Goal: Task Accomplishment & Management: Use online tool/utility

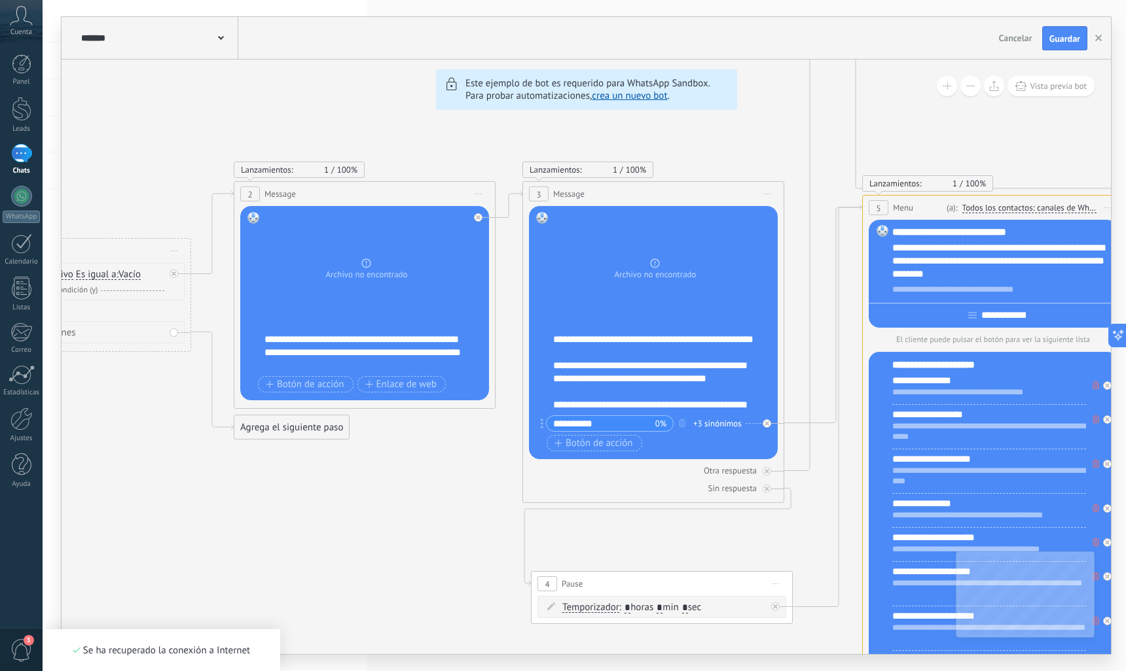
click at [15, 116] on div at bounding box center [22, 109] width 20 height 24
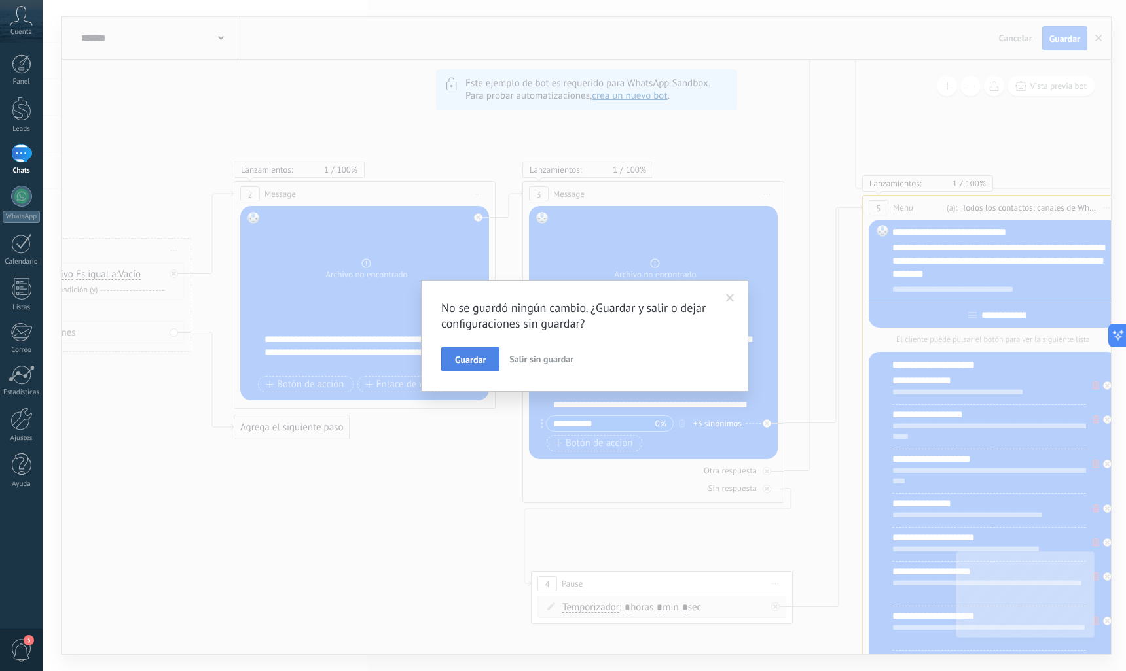
click at [482, 360] on span "Guardar" at bounding box center [470, 359] width 31 height 9
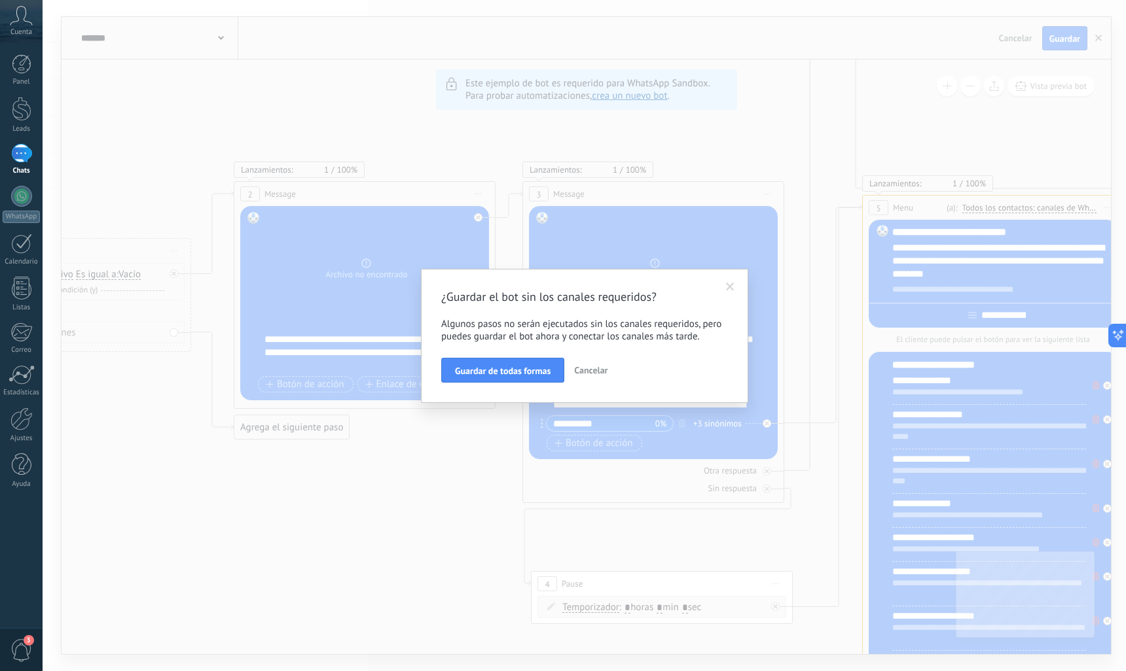
click at [575, 371] on span "Cancelar" at bounding box center [590, 371] width 33 height 12
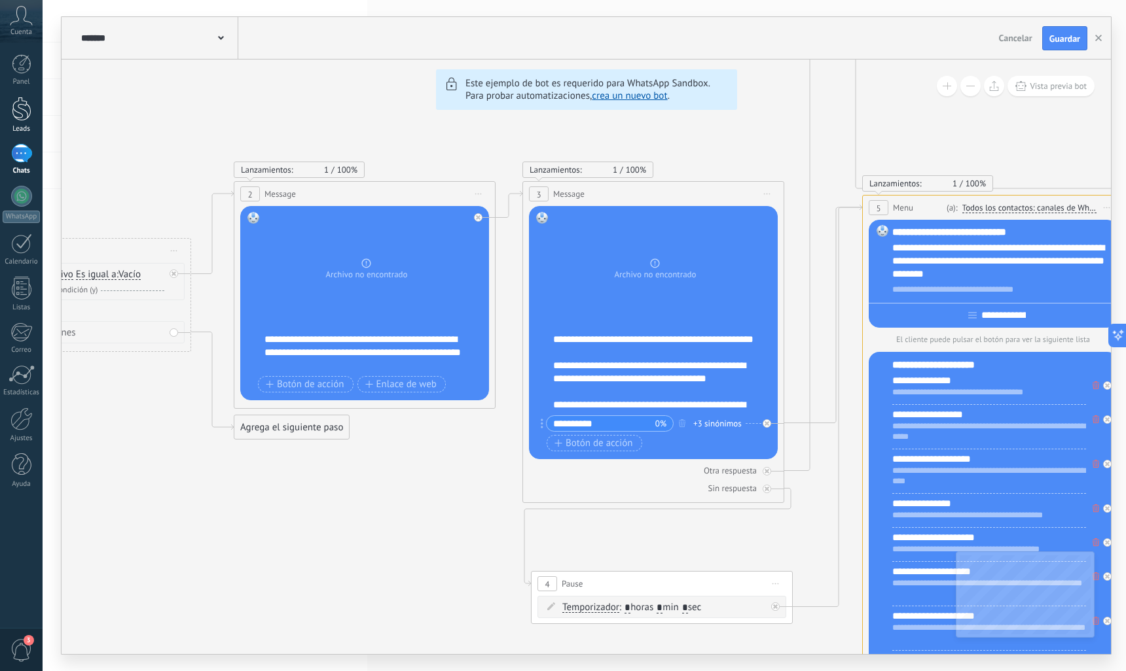
click at [31, 105] on link "Leads" at bounding box center [21, 115] width 43 height 37
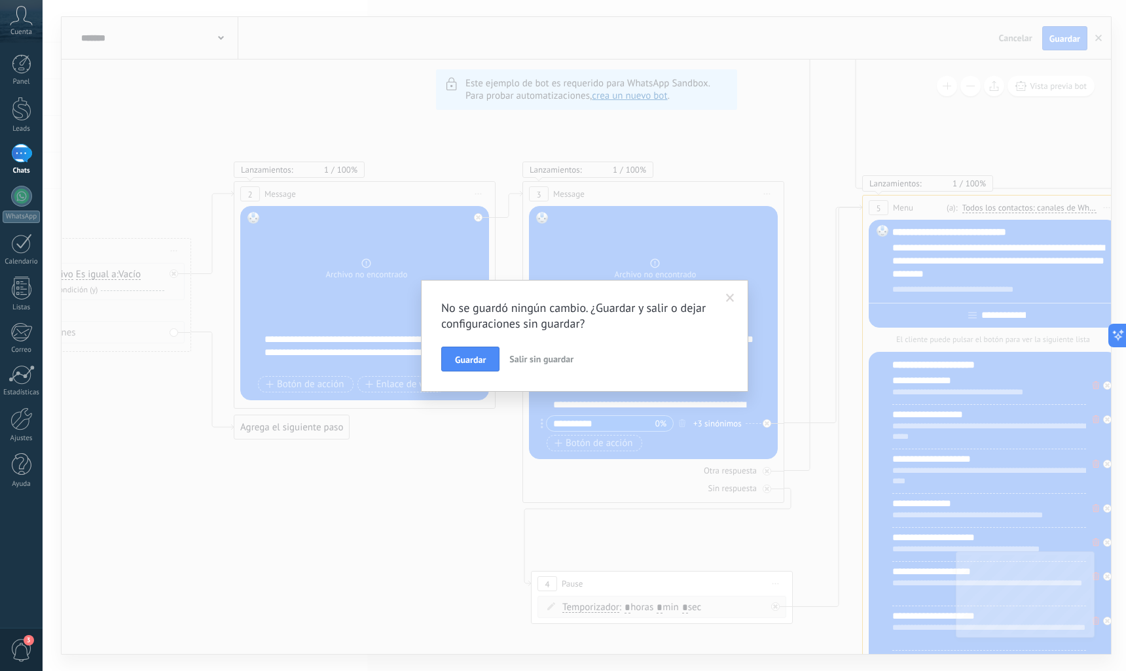
click at [545, 365] on span "Salir sin guardar" at bounding box center [541, 359] width 64 height 12
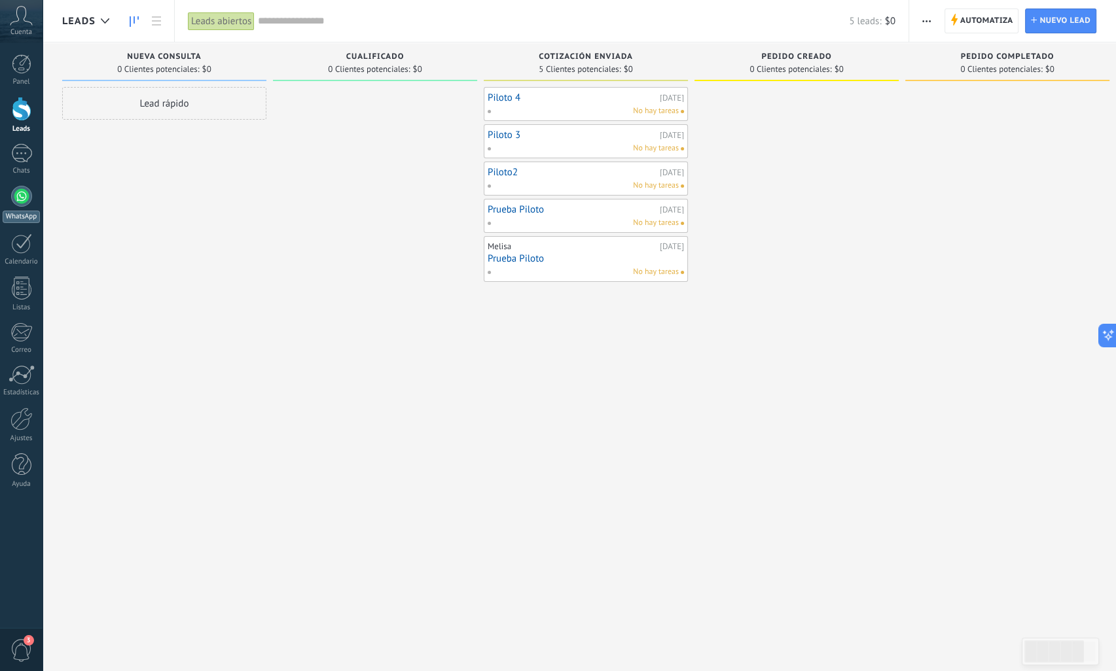
click at [27, 192] on div at bounding box center [21, 196] width 21 height 21
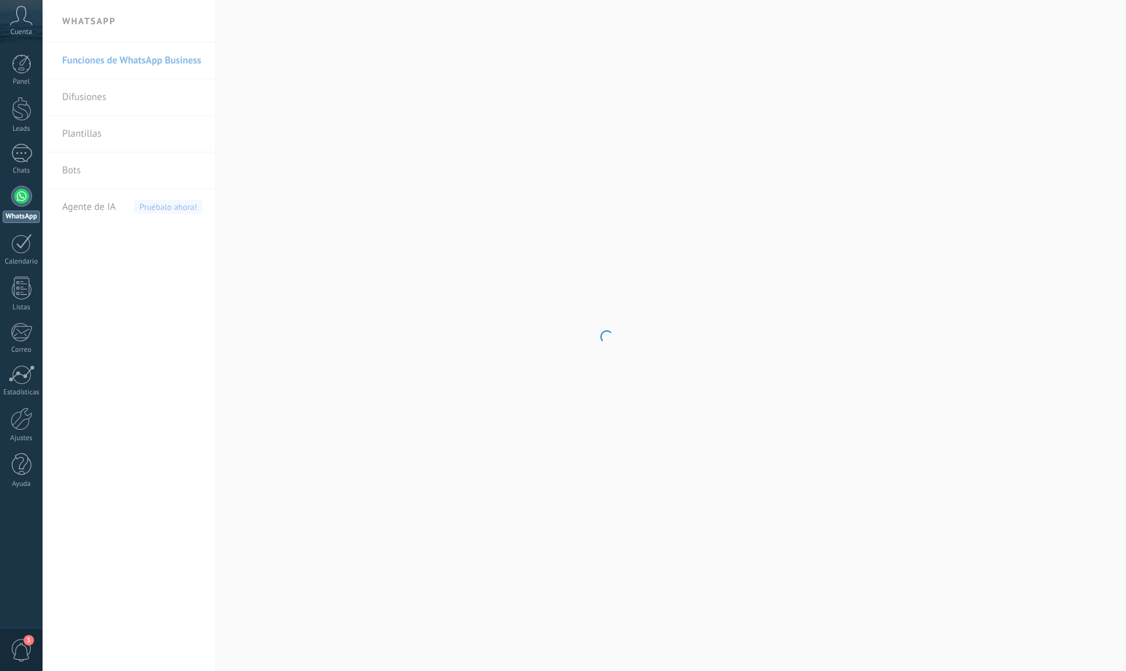
click at [86, 96] on body ".abccls-1,.abccls-2{fill-rule:evenodd}.abccls-2{fill:#fff} .abfcls-1{fill:none}…" at bounding box center [563, 335] width 1126 height 671
click at [86, 98] on link "Difusiones" at bounding box center [132, 97] width 140 height 37
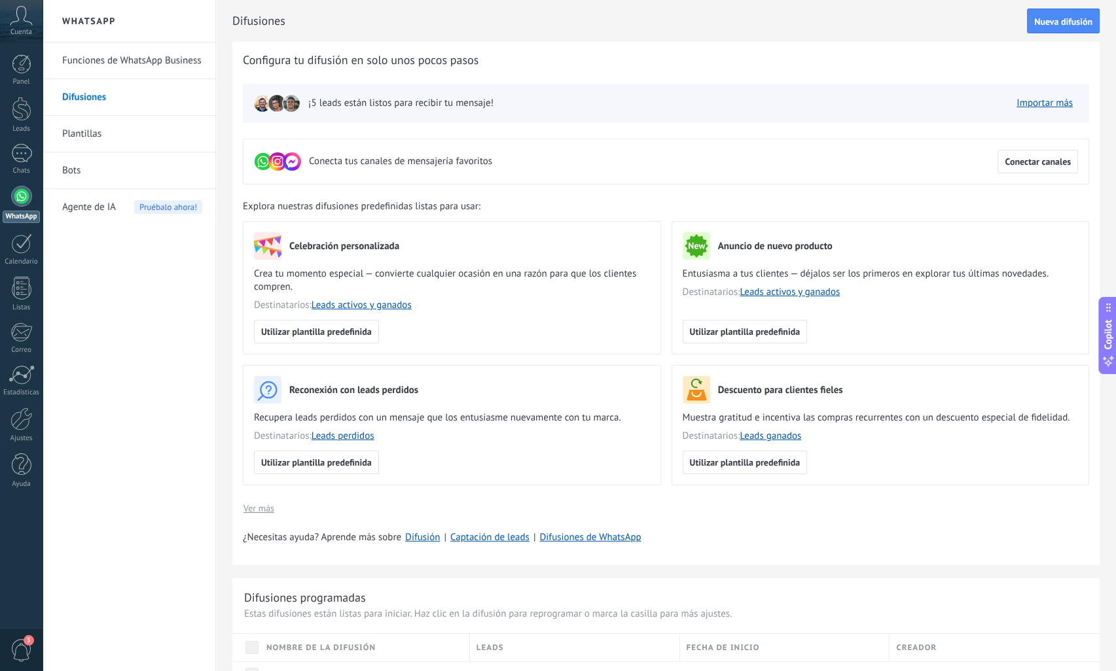
click at [69, 135] on link "Plantillas" at bounding box center [132, 134] width 140 height 37
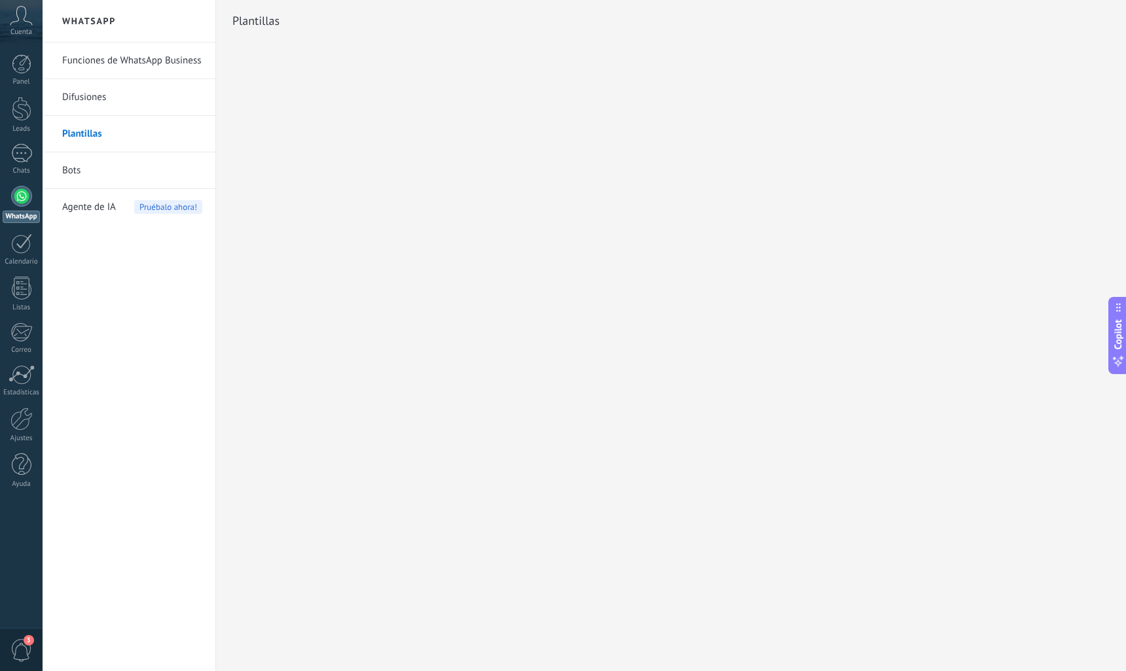
click at [75, 136] on link "Plantillas" at bounding box center [132, 134] width 140 height 37
click at [20, 200] on div at bounding box center [21, 196] width 21 height 21
click at [85, 130] on link "Plantillas" at bounding box center [132, 134] width 140 height 37
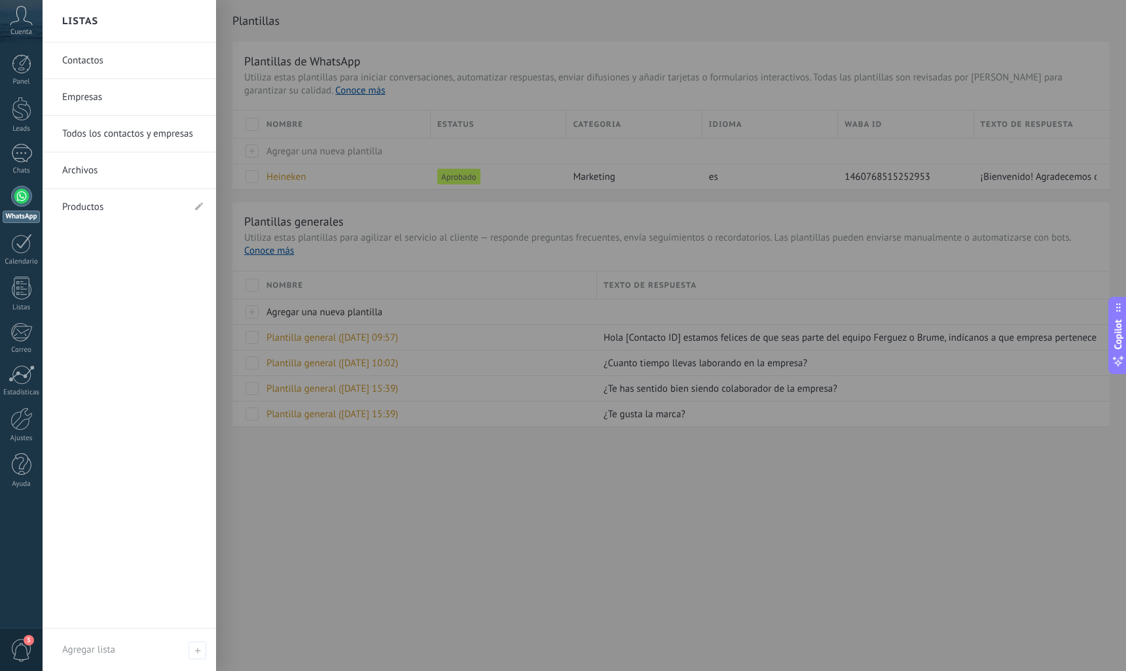
click at [598, 499] on div at bounding box center [606, 335] width 1126 height 671
click at [599, 530] on div at bounding box center [606, 335] width 1126 height 671
click at [26, 127] on div "Leads" at bounding box center [22, 129] width 38 height 9
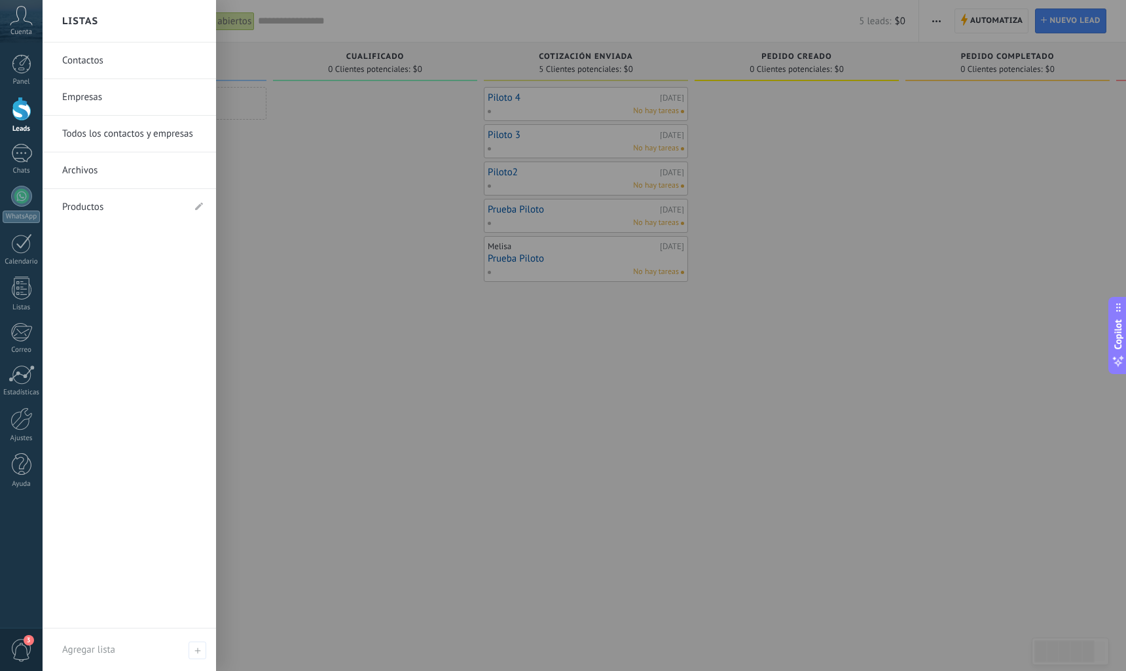
click at [942, 18] on div at bounding box center [606, 335] width 1126 height 671
click at [927, 33] on div at bounding box center [606, 335] width 1126 height 671
click at [424, 444] on div at bounding box center [606, 335] width 1126 height 671
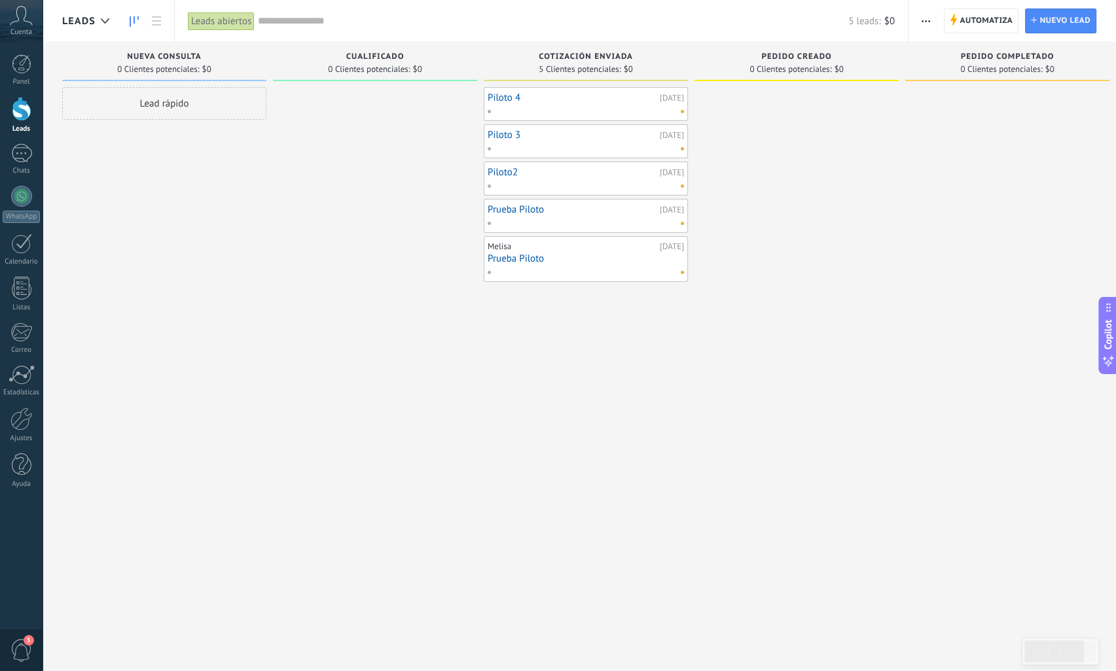
click at [921, 24] on span "button" at bounding box center [925, 21] width 9 height 25
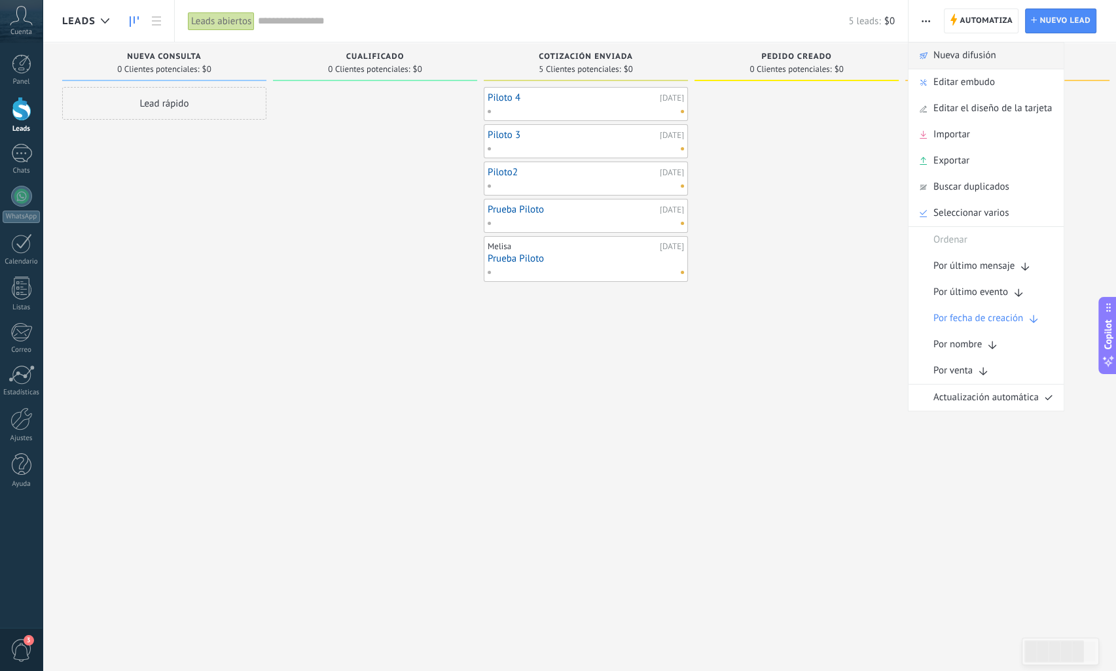
click at [918, 54] on div "Nueva difusión" at bounding box center [985, 56] width 155 height 26
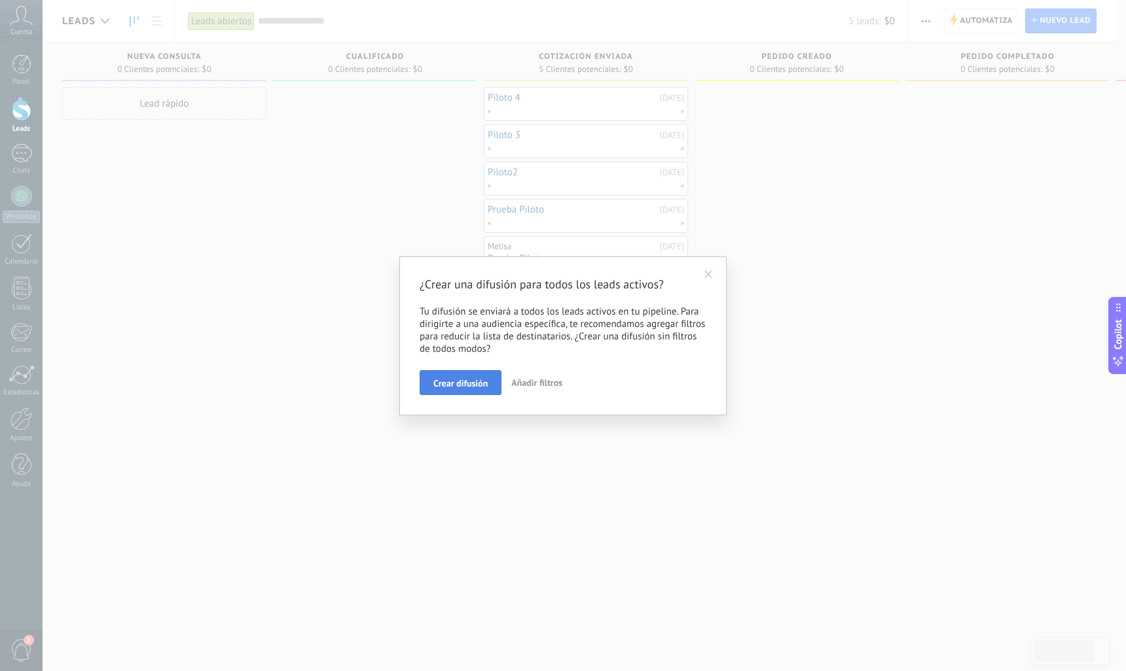
click at [487, 388] on span "Crear difusión" at bounding box center [460, 383] width 54 height 9
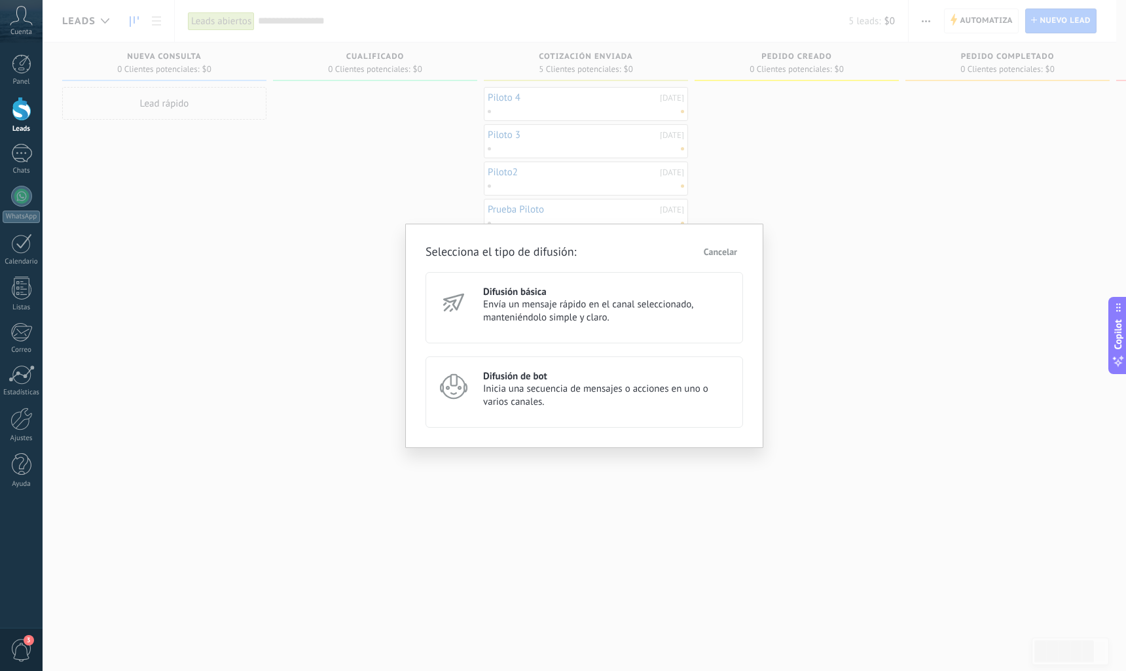
click at [586, 388] on span "Inicia una secuencia de mensajes o acciones en uno o varios canales." at bounding box center [607, 396] width 248 height 26
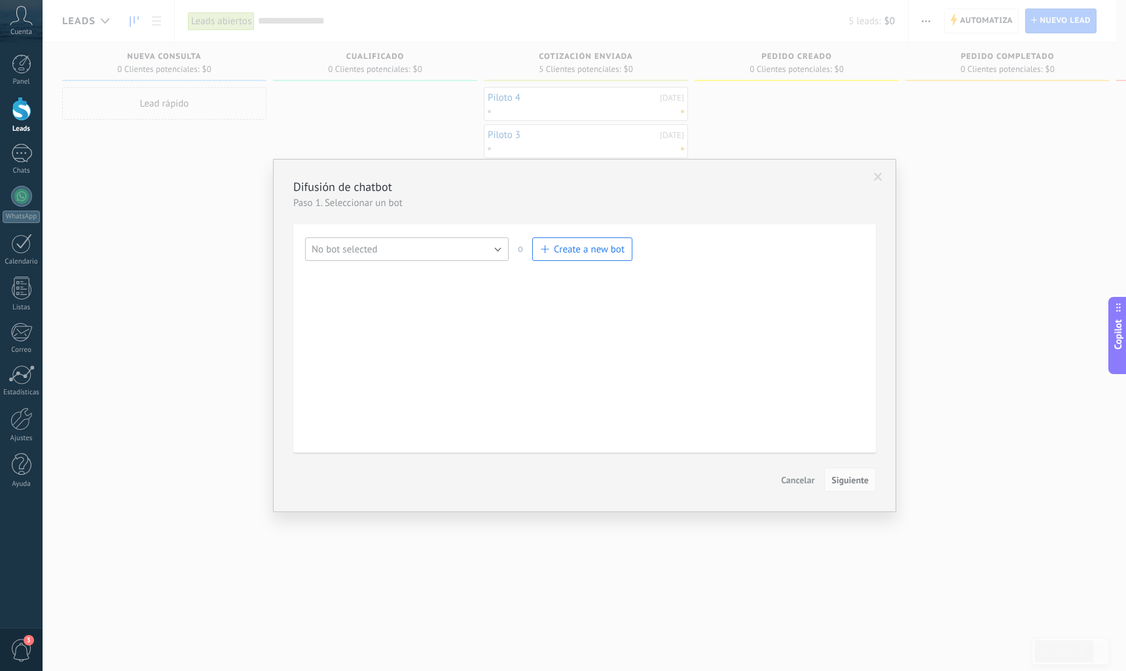
click at [500, 251] on button "No bot selected" at bounding box center [407, 250] width 204 height 24
click at [500, 251] on span "No bot selected" at bounding box center [400, 249] width 207 height 12
click at [506, 248] on button "No bot selected" at bounding box center [407, 250] width 204 height 24
click at [462, 270] on span "Bot de bienvenida" at bounding box center [400, 272] width 207 height 12
click at [837, 476] on span "Siguiente" at bounding box center [849, 480] width 37 height 9
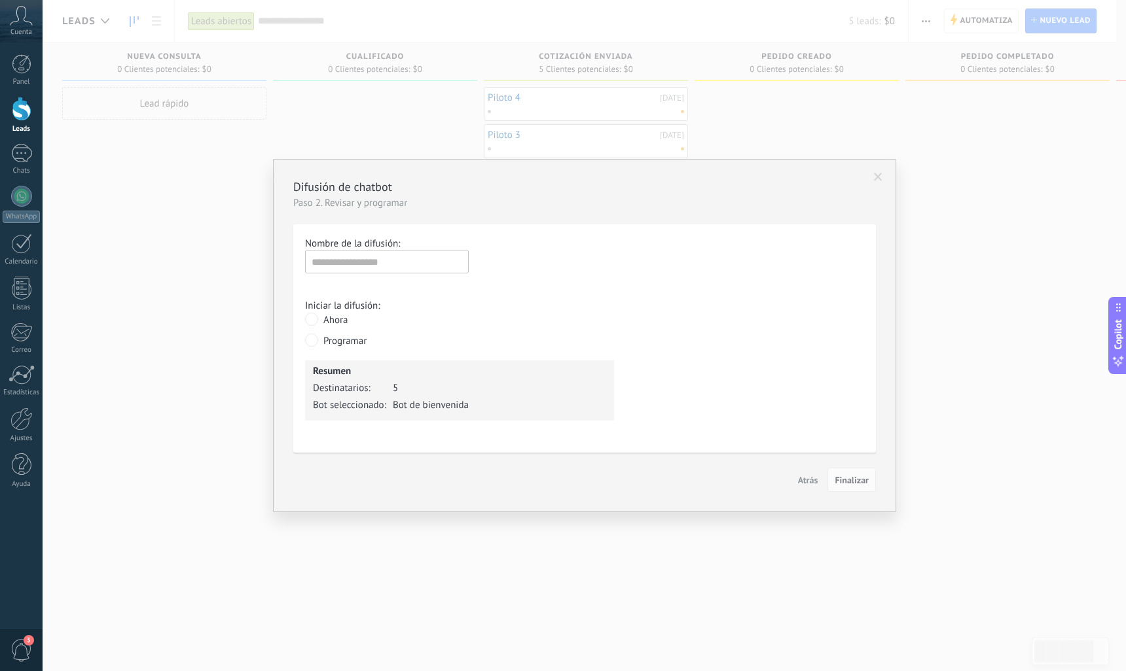
click at [869, 177] on span at bounding box center [878, 177] width 22 height 22
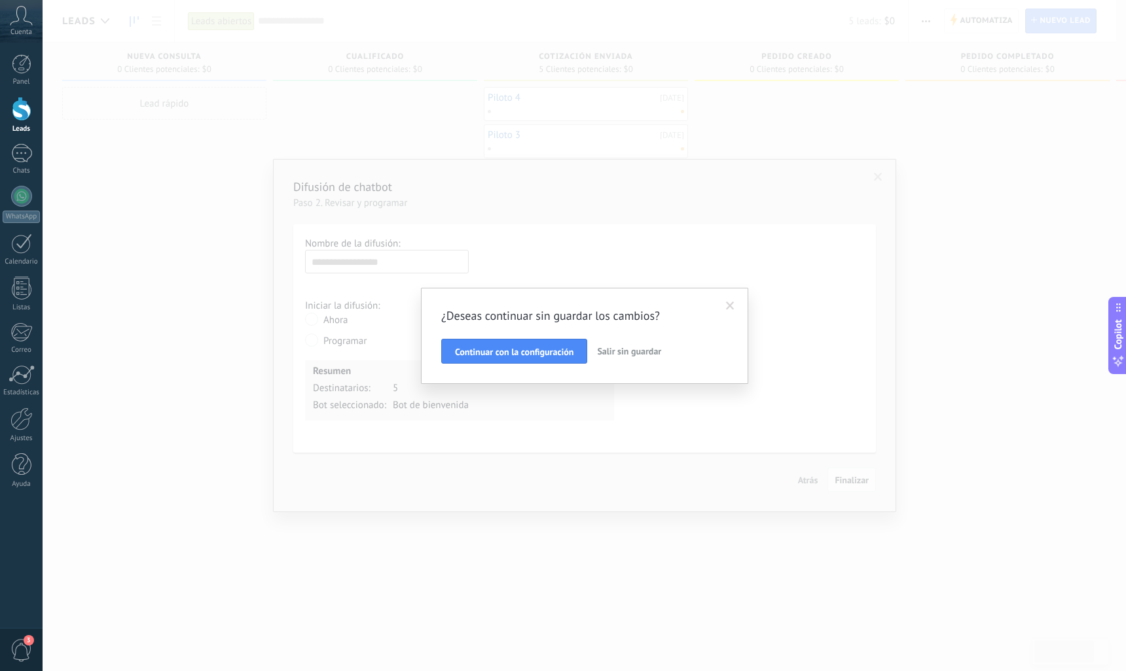
click at [613, 351] on span "Salir sin guardar" at bounding box center [629, 352] width 64 height 12
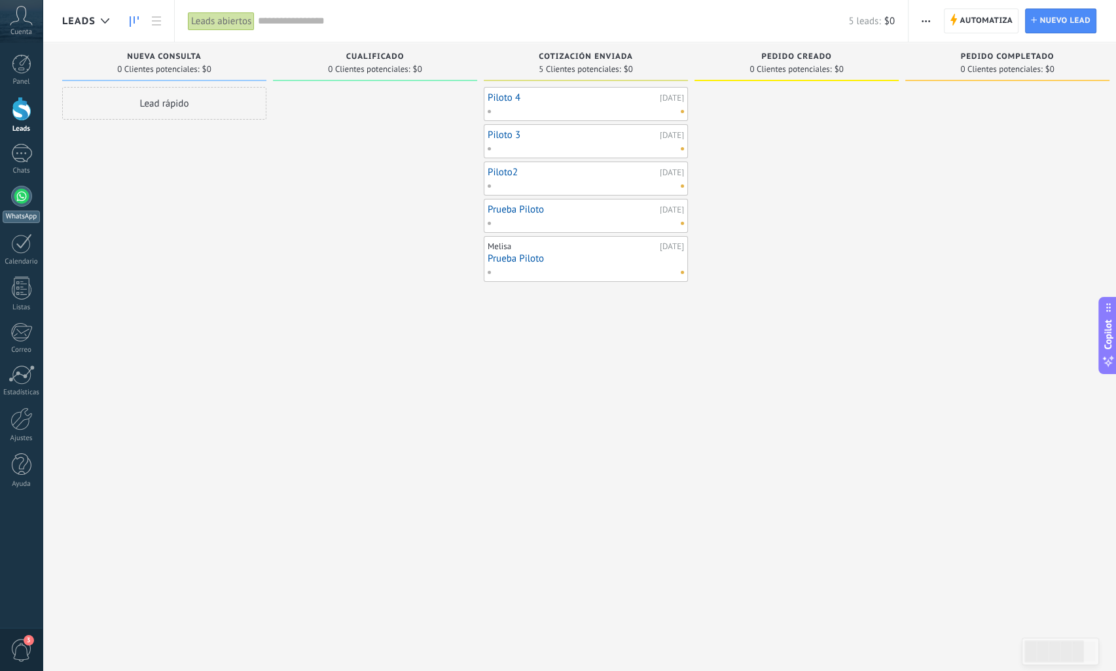
click at [27, 186] on link "WhatsApp" at bounding box center [21, 204] width 43 height 37
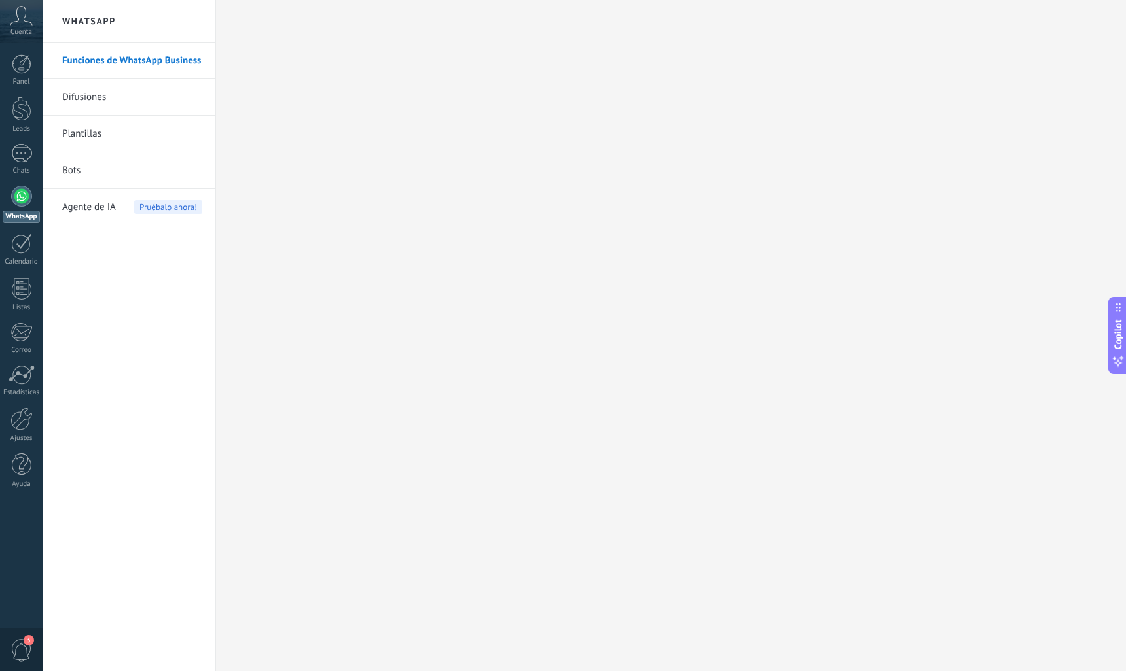
click at [88, 135] on link "Plantillas" at bounding box center [132, 134] width 140 height 37
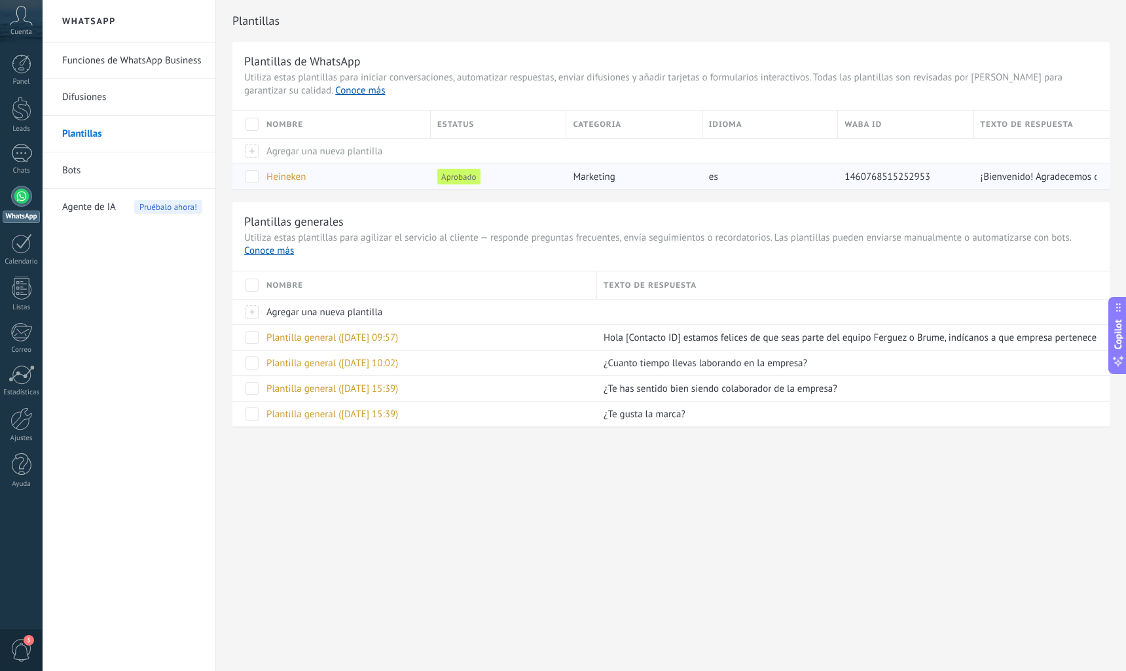
click at [255, 175] on span at bounding box center [251, 176] width 13 height 13
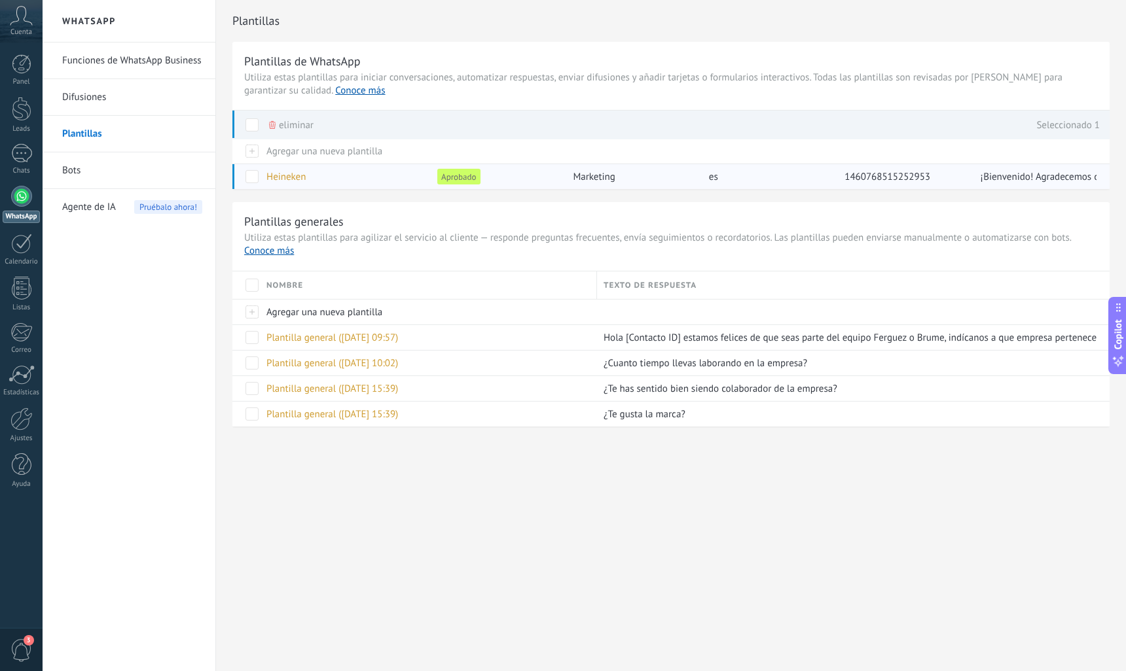
click at [293, 180] on span "Heineken" at bounding box center [285, 177] width 39 height 12
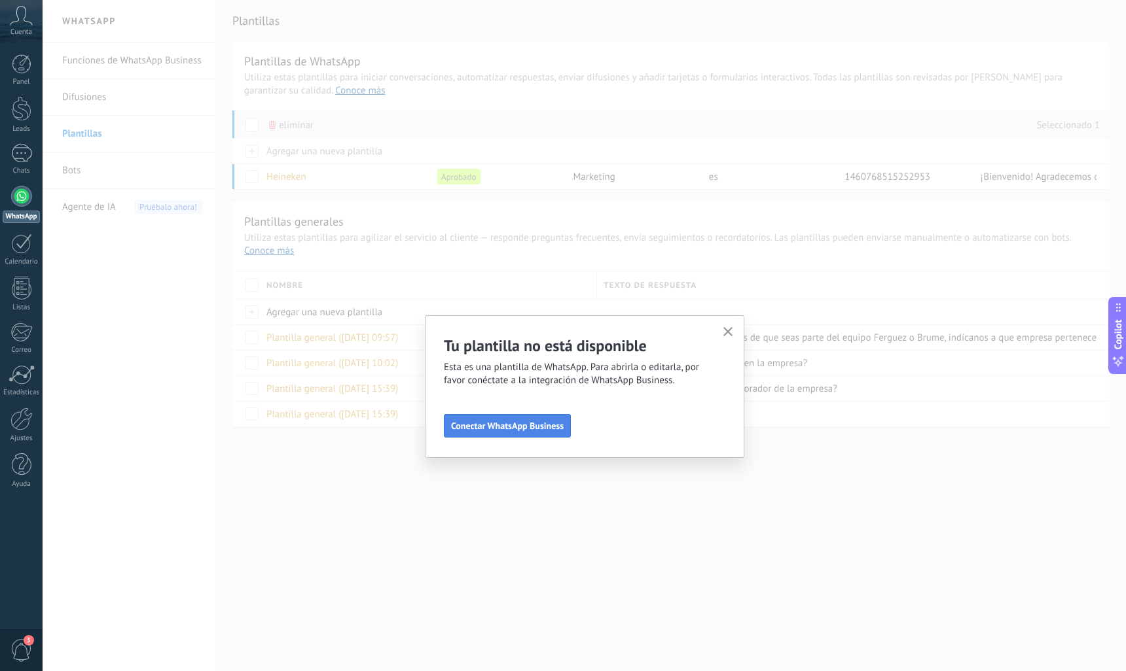
click at [559, 425] on span "Conectar WhatsApp Business" at bounding box center [507, 425] width 113 height 9
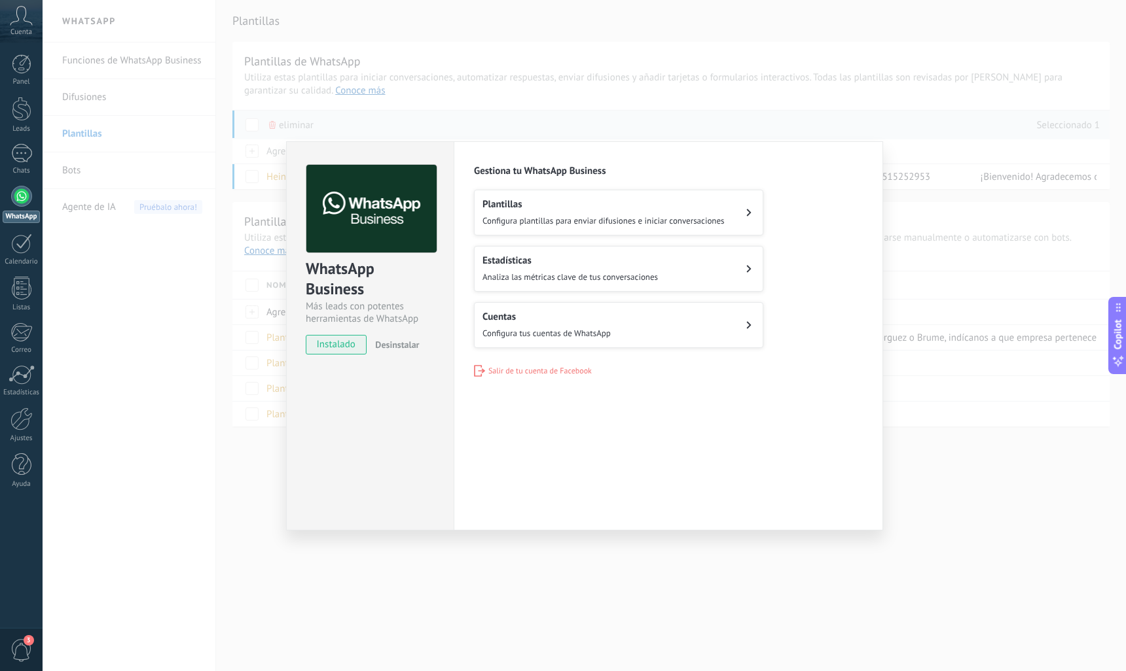
click at [695, 202] on h2 "Plantillas" at bounding box center [603, 204] width 242 height 12
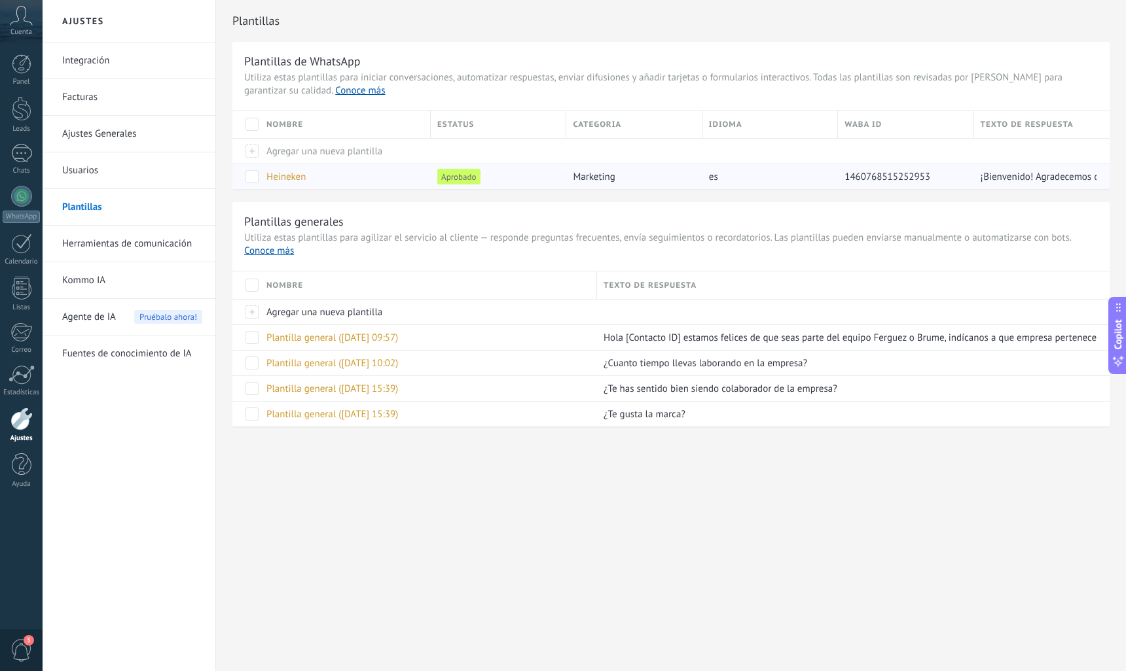
click at [291, 179] on span "Heineken" at bounding box center [285, 177] width 39 height 12
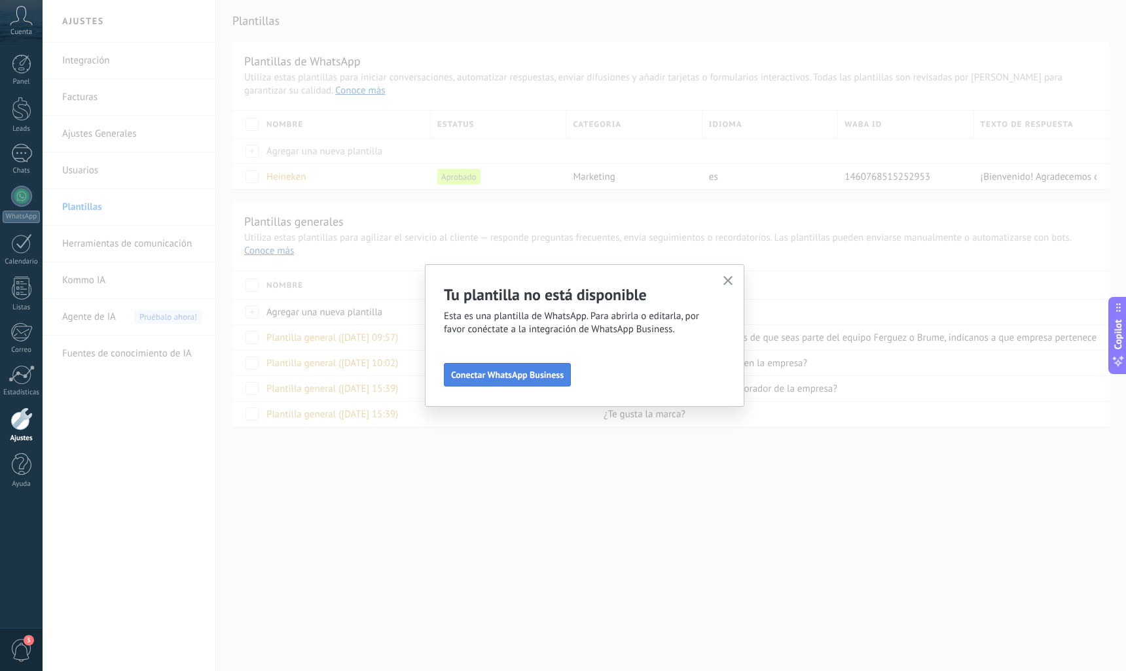
click at [550, 367] on button "Conectar WhatsApp Business" at bounding box center [507, 375] width 127 height 24
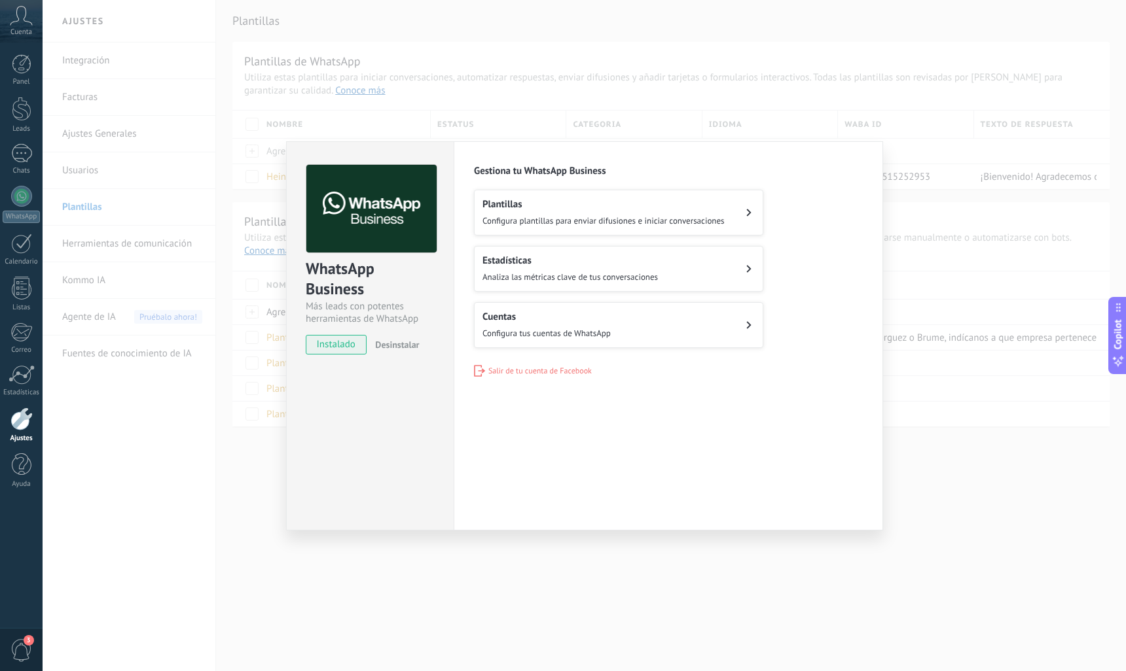
click at [719, 230] on button "Plantillas Configura plantillas para enviar difusiones e iniciar conversaciones" at bounding box center [618, 213] width 289 height 46
click at [503, 209] on h2 "Plantillas" at bounding box center [603, 204] width 242 height 12
click at [751, 209] on icon at bounding box center [748, 213] width 5 height 8
click at [522, 213] on div "Plantillas Configura plantillas para enviar difusiones e iniciar conversaciones" at bounding box center [603, 212] width 242 height 29
click at [519, 213] on div "Plantillas Configura plantillas para enviar difusiones e iniciar conversaciones" at bounding box center [603, 212] width 242 height 29
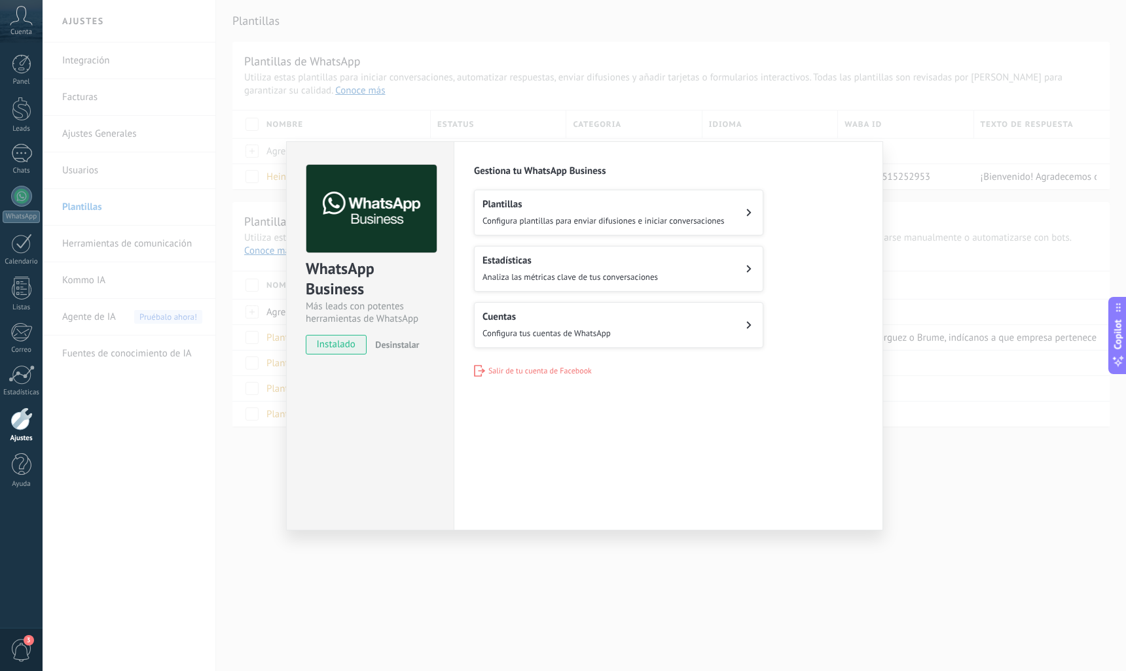
click at [519, 213] on div "Plantillas Configura plantillas para enviar difusiones e iniciar conversaciones" at bounding box center [603, 212] width 242 height 29
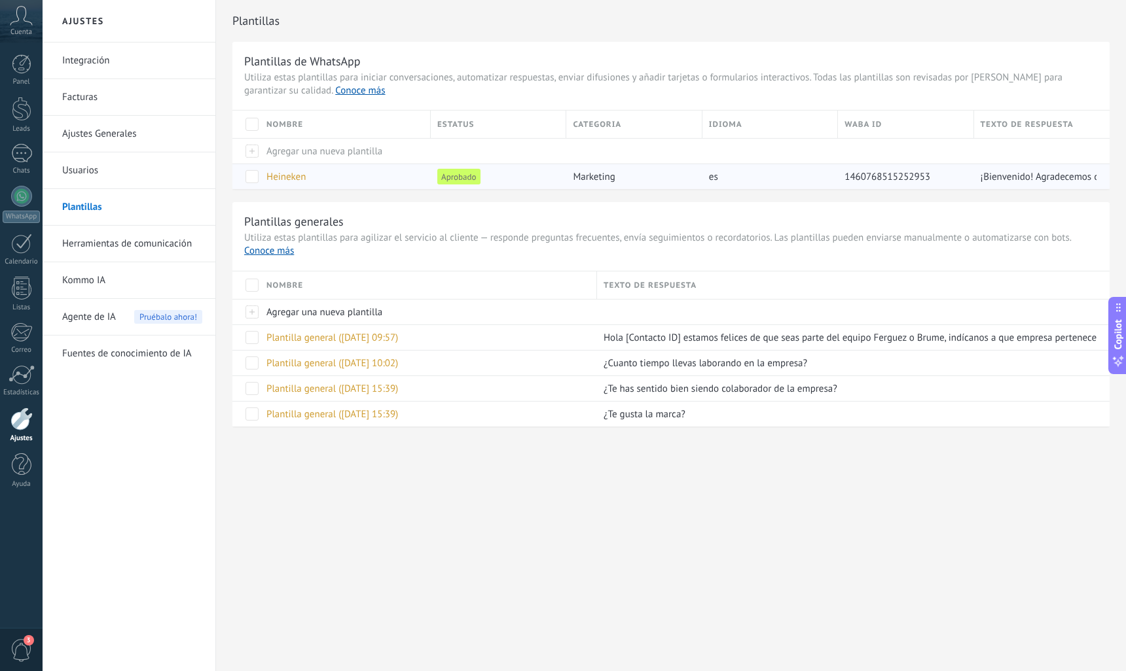
click at [281, 175] on span "Heineken" at bounding box center [285, 177] width 39 height 12
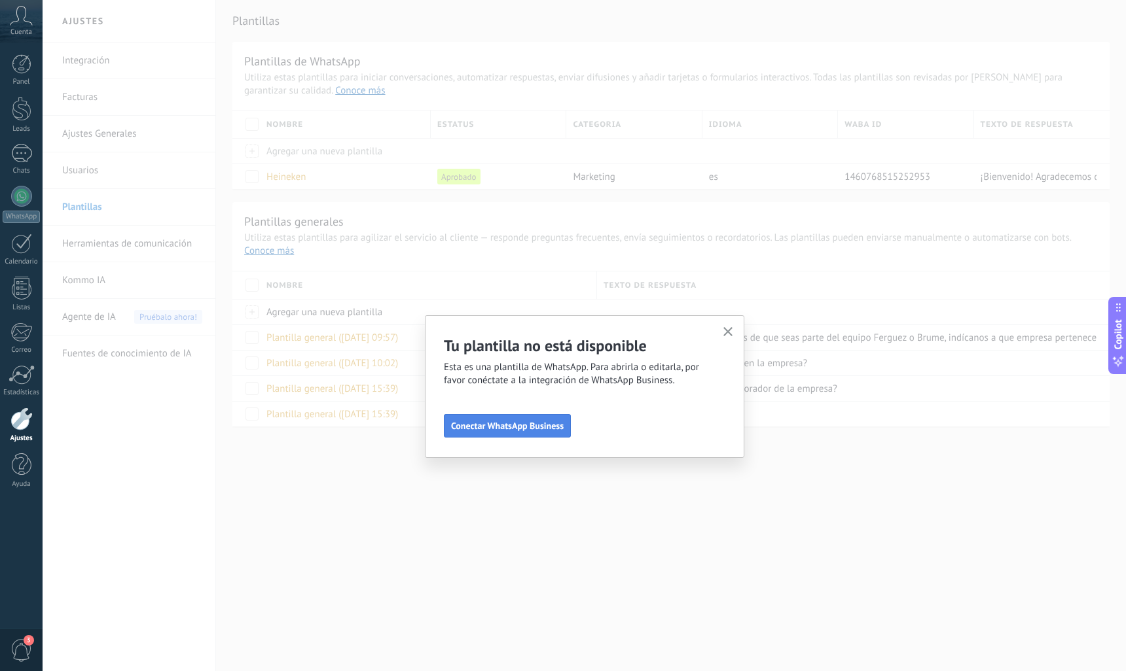
click at [508, 427] on span "Conectar WhatsApp Business" at bounding box center [507, 425] width 113 height 9
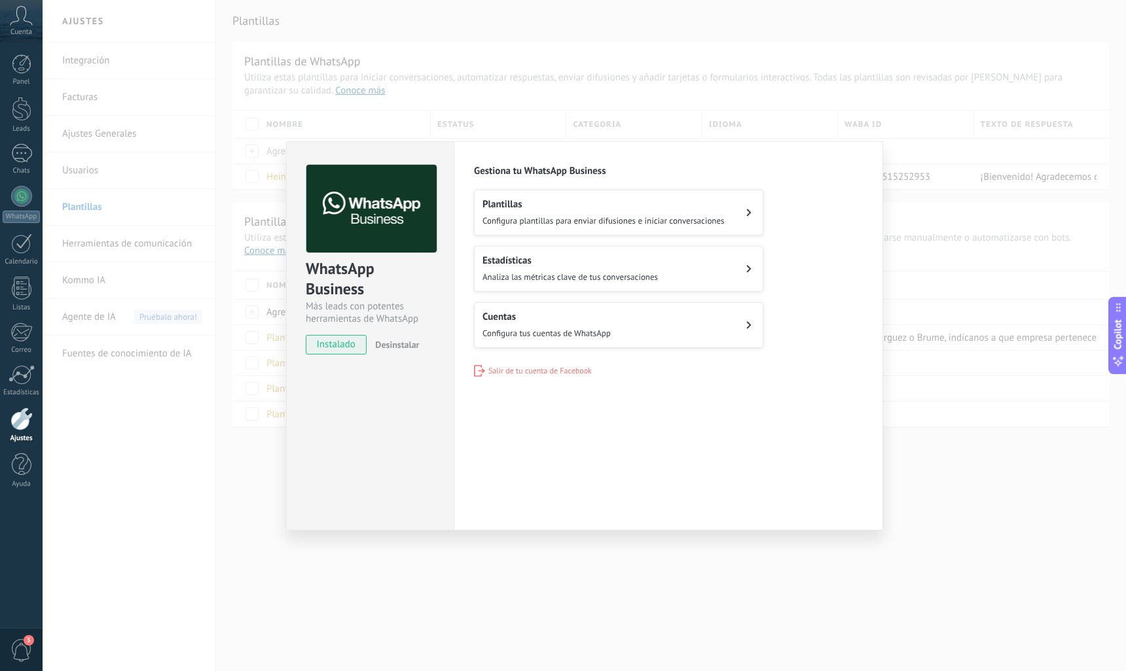
click at [512, 200] on h2 "Plantillas" at bounding box center [603, 204] width 242 height 12
click at [738, 209] on button "Plantillas Configura plantillas para enviar difusiones e iniciar conversaciones" at bounding box center [618, 213] width 289 height 46
click at [730, 267] on button "Estadísticas Analiza las métricas clave de tus conversaciones" at bounding box center [618, 269] width 289 height 46
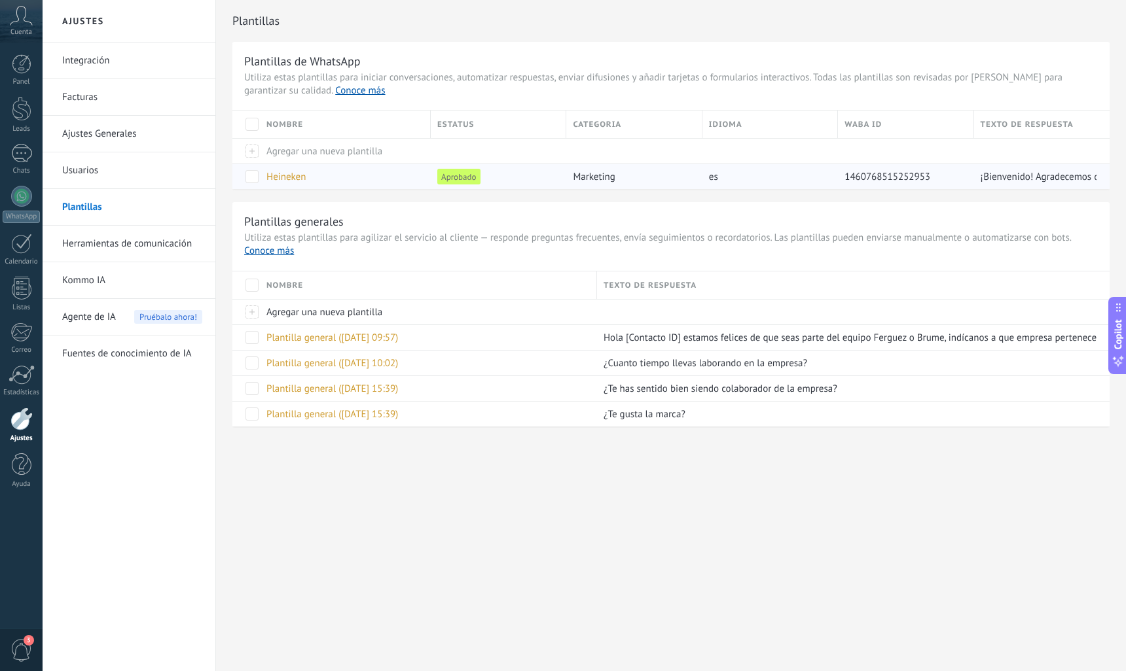
click at [293, 176] on span "Heineken" at bounding box center [285, 177] width 39 height 12
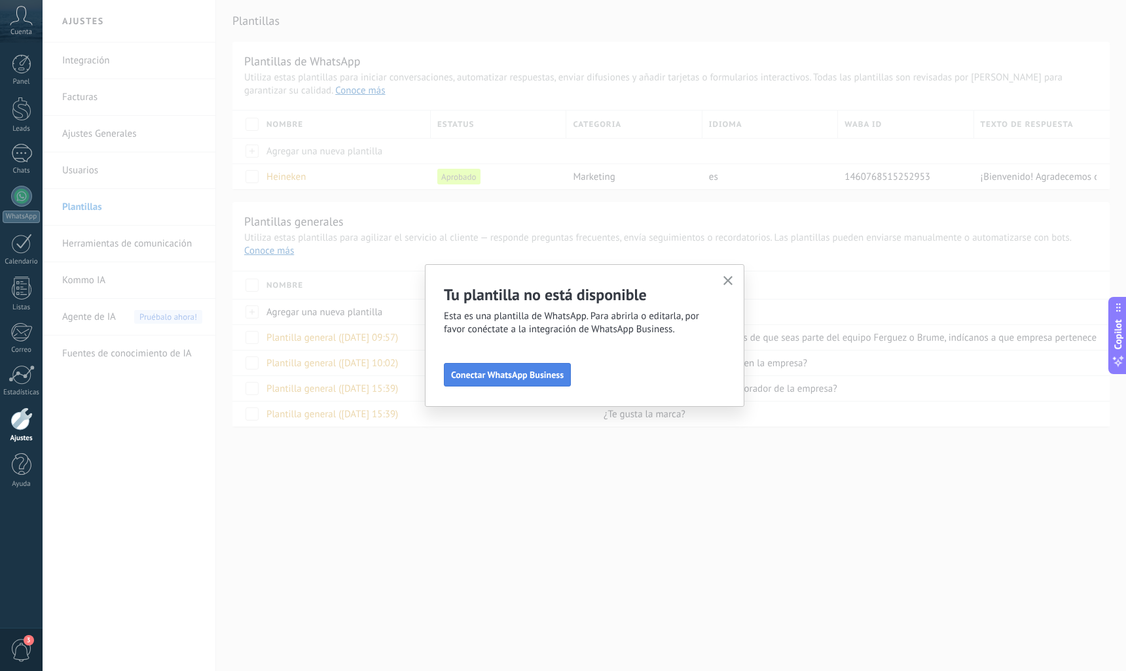
click at [521, 382] on button "Conectar WhatsApp Business" at bounding box center [507, 375] width 127 height 24
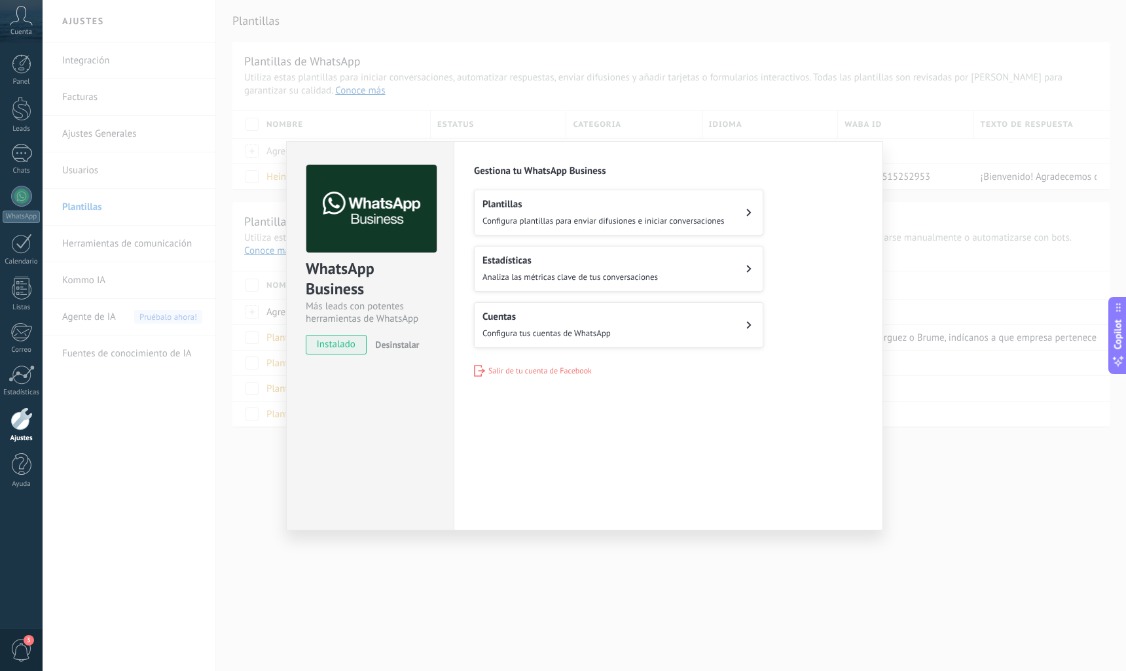
click at [628, 211] on div "Plantillas Configura plantillas para enviar difusiones e iniciar conversaciones" at bounding box center [603, 212] width 242 height 29
click at [711, 259] on button "Estadísticas Analiza las métricas clave de tus conversaciones" at bounding box center [618, 269] width 289 height 46
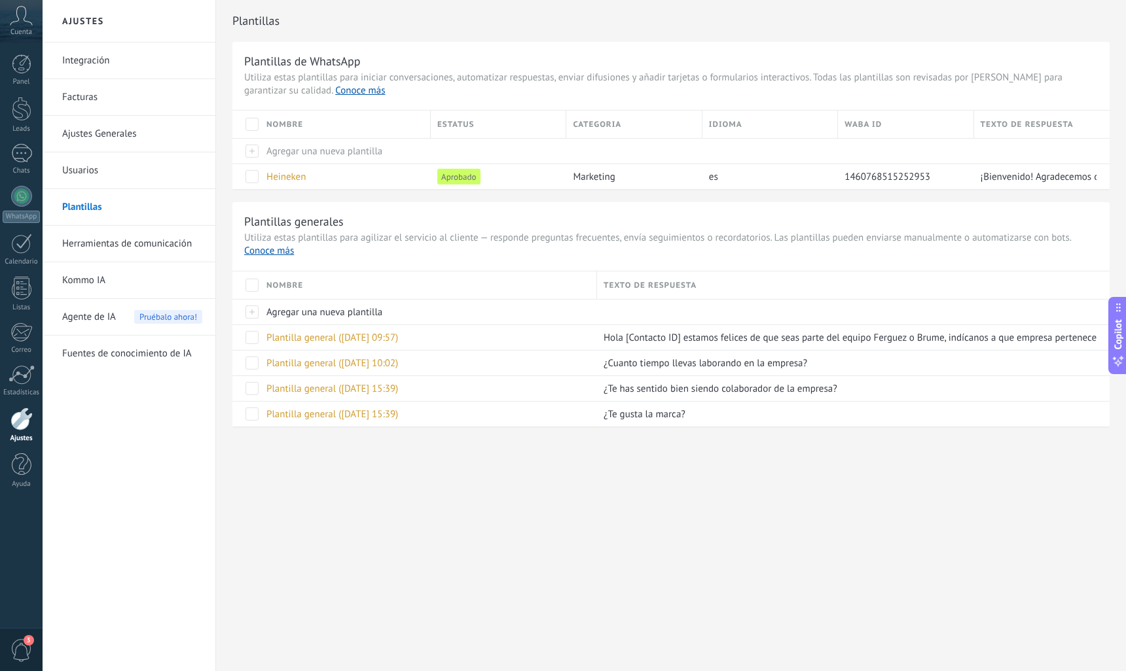
click at [99, 177] on link "Usuarios" at bounding box center [132, 170] width 140 height 37
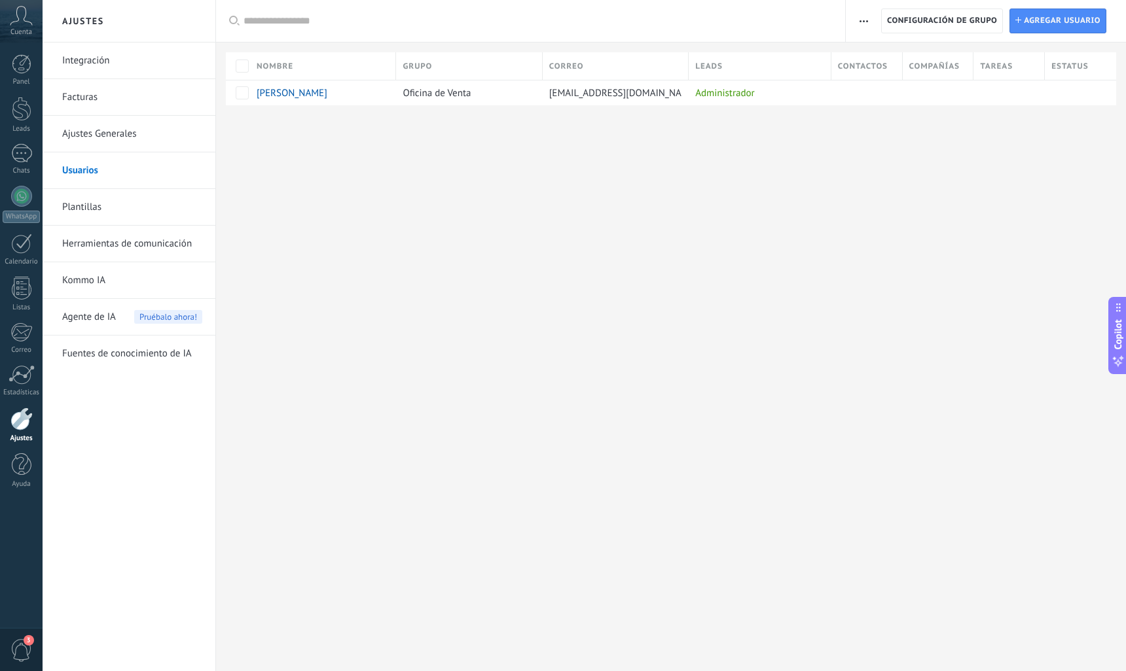
click at [81, 143] on link "Ajustes Generales" at bounding box center [132, 134] width 140 height 37
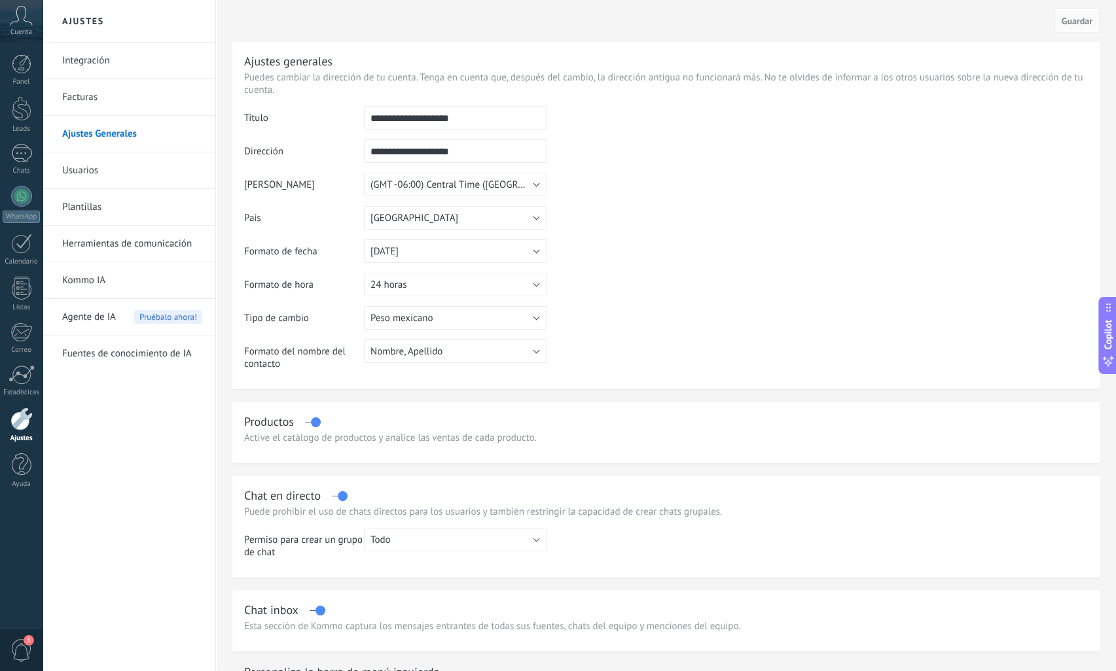
click at [93, 88] on link "Facturas" at bounding box center [132, 97] width 140 height 37
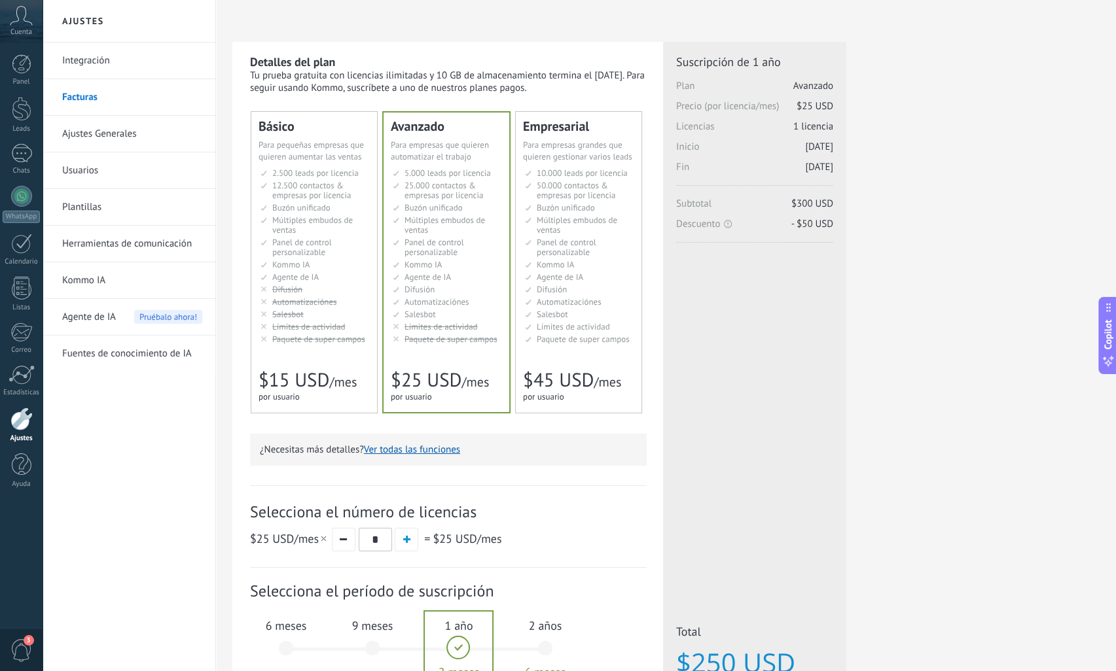
click at [80, 69] on link "Integración" at bounding box center [132, 61] width 140 height 37
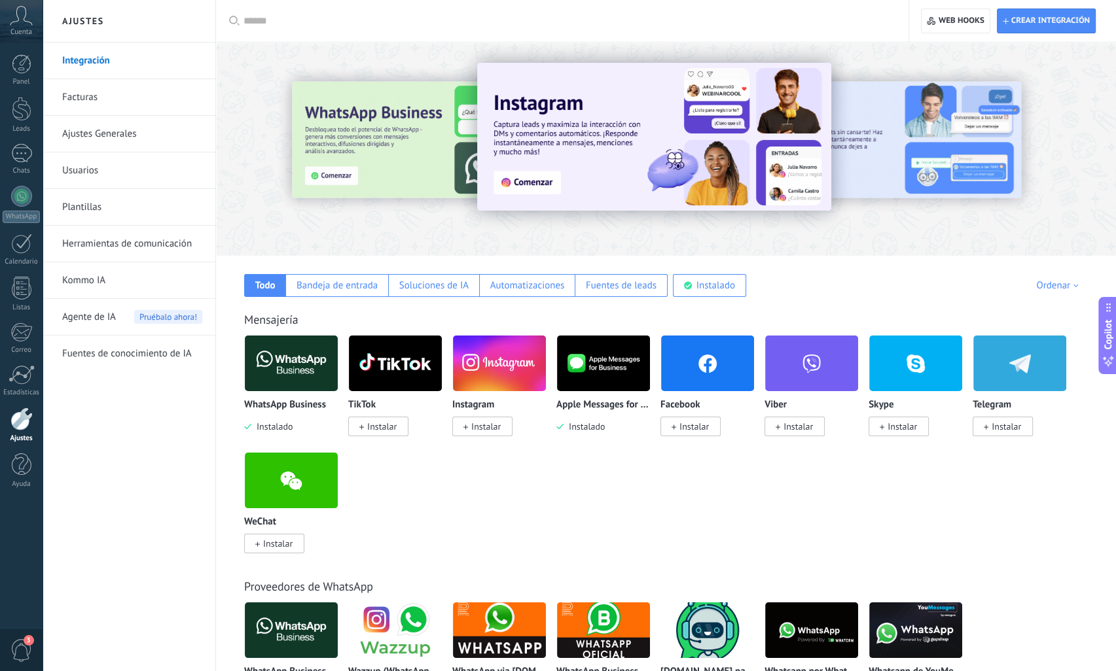
click at [271, 372] on img at bounding box center [291, 363] width 93 height 63
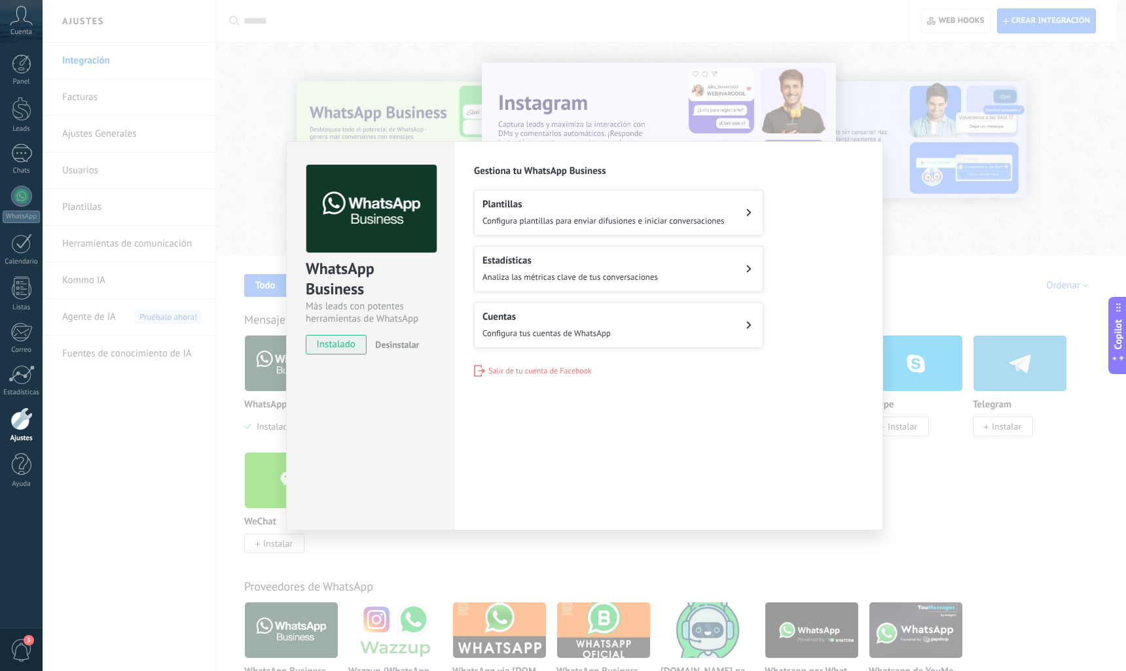
click at [500, 230] on button "Plantillas Configura plantillas para enviar difusiones e iniciar conversaciones" at bounding box center [618, 213] width 289 height 46
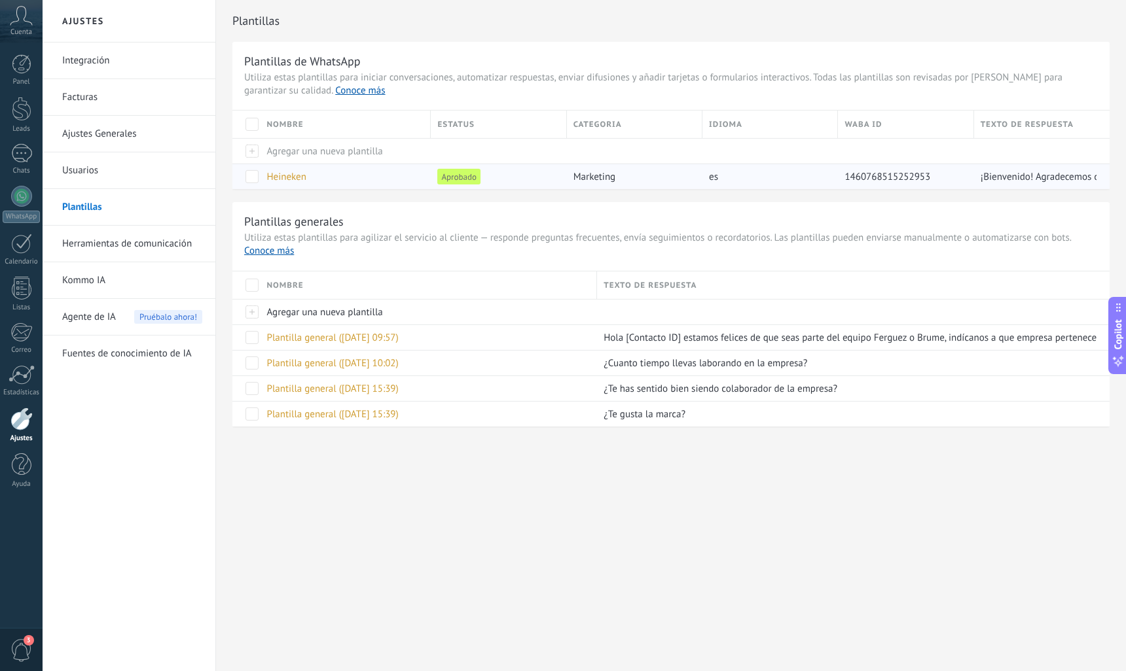
click at [252, 181] on span at bounding box center [251, 176] width 13 height 13
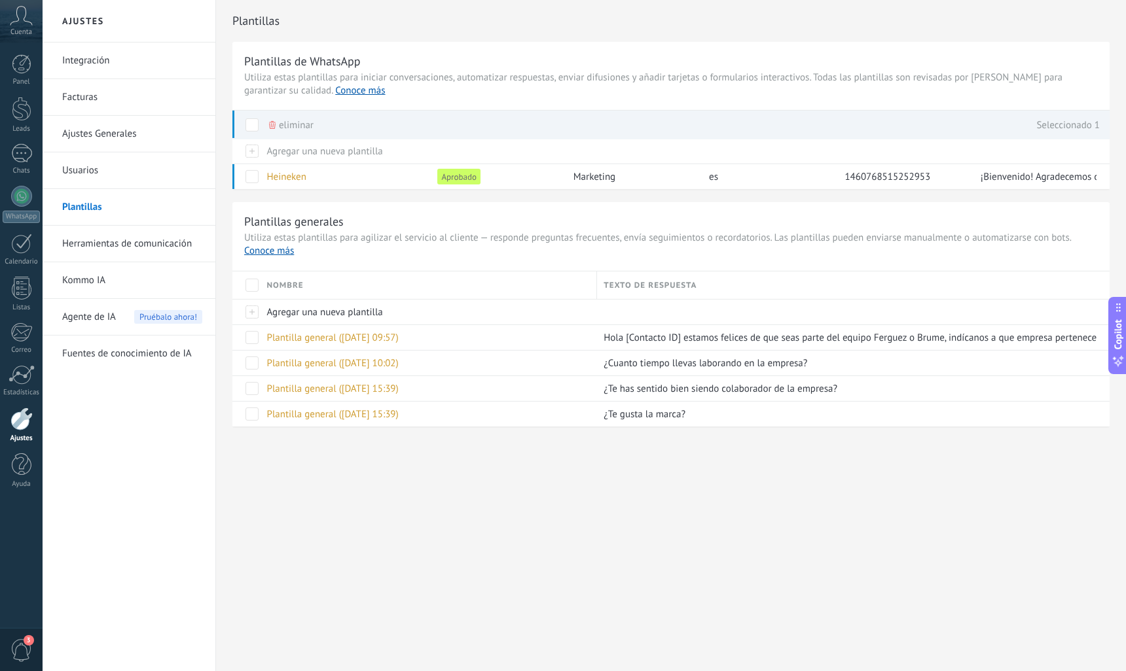
click at [92, 135] on link "Ajustes Generales" at bounding box center [132, 134] width 140 height 37
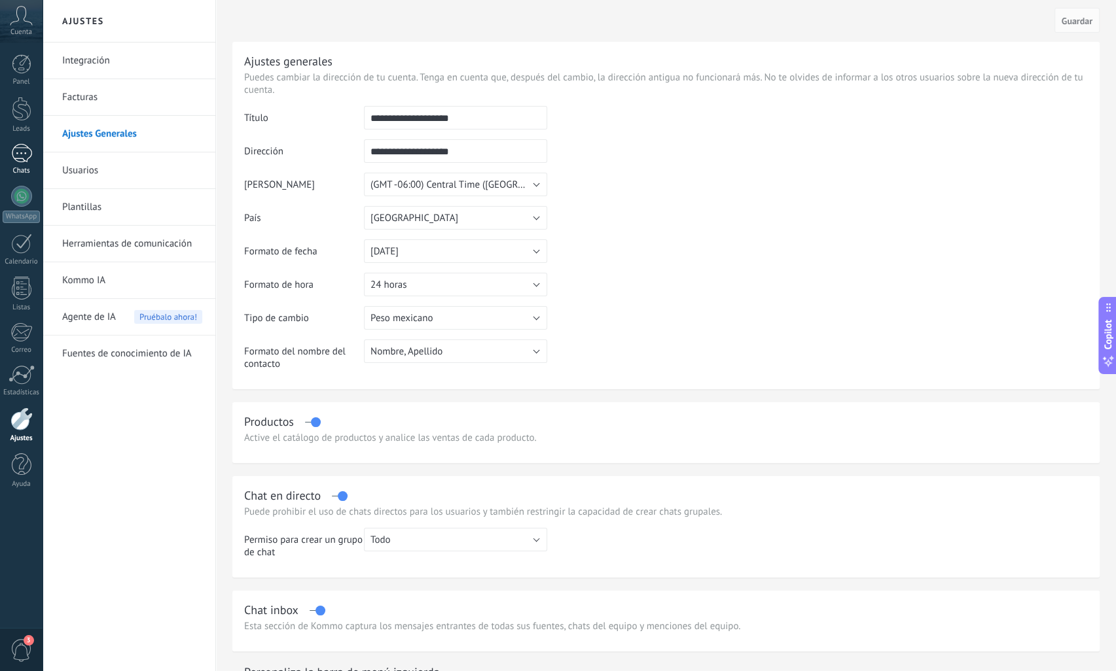
click at [22, 148] on div at bounding box center [21, 153] width 21 height 19
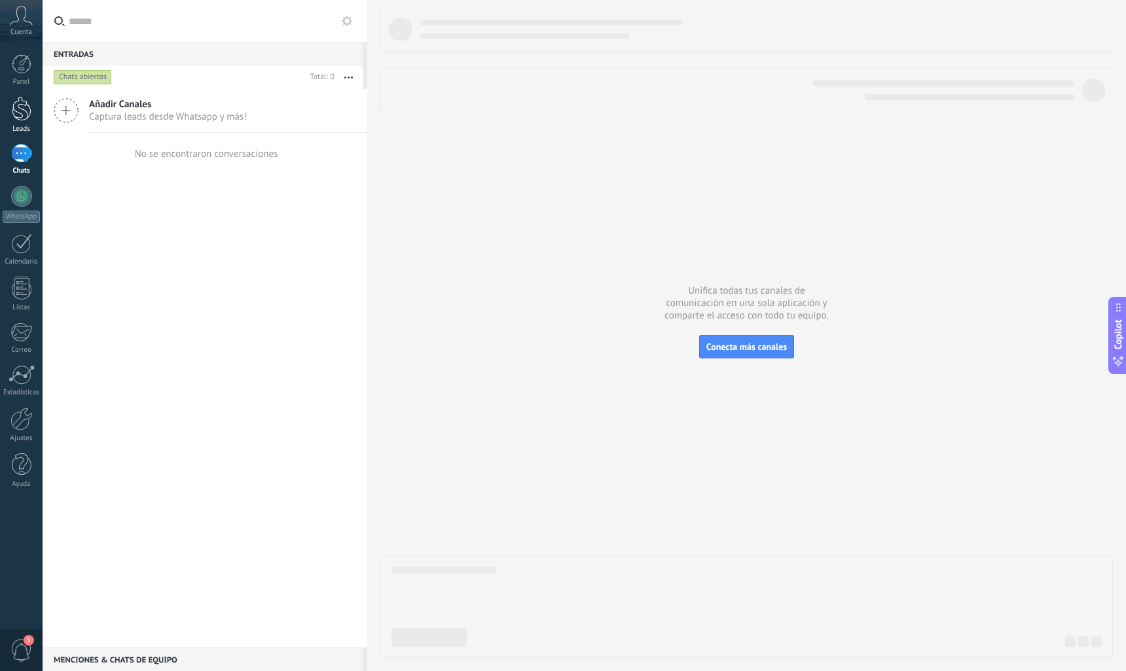
click at [24, 119] on div at bounding box center [22, 109] width 20 height 24
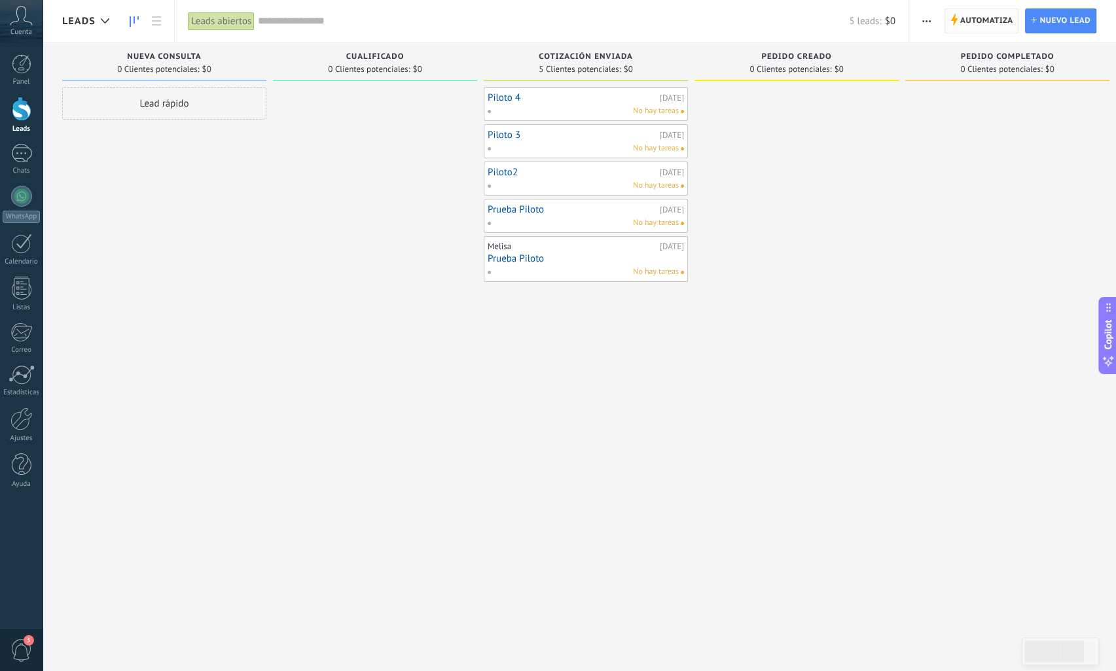
click at [949, 22] on span "Automatiza Automatiza" at bounding box center [981, 21] width 75 height 25
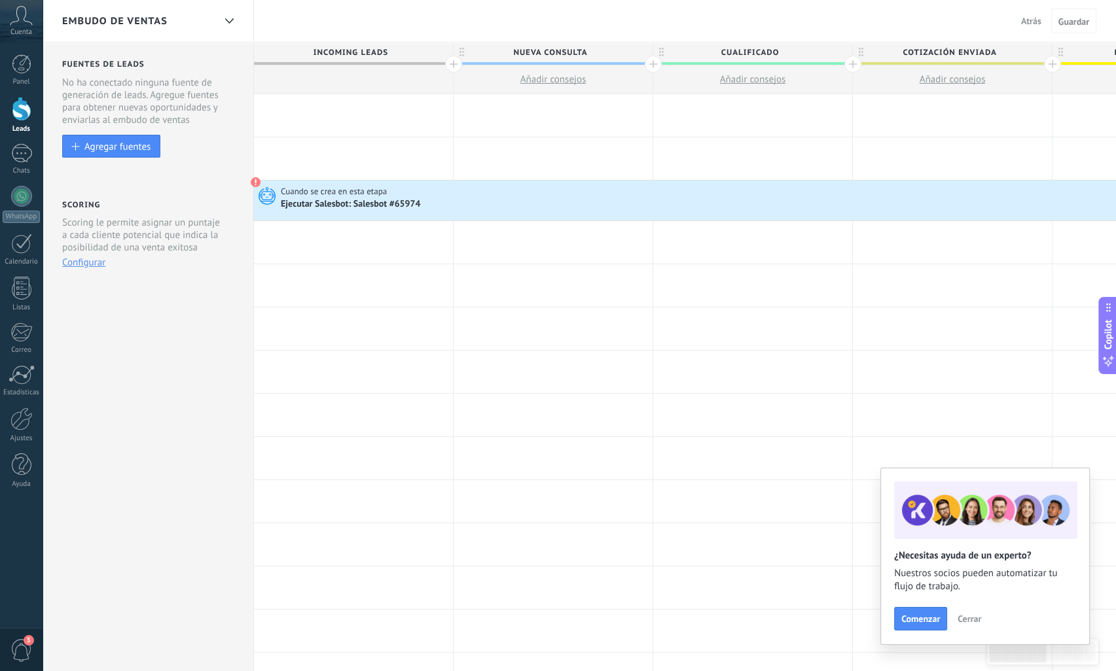
click at [275, 201] on icon at bounding box center [265, 196] width 22 height 20
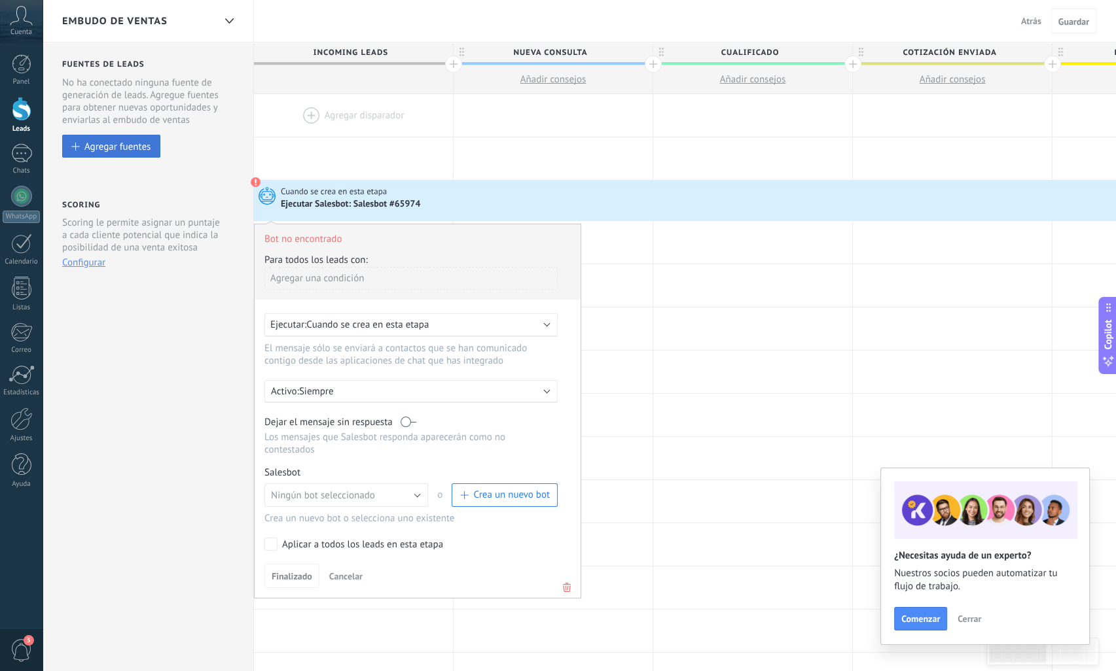
click at [77, 141] on button "Agregar fuentes" at bounding box center [111, 146] width 98 height 23
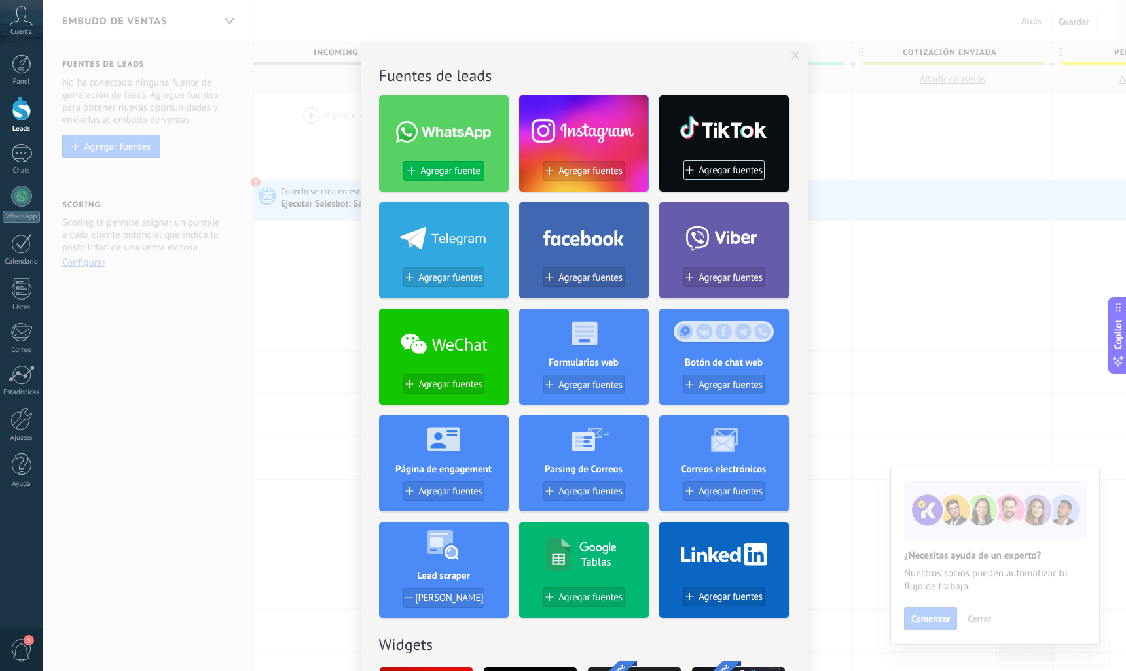
click at [441, 168] on span "Agregar fuente" at bounding box center [450, 171] width 60 height 11
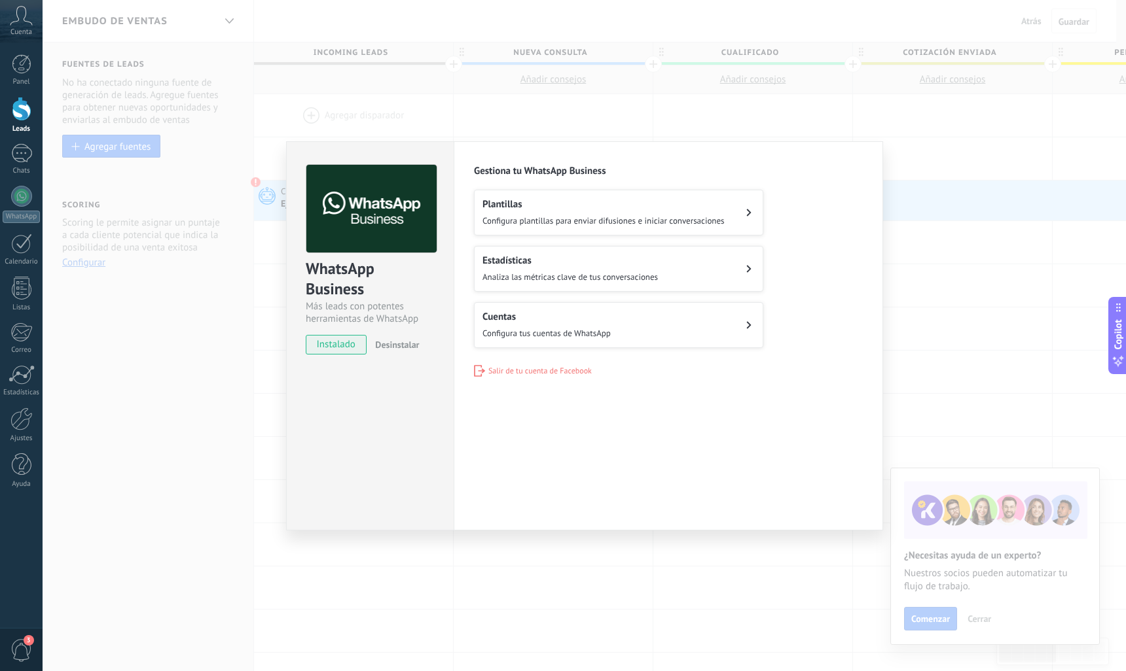
click at [381, 339] on span "Desinstalar" at bounding box center [397, 345] width 44 height 12
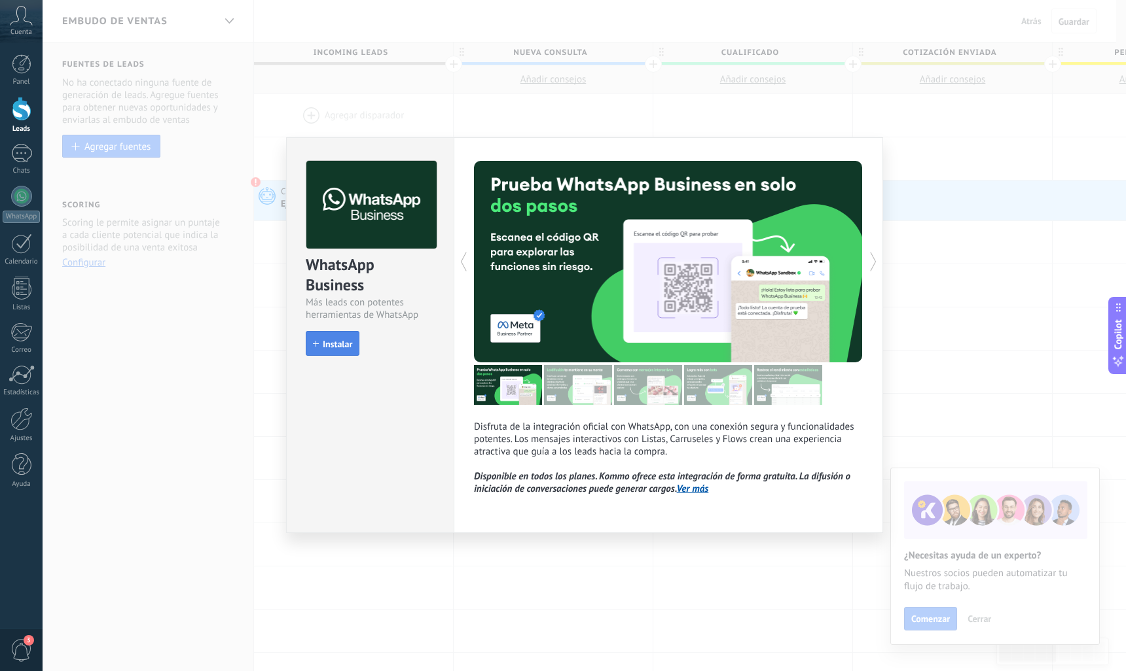
click at [338, 345] on span "Instalar" at bounding box center [337, 344] width 29 height 9
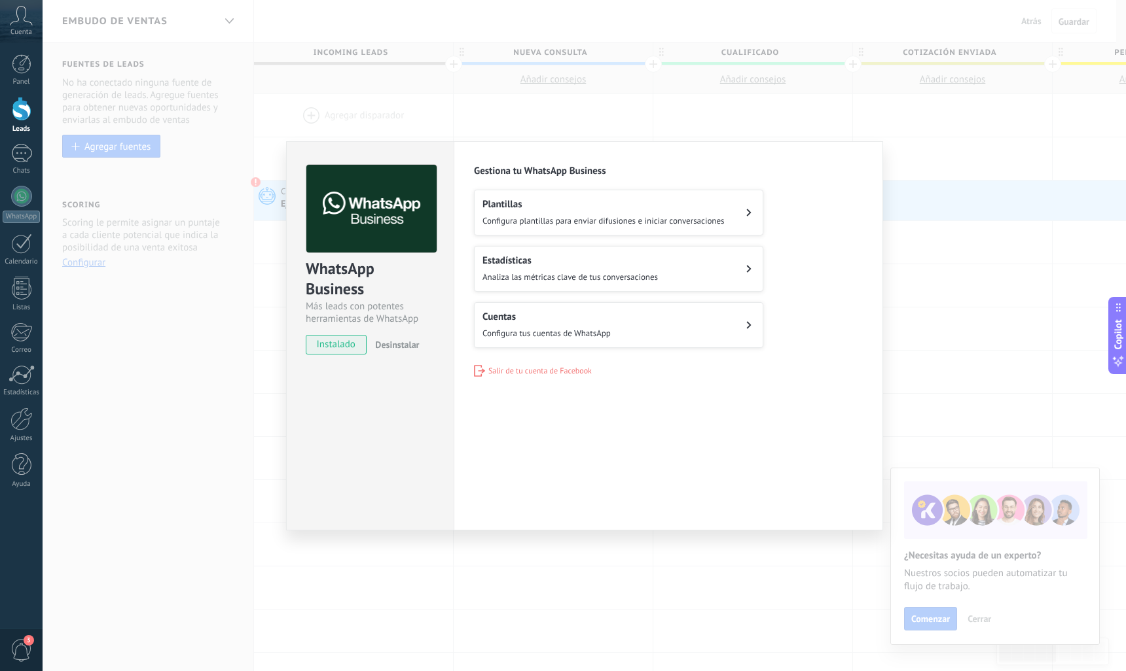
click at [702, 216] on span "Configura plantillas para enviar difusiones e iniciar conversaciones" at bounding box center [603, 220] width 242 height 11
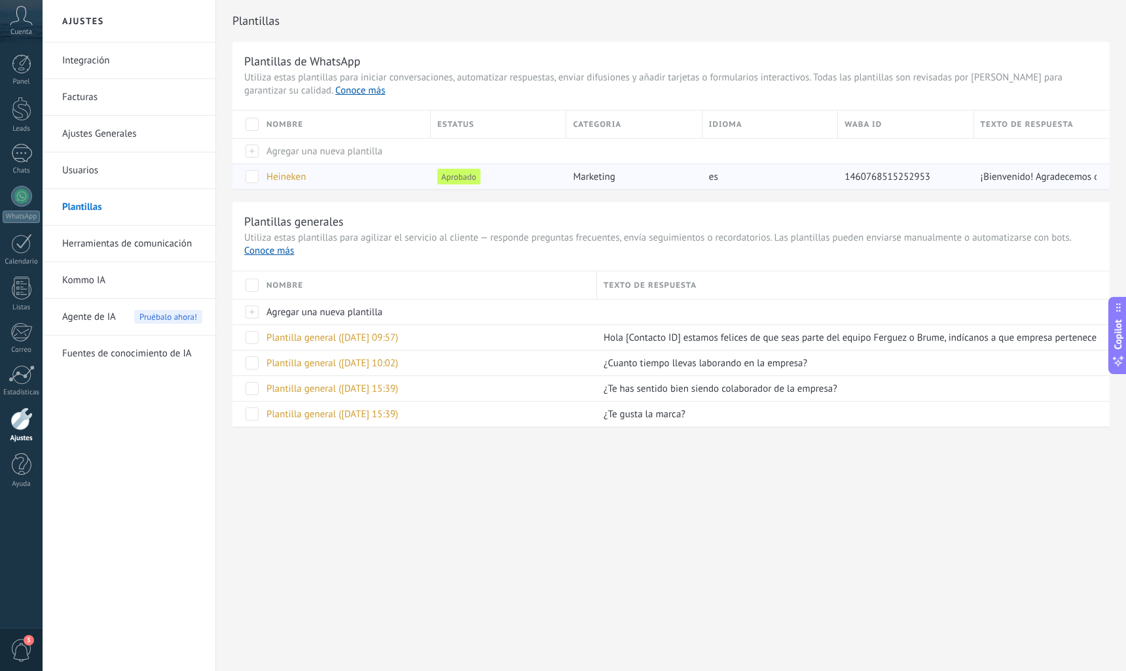
click at [243, 182] on div at bounding box center [245, 177] width 27 height 26
click at [282, 177] on span "Heineken" at bounding box center [285, 177] width 39 height 12
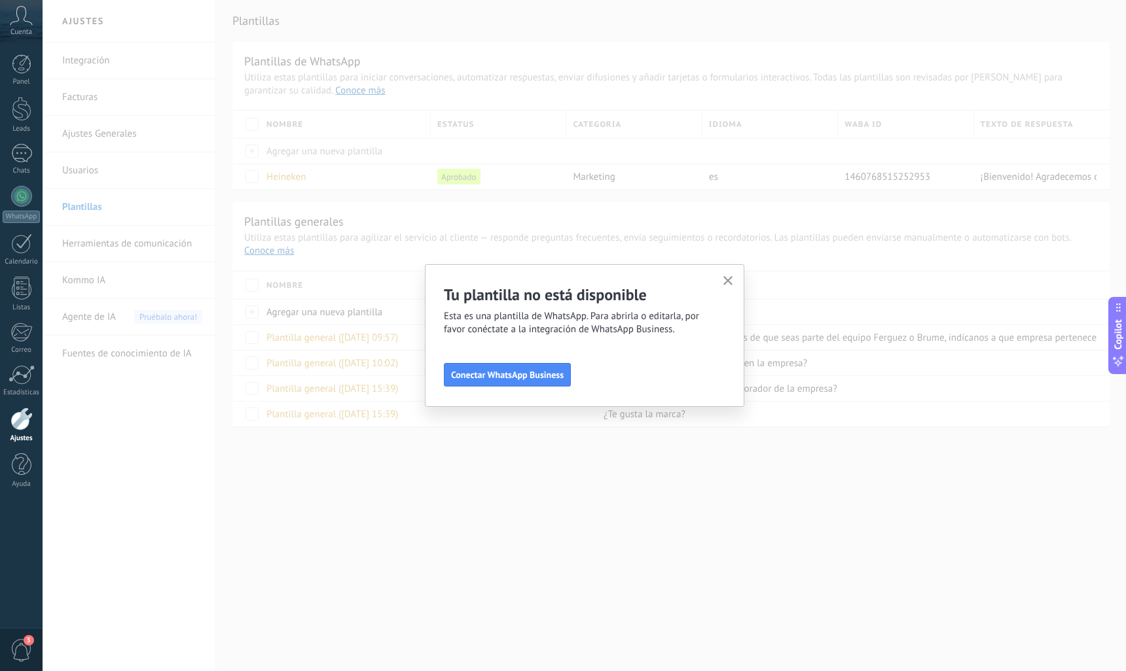
click at [736, 279] on div "Tu plantilla no está disponible Esta es una plantilla de WhatsApp. Para abrirla…" at bounding box center [584, 335] width 319 height 143
click at [732, 280] on icon "button" at bounding box center [728, 281] width 10 height 10
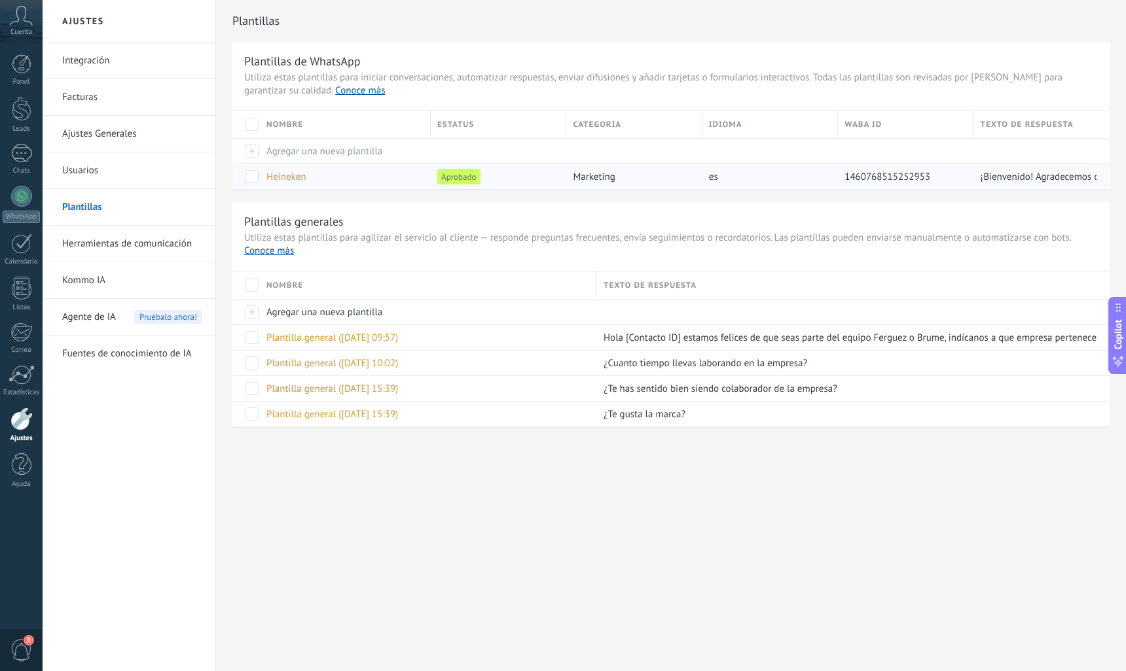
click at [285, 176] on span "Heineken" at bounding box center [285, 177] width 39 height 12
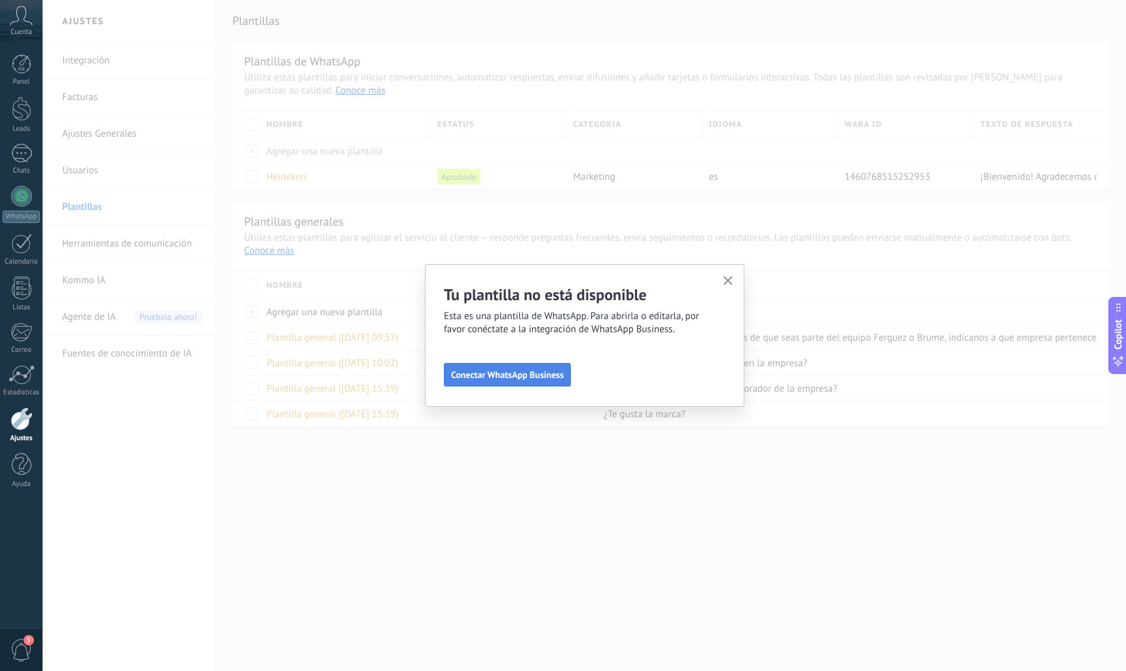
click at [500, 378] on span "Conectar WhatsApp Business" at bounding box center [507, 374] width 113 height 9
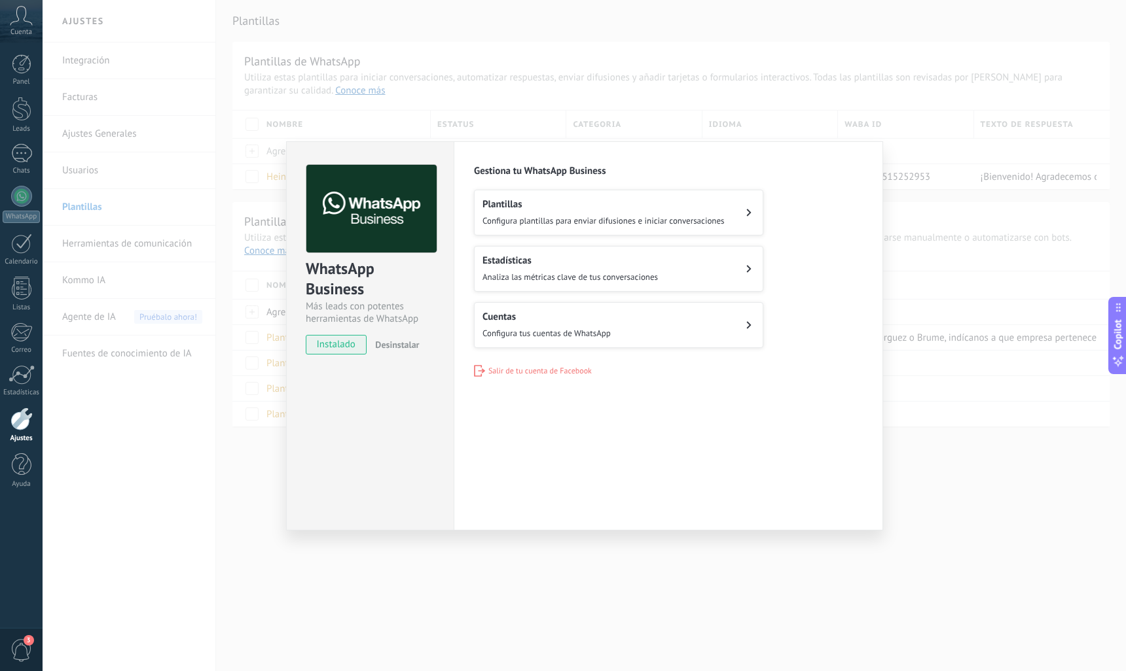
click at [520, 341] on button "Cuentas Configura tus cuentas de WhatsApp" at bounding box center [618, 325] width 289 height 46
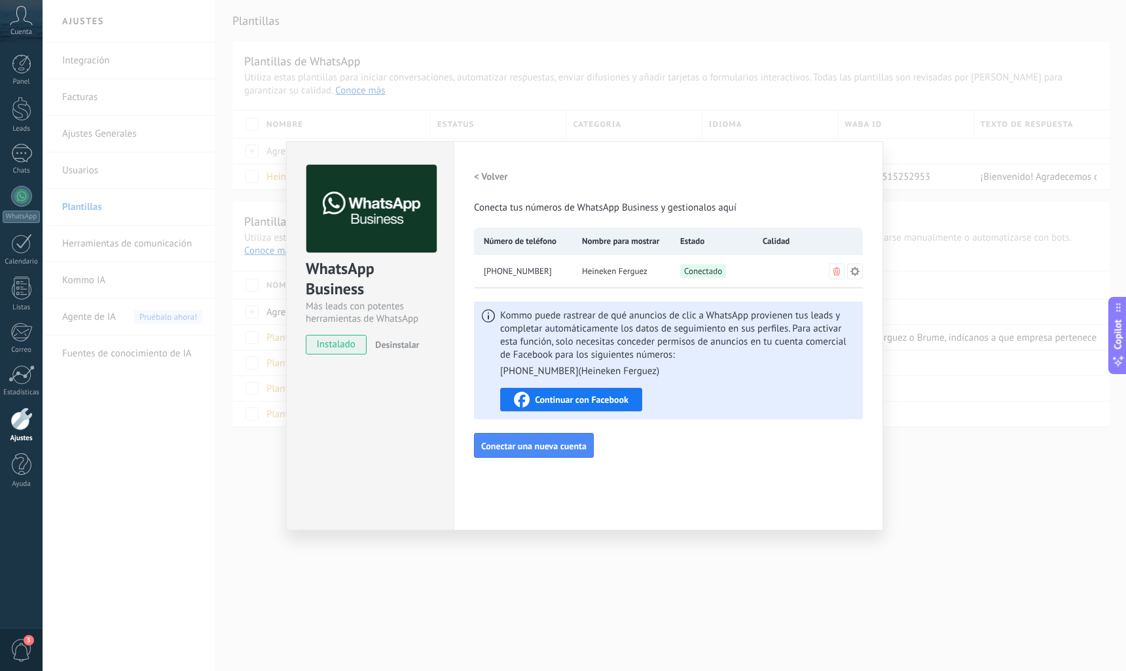
click at [592, 402] on span "Continuar con Facebook" at bounding box center [582, 399] width 94 height 9
click at [662, 260] on div "Heineken Ferguez" at bounding box center [621, 271] width 98 height 33
click at [699, 274] on span "Conectado" at bounding box center [703, 271] width 46 height 14
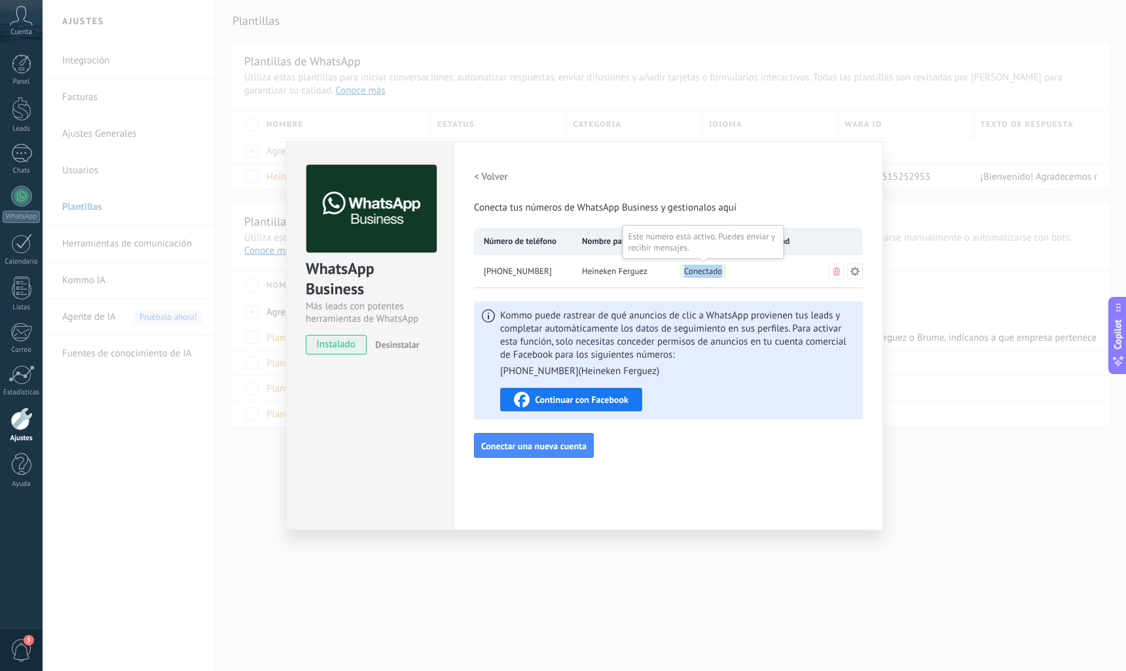
click at [696, 274] on span "Conectado" at bounding box center [703, 271] width 46 height 14
click at [647, 279] on div "Heineken Ferguez" at bounding box center [621, 271] width 98 height 33
click at [488, 279] on div "[PHONE_NUMBER]" at bounding box center [523, 271] width 98 height 33
click at [607, 408] on button "Continuar con Facebook" at bounding box center [571, 400] width 142 height 24
click at [552, 395] on span "Continuar con Facebook" at bounding box center [582, 399] width 94 height 9
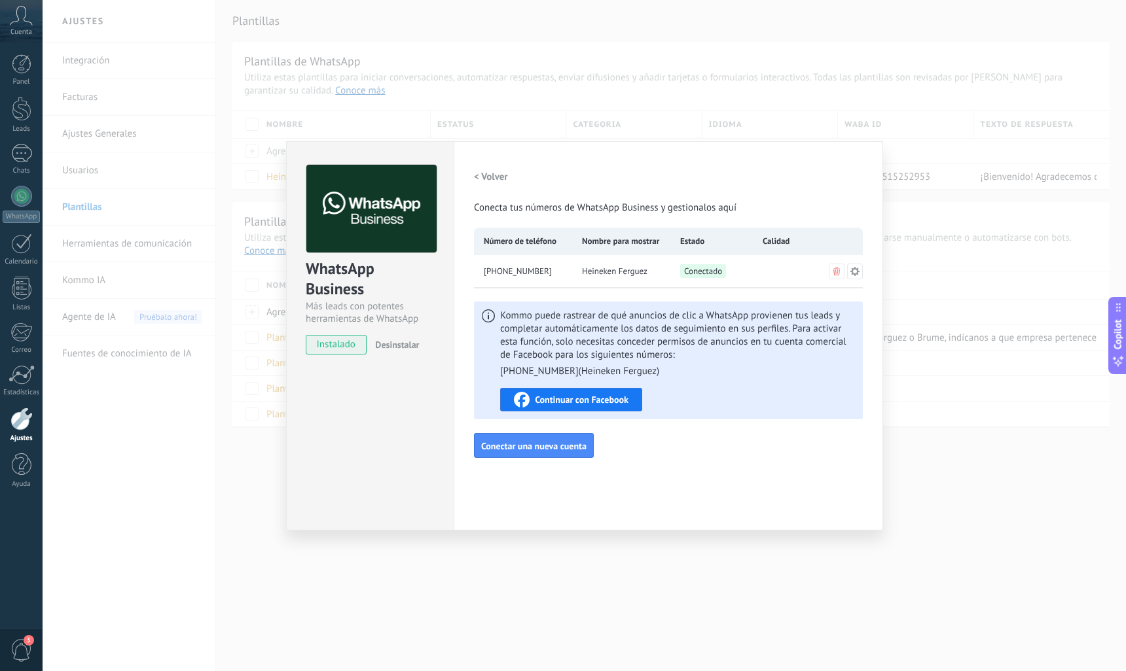
click at [485, 174] on h2 "< Volver" at bounding box center [491, 177] width 34 height 12
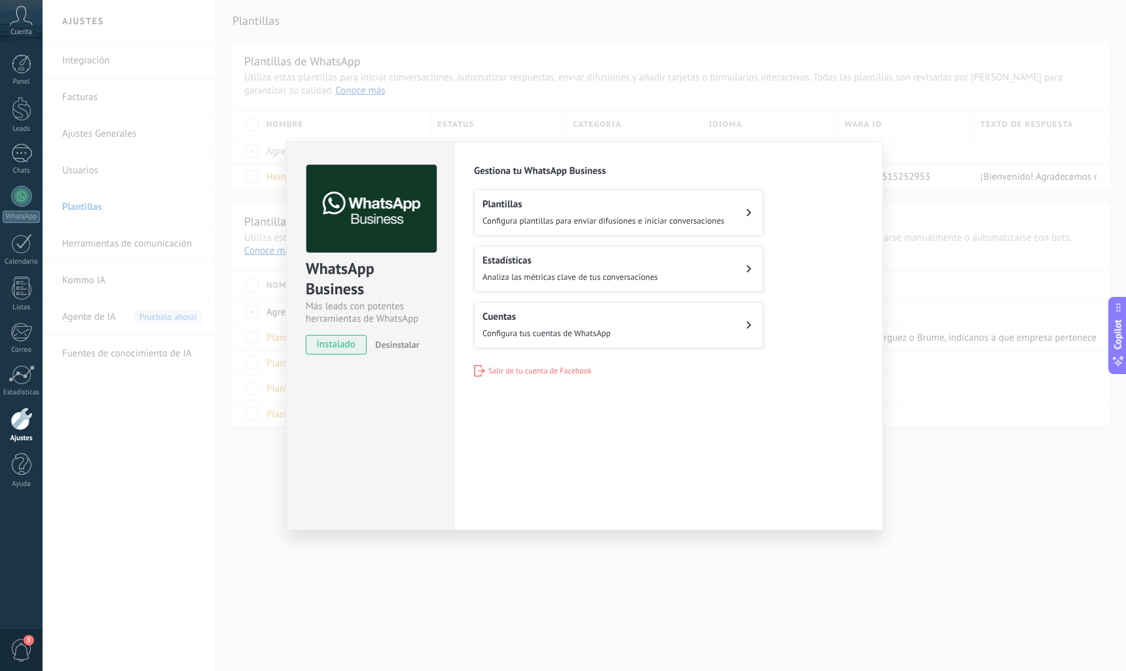
click at [537, 274] on span "Analiza las métricas clave de tus conversaciones" at bounding box center [569, 277] width 175 height 11
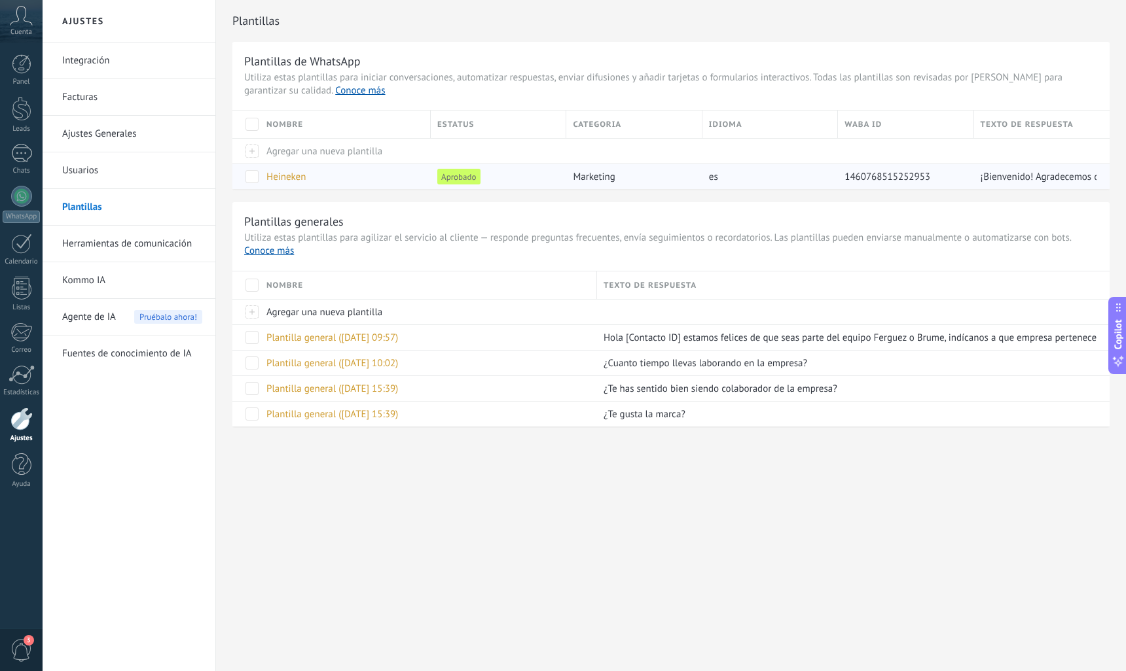
click at [287, 179] on span "Heineken" at bounding box center [285, 177] width 39 height 12
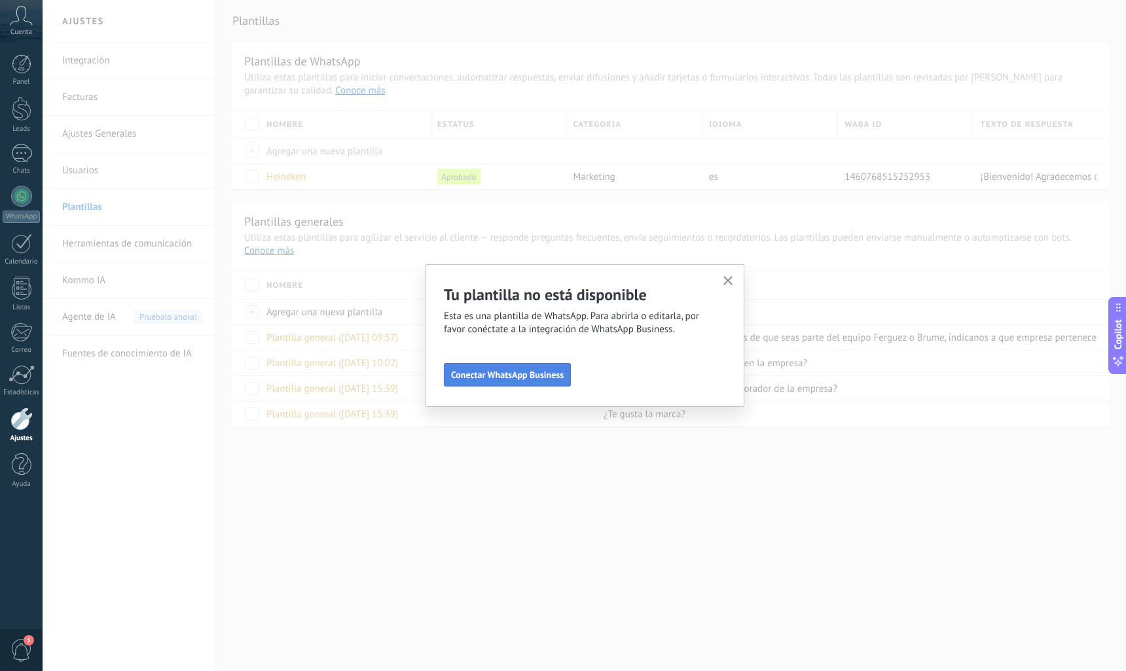
click at [485, 376] on span "Conectar WhatsApp Business" at bounding box center [507, 374] width 113 height 9
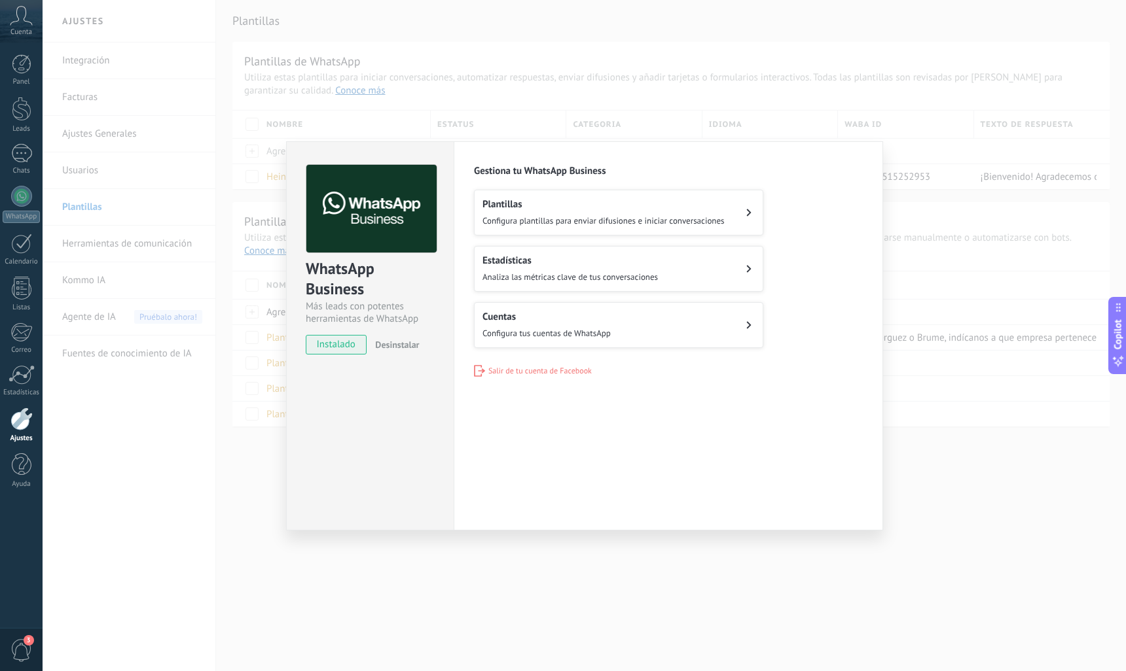
click at [534, 220] on span "Configura plantillas para enviar difusiones e iniciar conversaciones" at bounding box center [603, 220] width 242 height 11
click at [748, 213] on icon at bounding box center [748, 213] width 5 height 8
click at [507, 207] on h2 "Plantillas" at bounding box center [603, 204] width 242 height 12
click at [399, 342] on span "Desinstalar" at bounding box center [397, 345] width 44 height 12
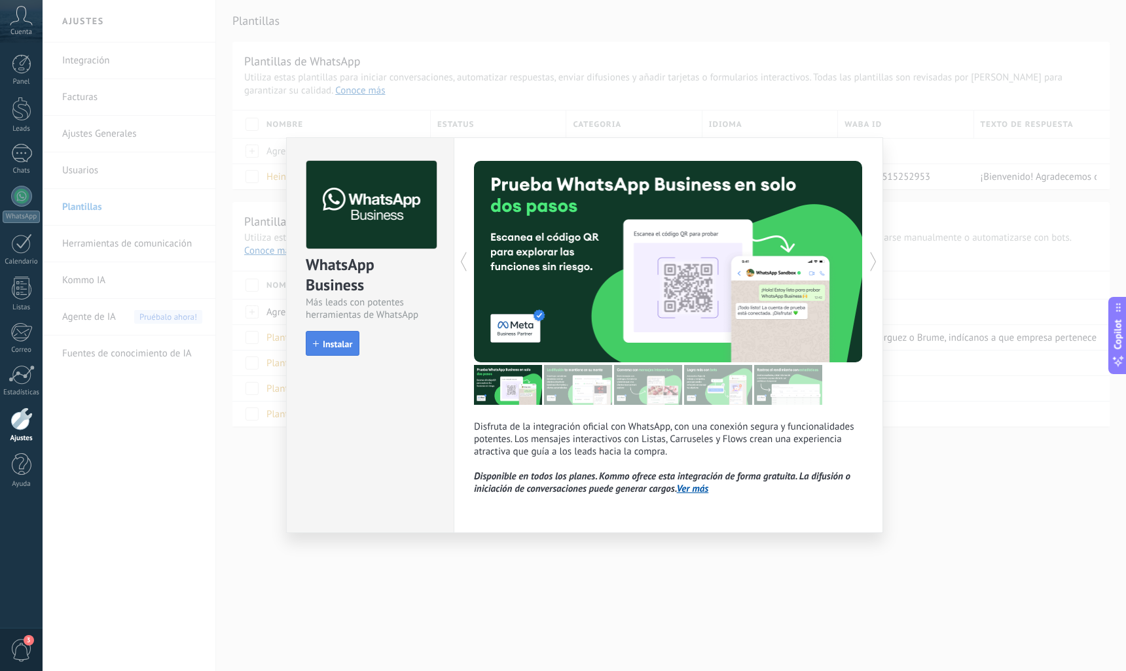
click at [342, 344] on span "Instalar" at bounding box center [337, 344] width 29 height 9
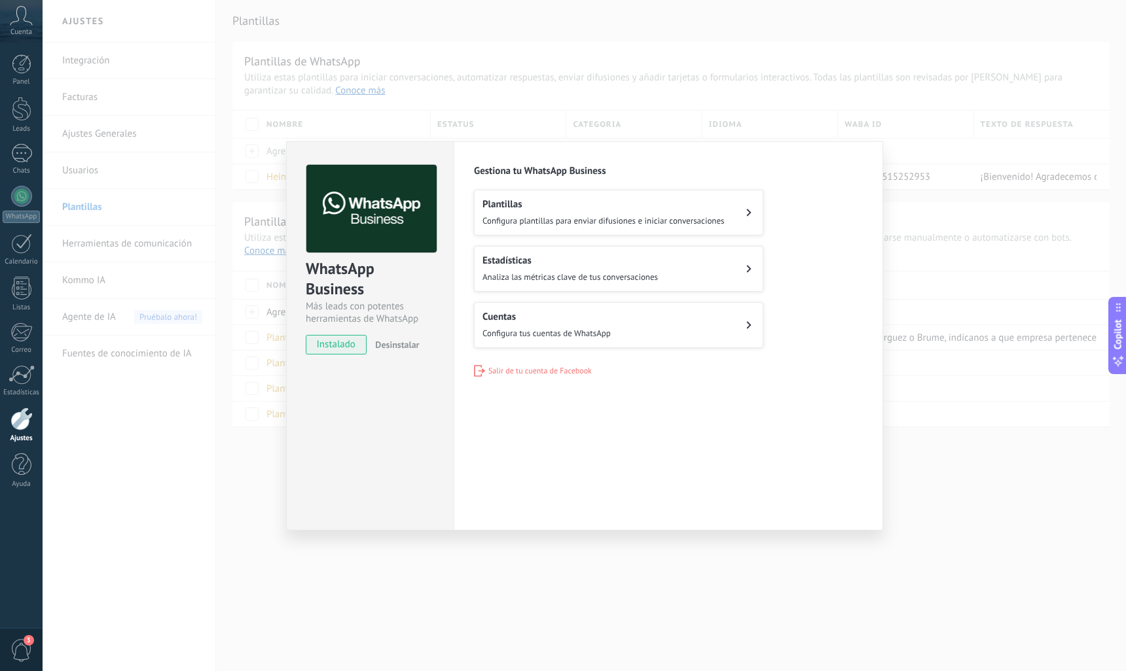
click at [652, 221] on span "Configura plantillas para enviar difusiones e iniciar conversaciones" at bounding box center [603, 220] width 242 height 11
click at [541, 215] on span "Configura plantillas para enviar difusiones e iniciar conversaciones" at bounding box center [603, 220] width 242 height 11
click at [751, 215] on button "Plantillas Configura plantillas para enviar difusiones e iniciar conversaciones" at bounding box center [618, 213] width 289 height 46
click at [751, 210] on icon at bounding box center [748, 213] width 5 height 8
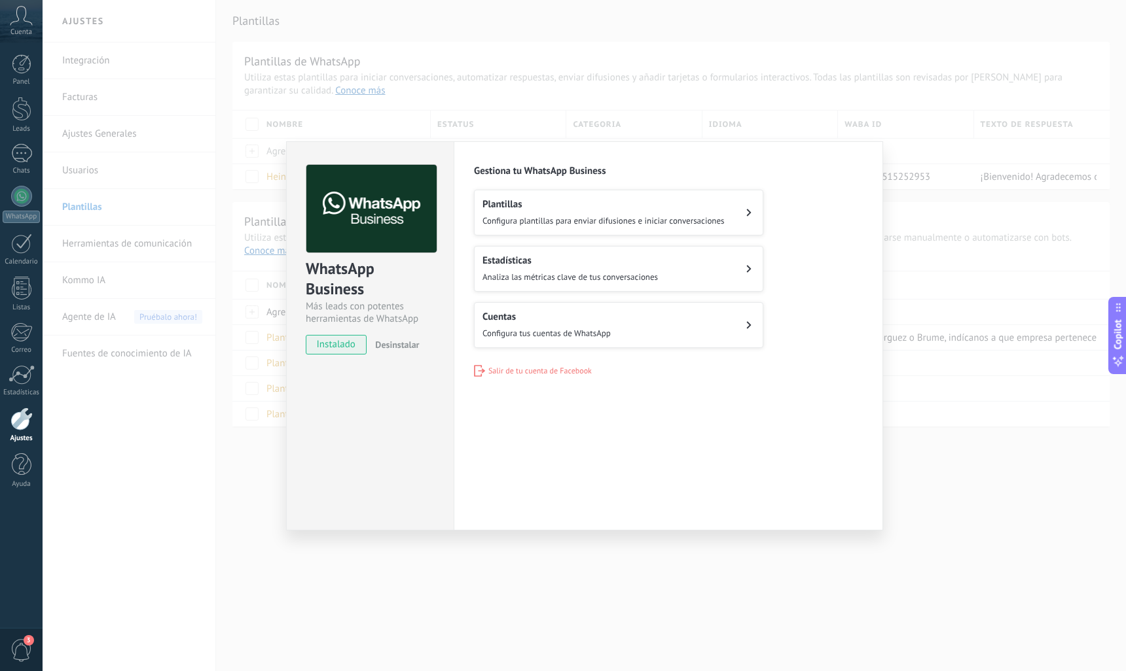
click at [751, 210] on icon at bounding box center [748, 213] width 5 height 8
click at [568, 624] on div "WhatsApp Business Más leads con potentes herramientas de WhatsApp instalado Des…" at bounding box center [584, 335] width 1083 height 671
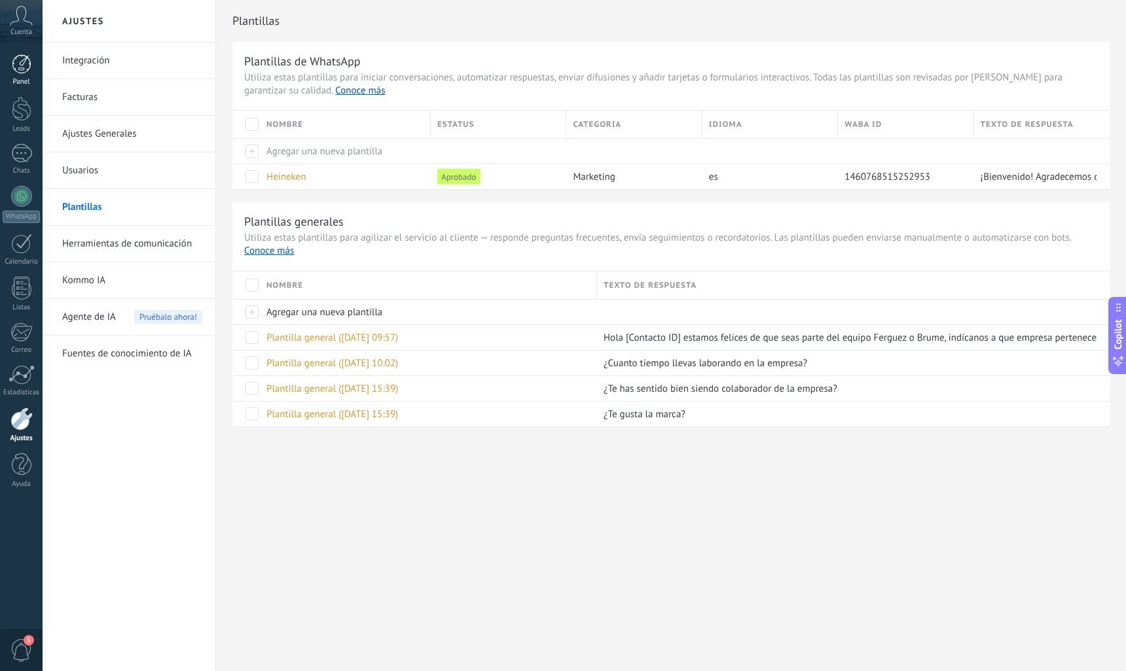
click at [22, 73] on div at bounding box center [22, 64] width 20 height 20
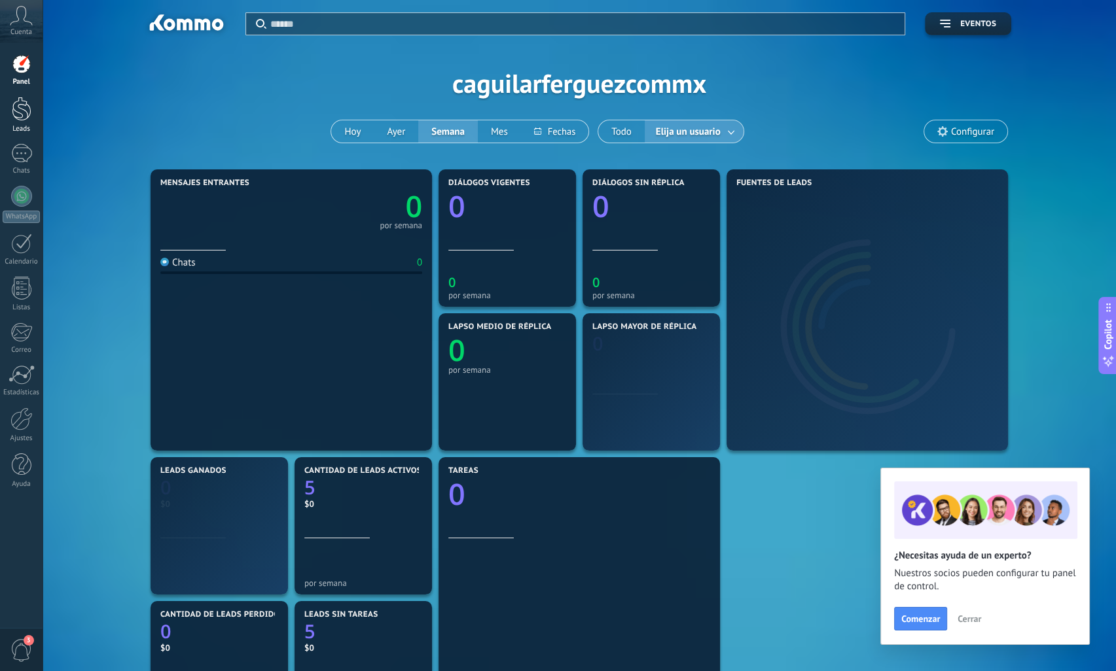
click at [19, 108] on div at bounding box center [22, 109] width 20 height 24
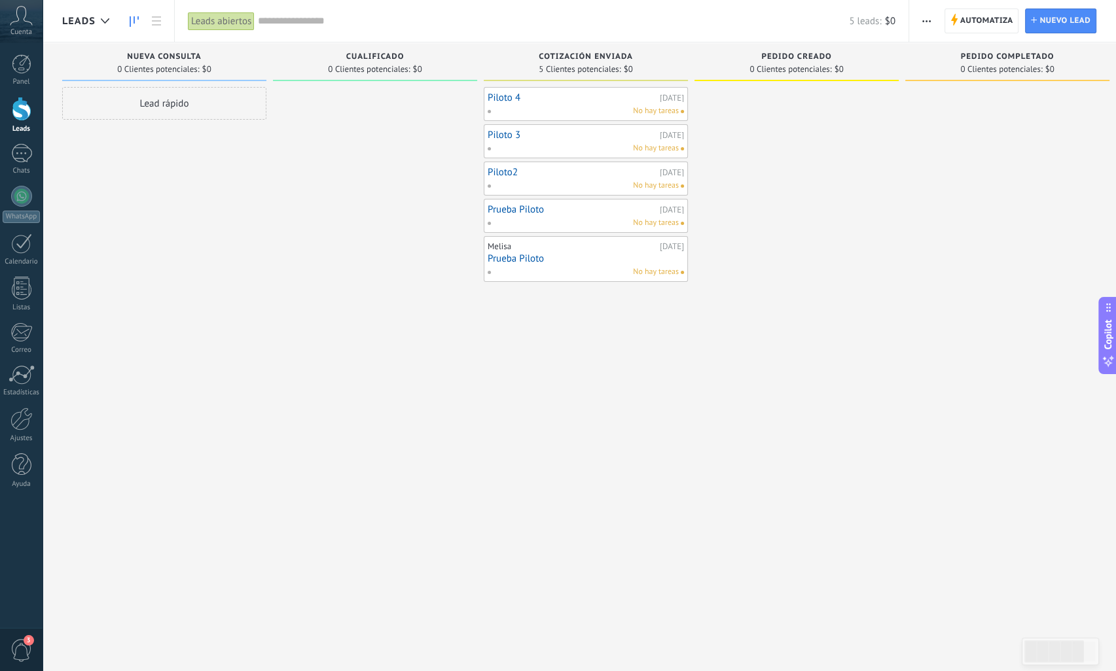
click at [936, 22] on button "button" at bounding box center [926, 21] width 19 height 25
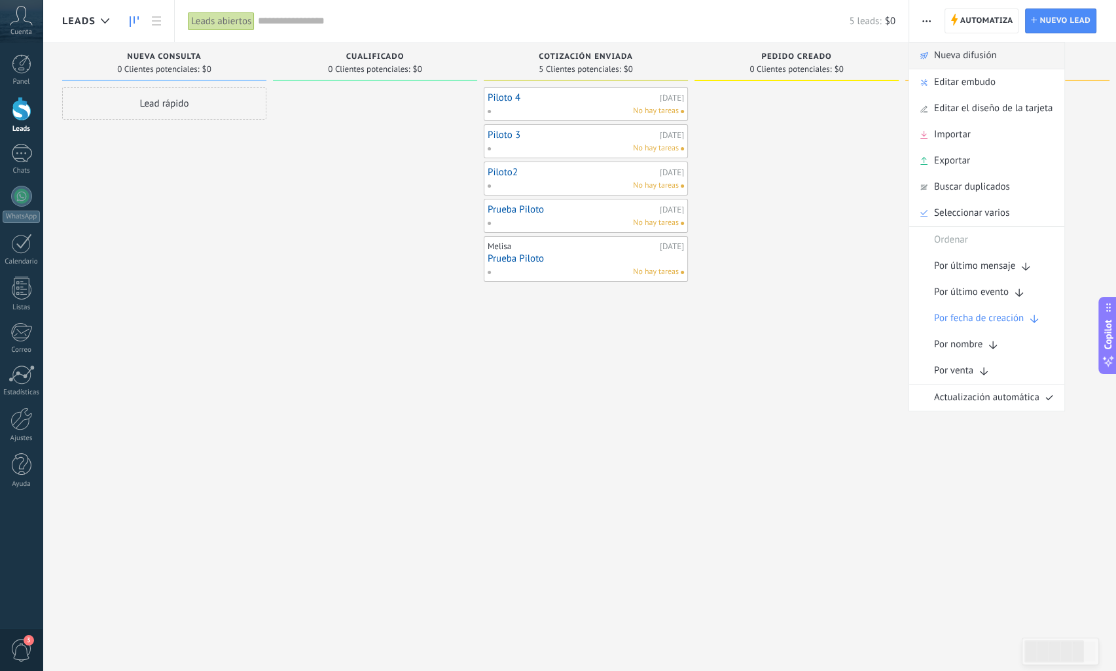
click at [933, 54] on div "Nueva difusión" at bounding box center [986, 56] width 155 height 26
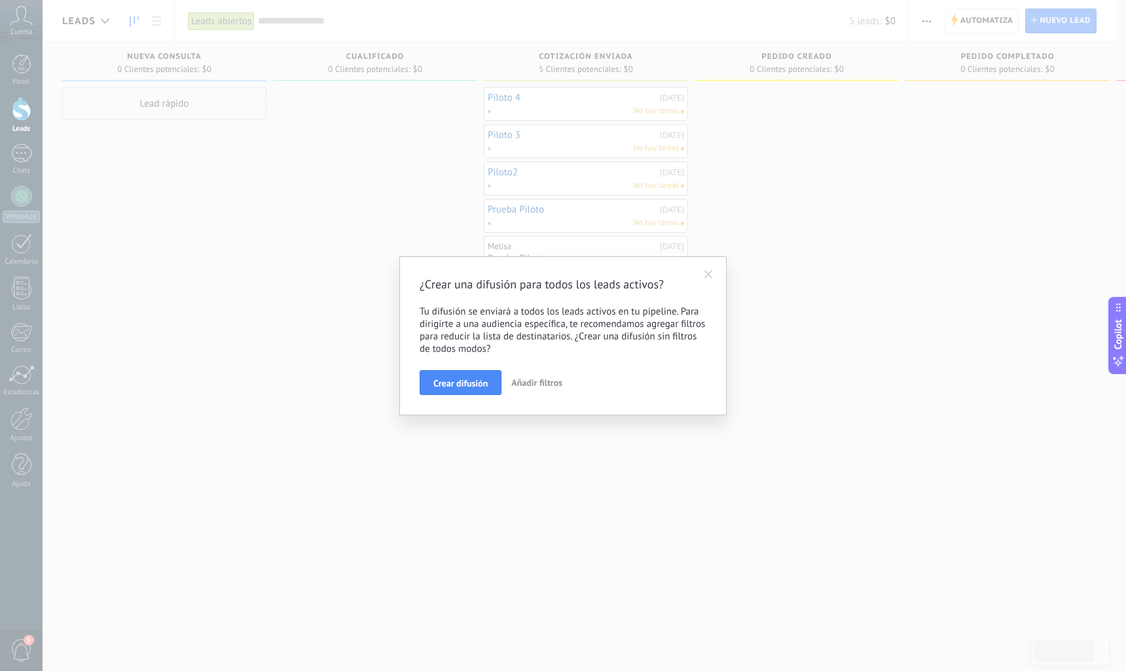
click at [529, 384] on span "Añadir filtros" at bounding box center [536, 383] width 51 height 12
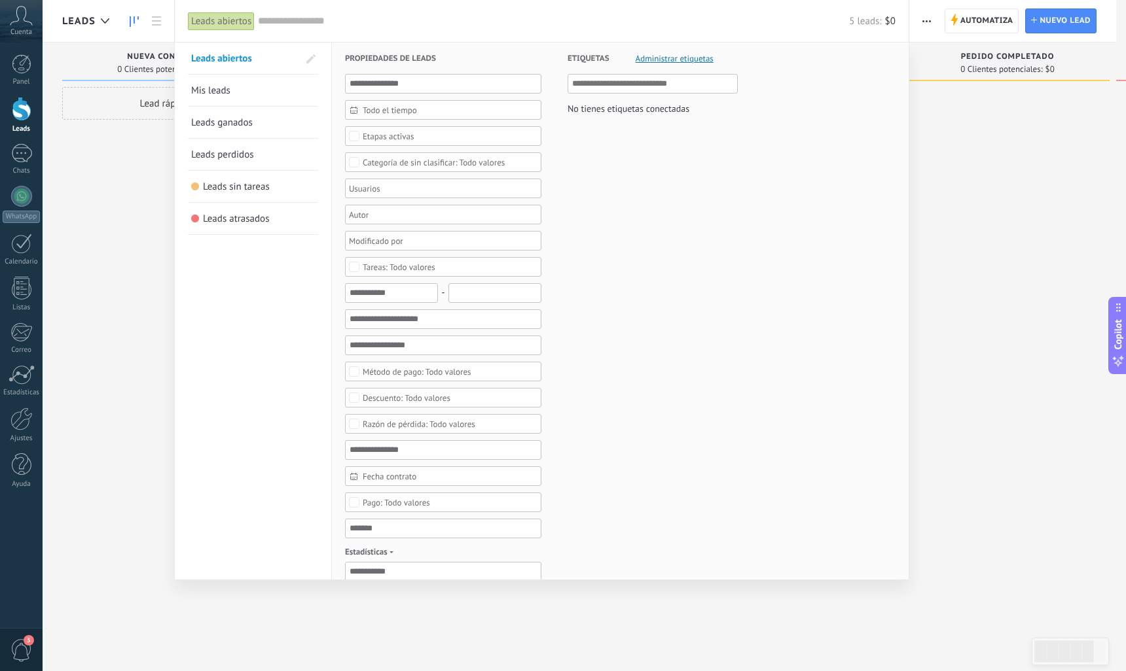
click at [696, 56] on span "Administrar etiquetas" at bounding box center [674, 58] width 78 height 9
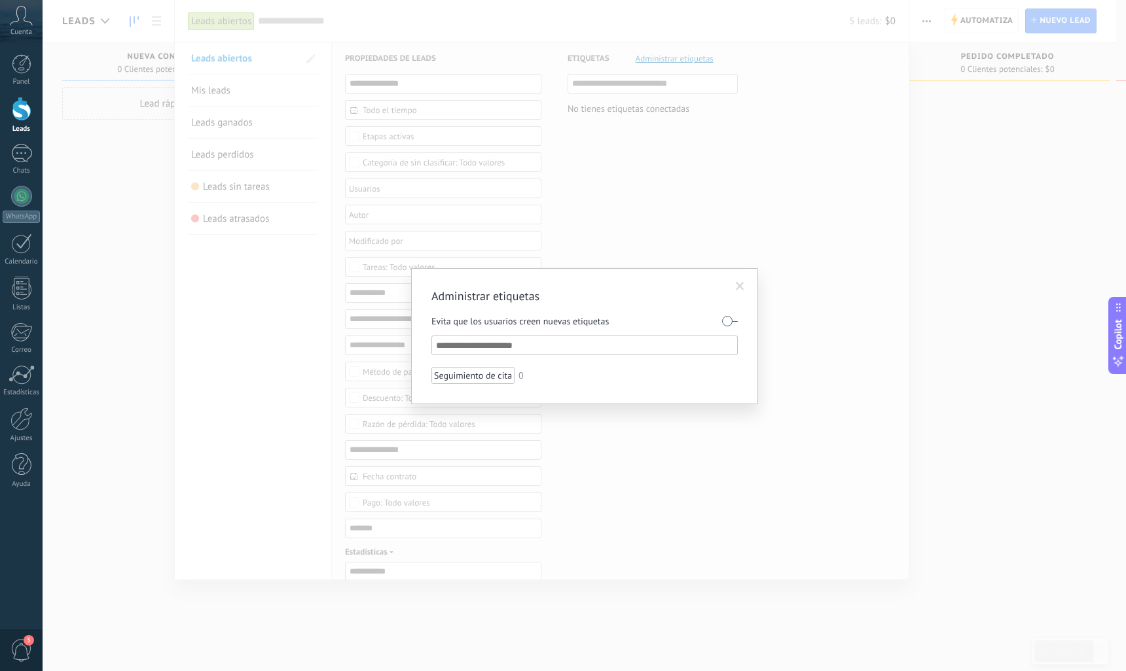
click at [738, 291] on span at bounding box center [740, 286] width 9 height 9
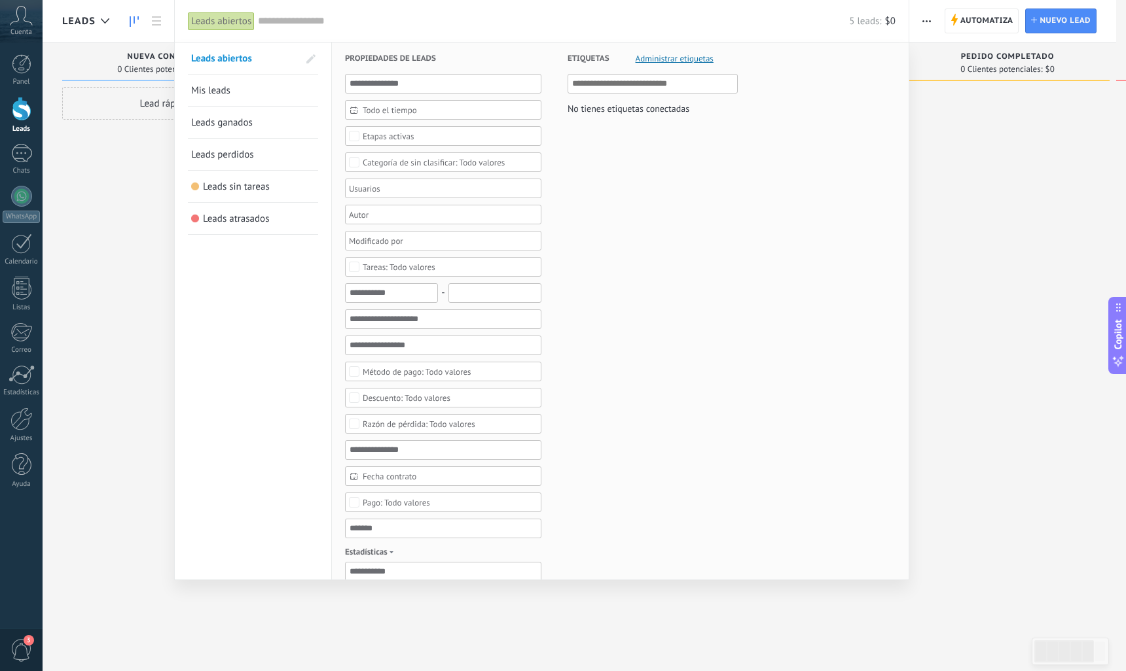
click at [936, 152] on div at bounding box center [563, 335] width 1126 height 671
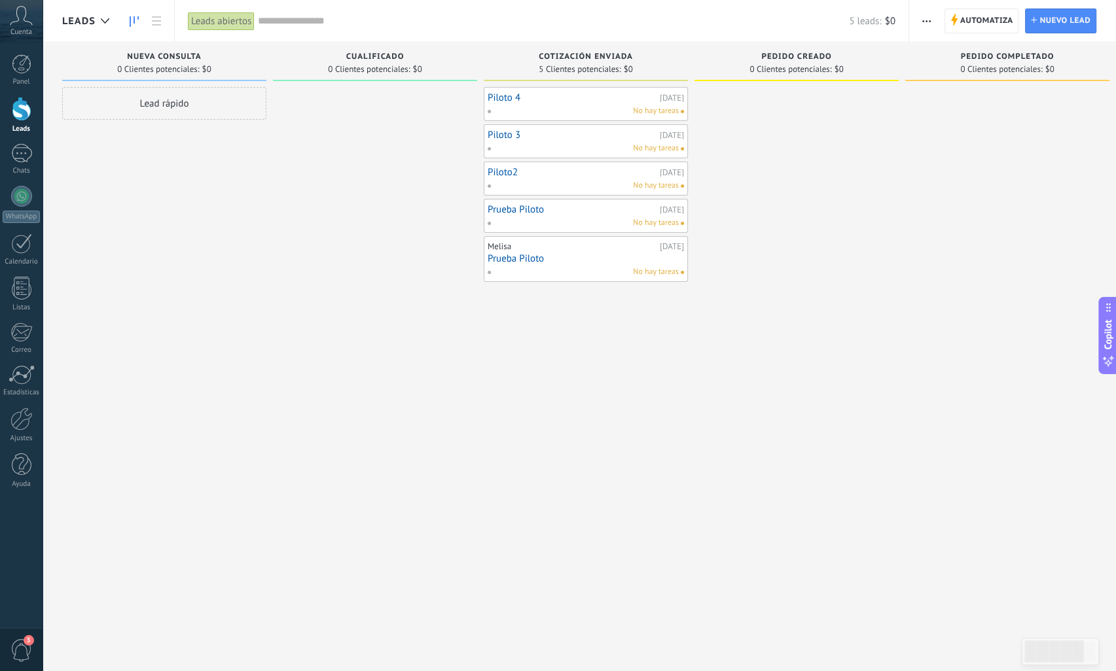
click at [926, 18] on span "button" at bounding box center [926, 21] width 9 height 25
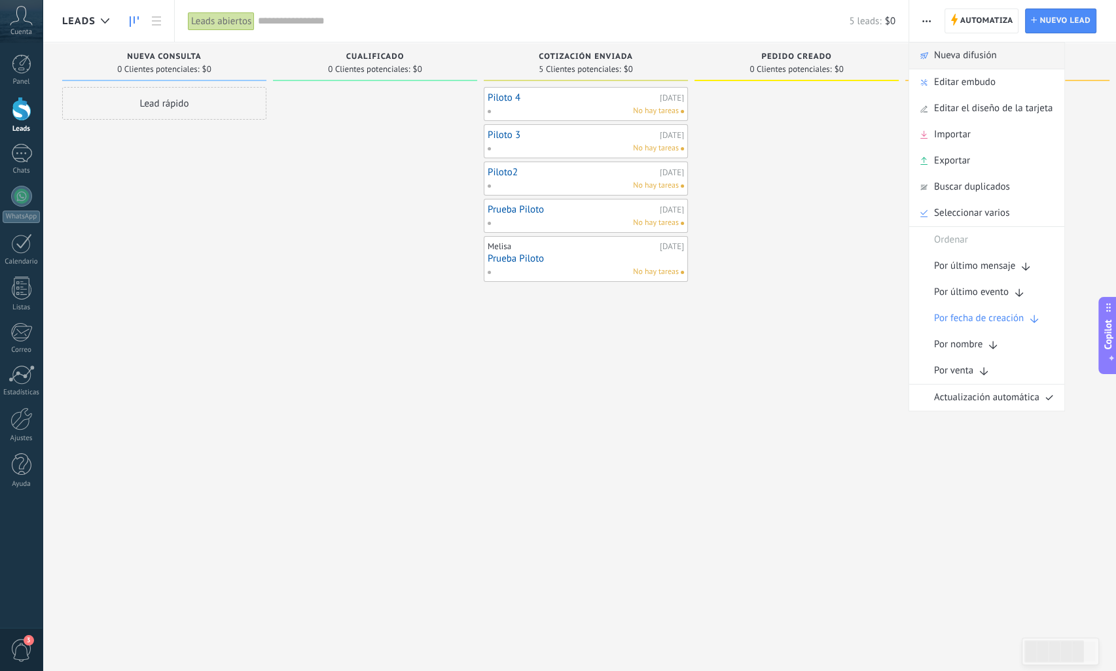
click at [940, 58] on span "Nueva difusión" at bounding box center [965, 56] width 63 height 26
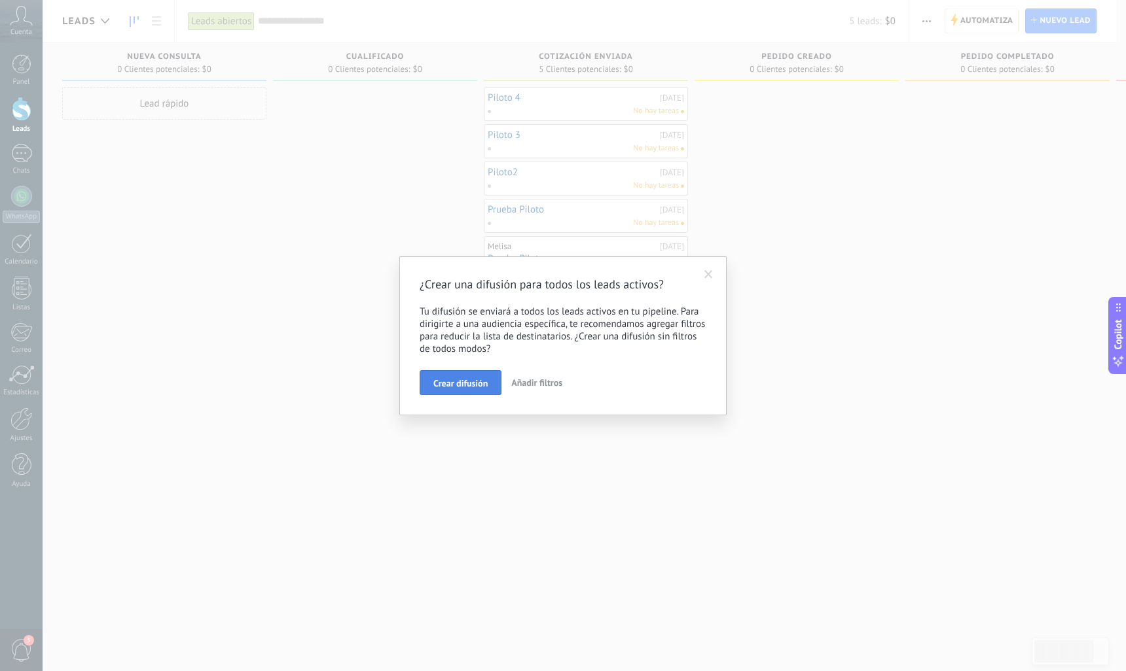
click at [469, 382] on span "Crear difusión" at bounding box center [460, 383] width 54 height 9
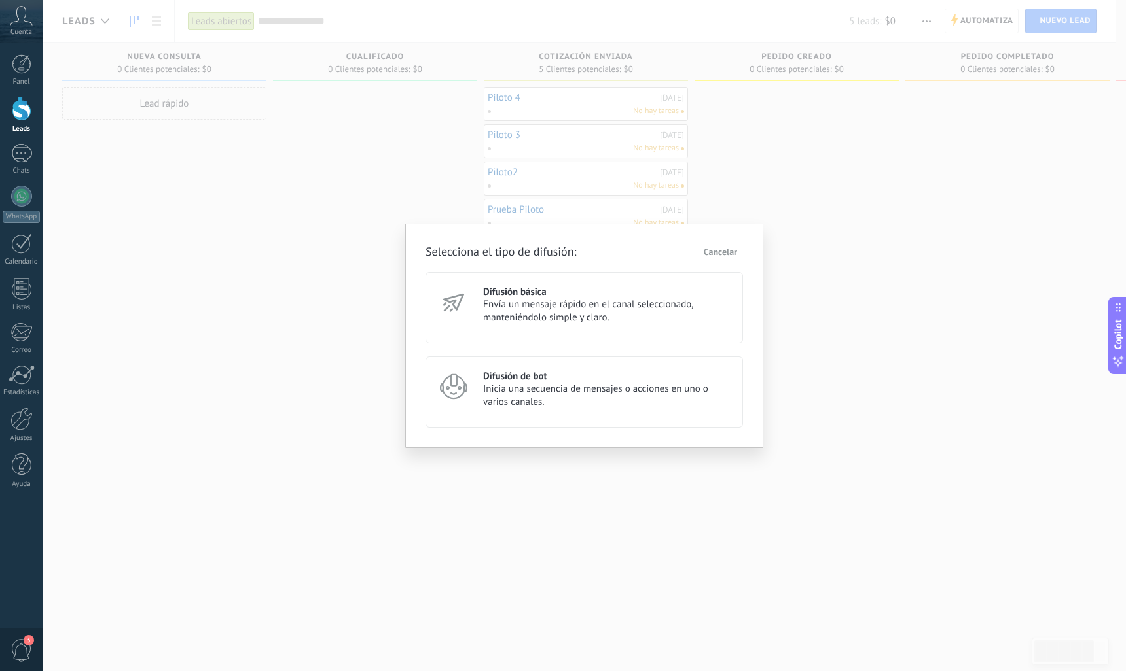
click at [553, 396] on span "Inicia una secuencia de mensajes o acciones en uno o varios canales." at bounding box center [607, 396] width 248 height 26
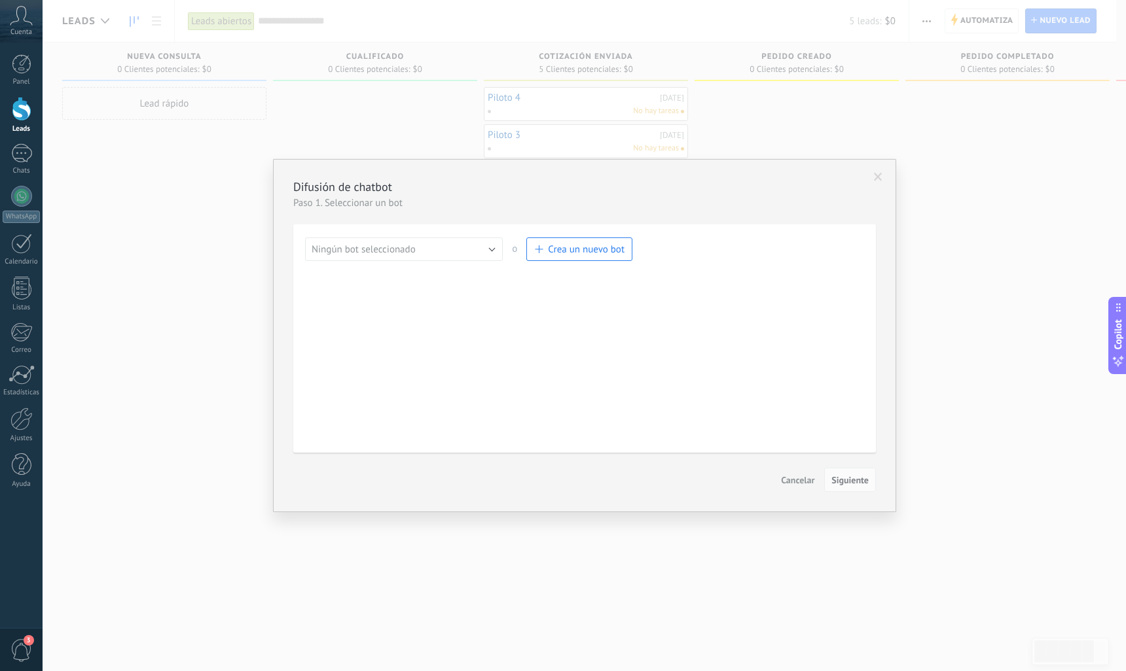
click at [554, 255] on span "Crea un nuevo bot" at bounding box center [586, 249] width 77 height 12
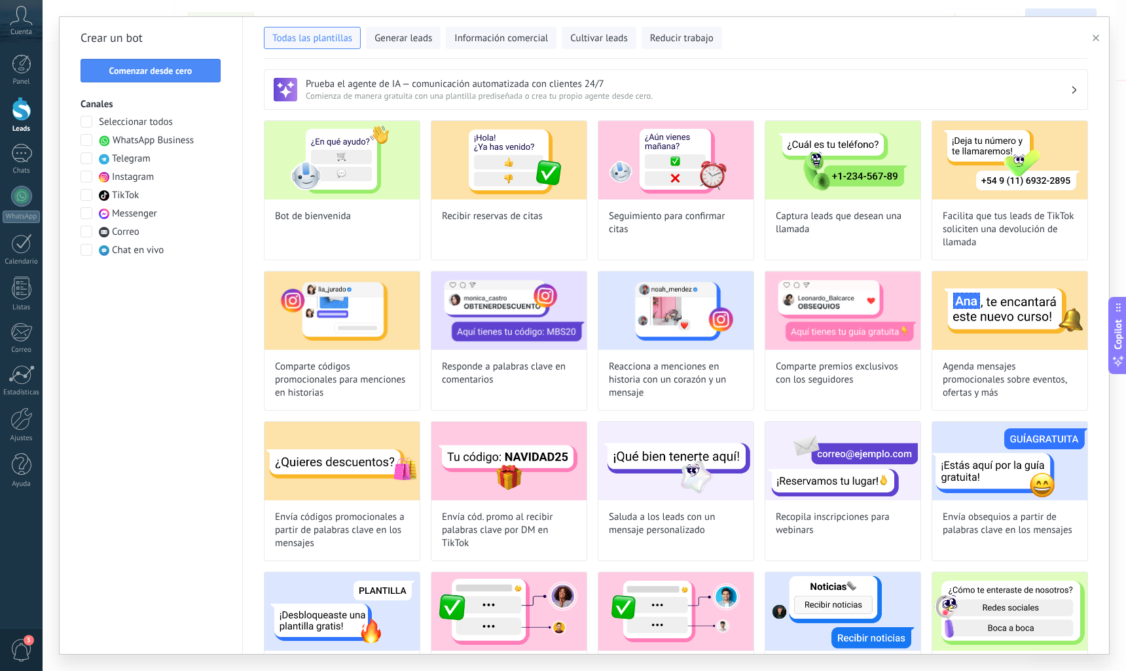
click at [82, 137] on span at bounding box center [86, 140] width 12 height 12
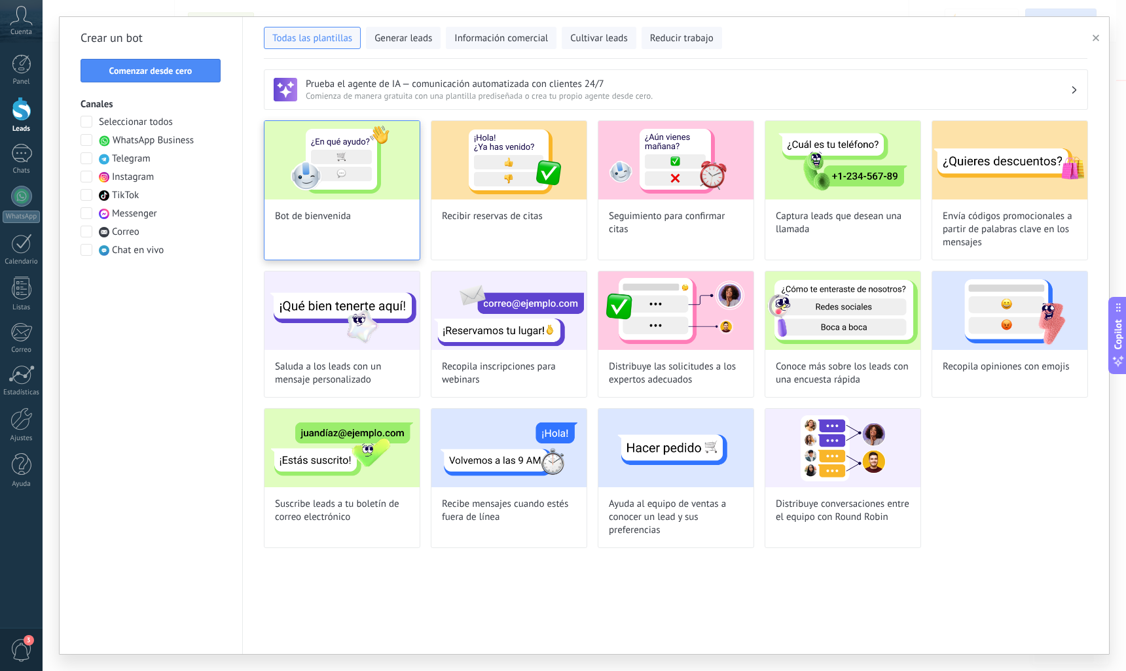
click at [326, 228] on div "Bot de bienvenida" at bounding box center [342, 190] width 156 height 140
type input "**********"
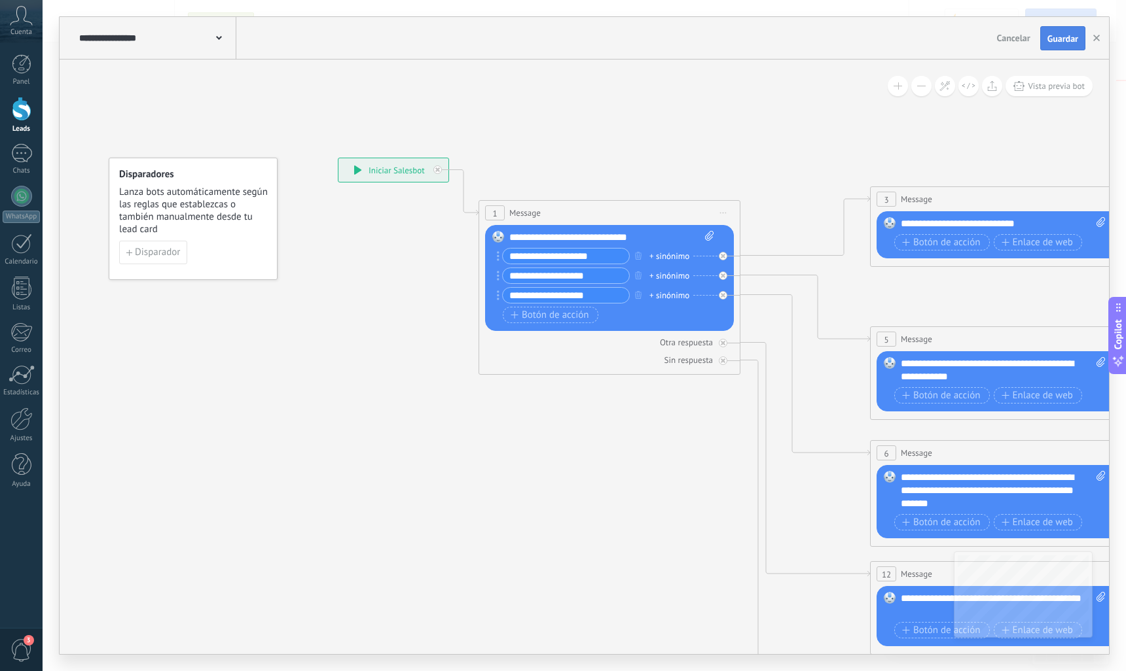
click at [1058, 40] on span "Guardar" at bounding box center [1062, 38] width 31 height 9
click at [1097, 39] on use "button" at bounding box center [1096, 38] width 7 height 7
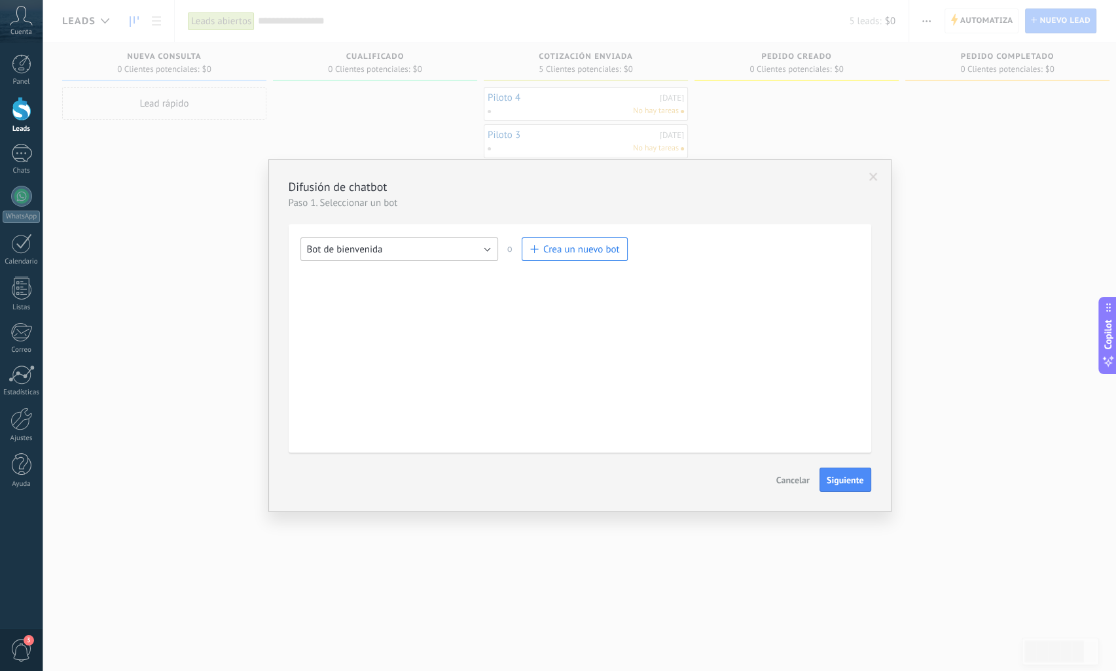
click at [482, 245] on button "Bot de bienvenida" at bounding box center [399, 250] width 198 height 24
click at [427, 287] on li "Bot de bienvenida" at bounding box center [395, 294] width 205 height 22
click at [853, 481] on span "Siguiente" at bounding box center [845, 480] width 37 height 9
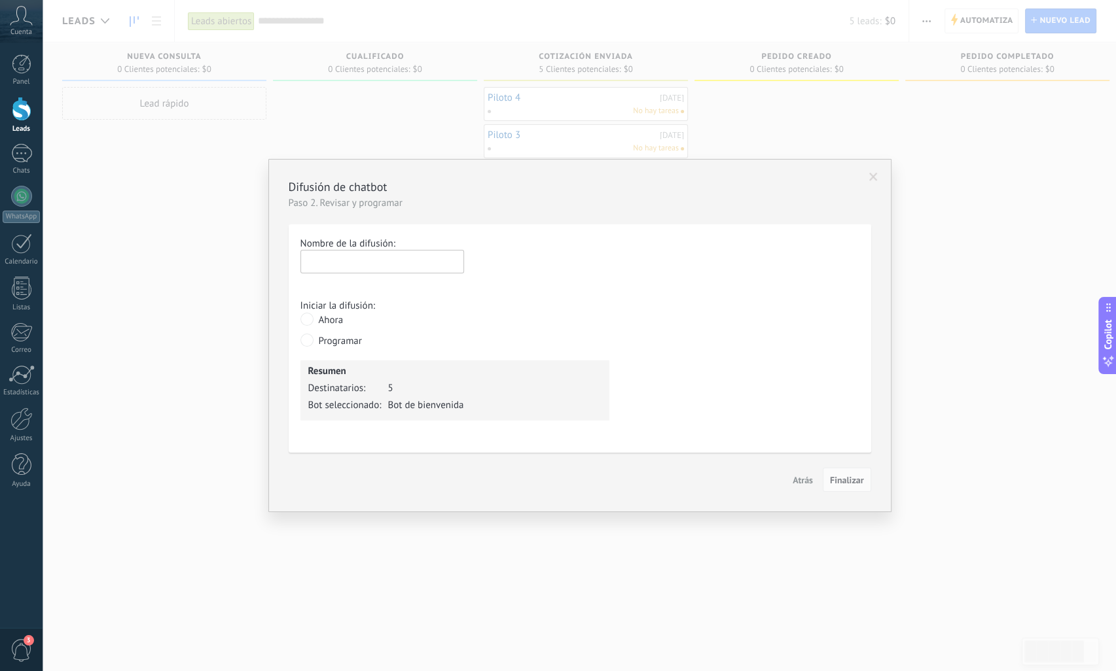
click at [323, 264] on input "text" at bounding box center [382, 262] width 164 height 24
type input "****"
click at [832, 485] on span "Finalizar" at bounding box center [847, 480] width 34 height 9
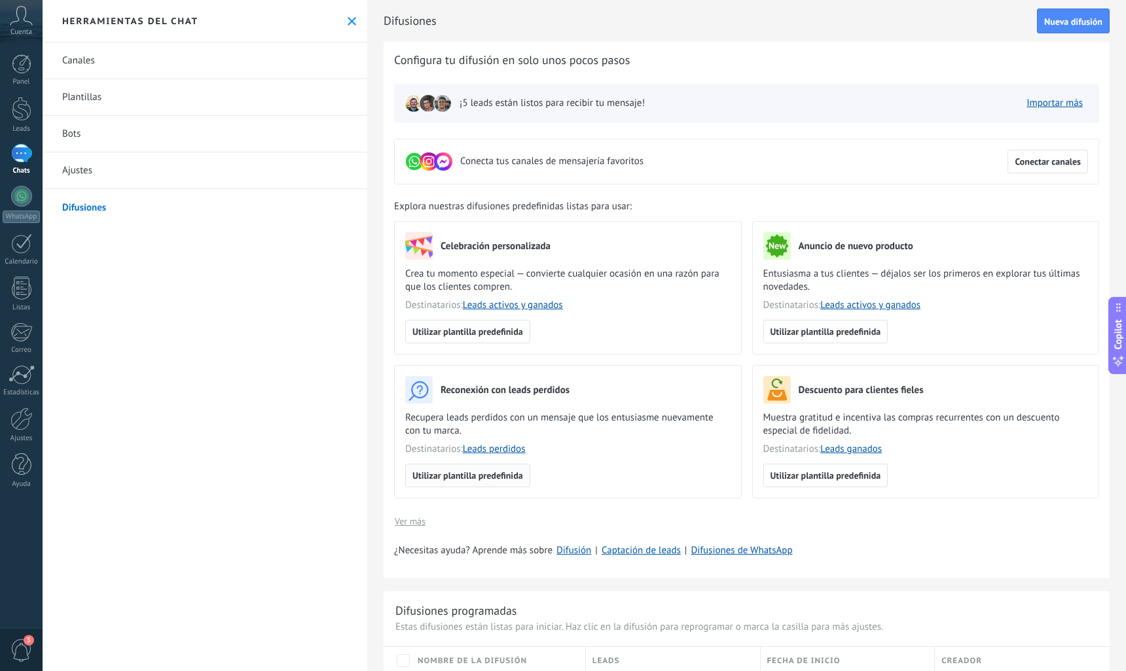
click at [503, 476] on span "Utilizar plantilla predefinida" at bounding box center [467, 475] width 111 height 9
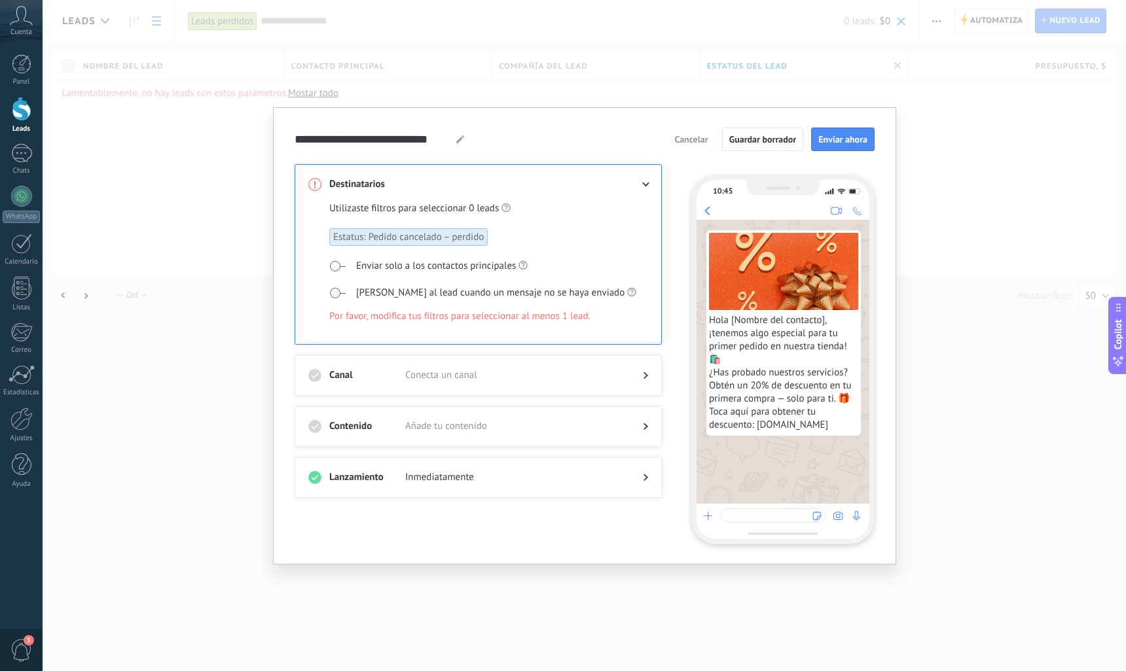
click at [647, 183] on icon at bounding box center [646, 185] width 8 height 5
click at [642, 185] on icon at bounding box center [646, 185] width 8 height 5
click at [458, 140] on use at bounding box center [460, 139] width 8 height 8
click at [456, 141] on icon at bounding box center [460, 139] width 8 height 8
click at [448, 481] on span "Inmediatamente" at bounding box center [513, 477] width 217 height 13
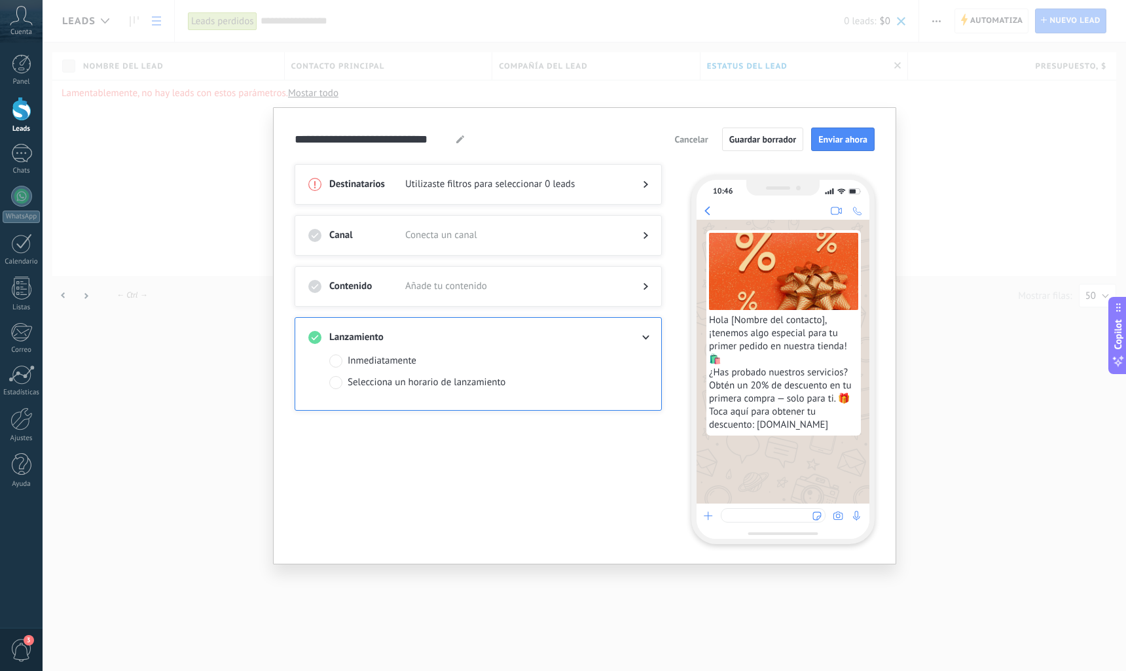
click at [372, 363] on div "Inmediatamente" at bounding box center [382, 361] width 69 height 13
click at [637, 298] on div at bounding box center [478, 299] width 340 height 13
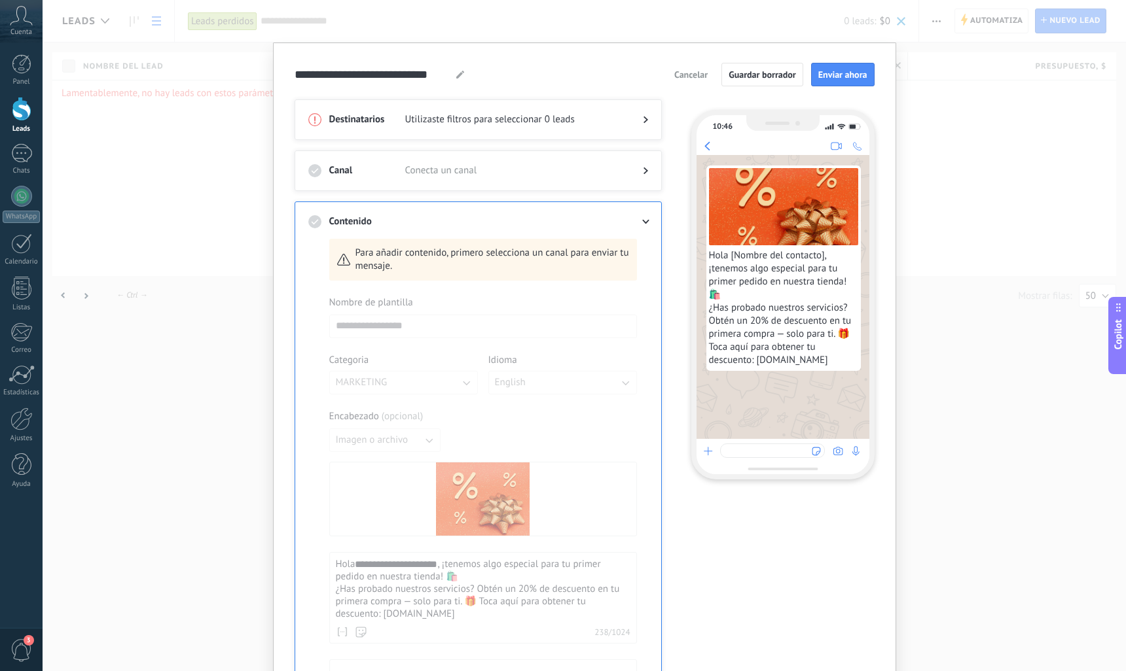
click at [613, 171] on span "Conecta un canal" at bounding box center [513, 170] width 217 height 13
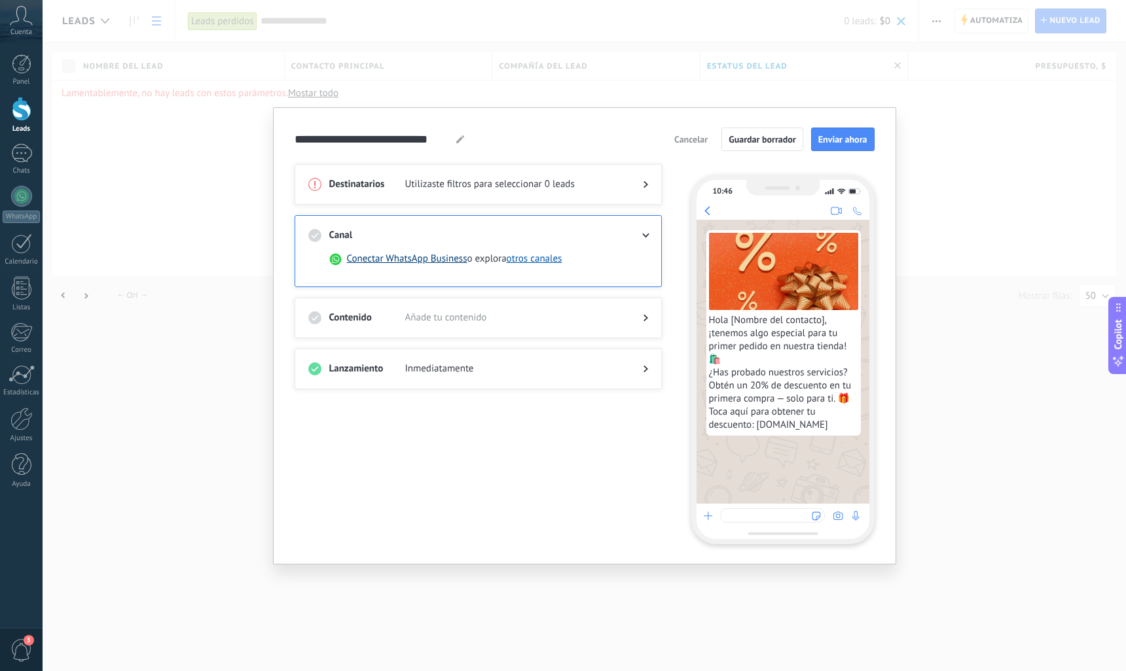
click at [419, 258] on button "Conectar WhatsApp Business" at bounding box center [407, 259] width 120 height 13
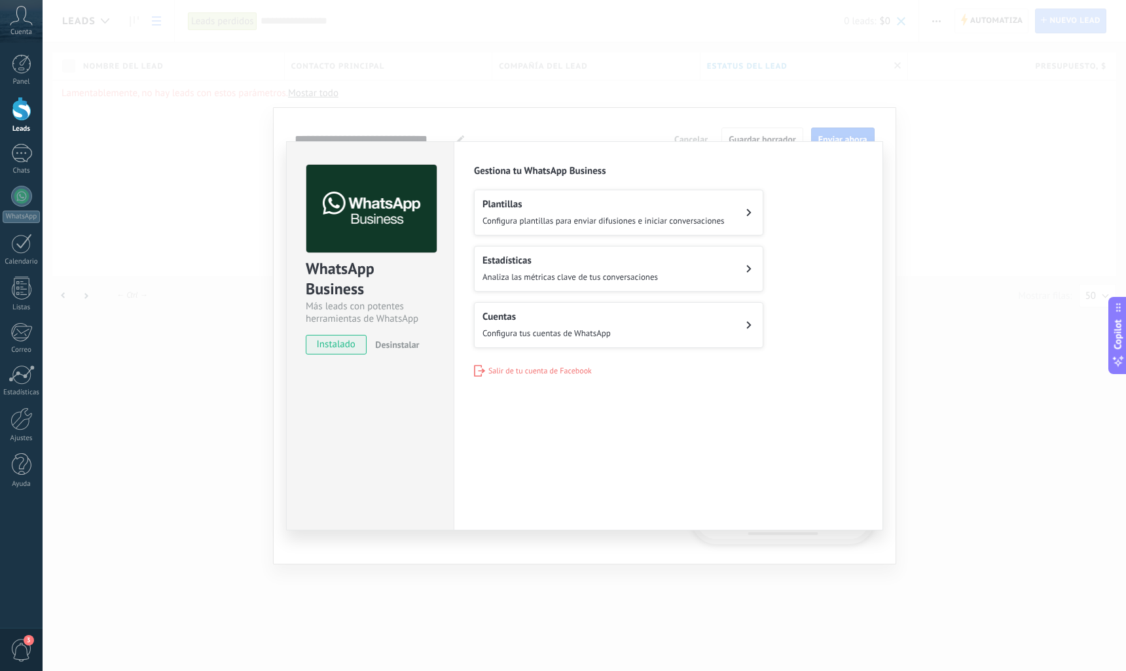
click at [547, 213] on div "Plantillas Configura plantillas para enviar difusiones e iniciar conversaciones" at bounding box center [603, 212] width 242 height 29
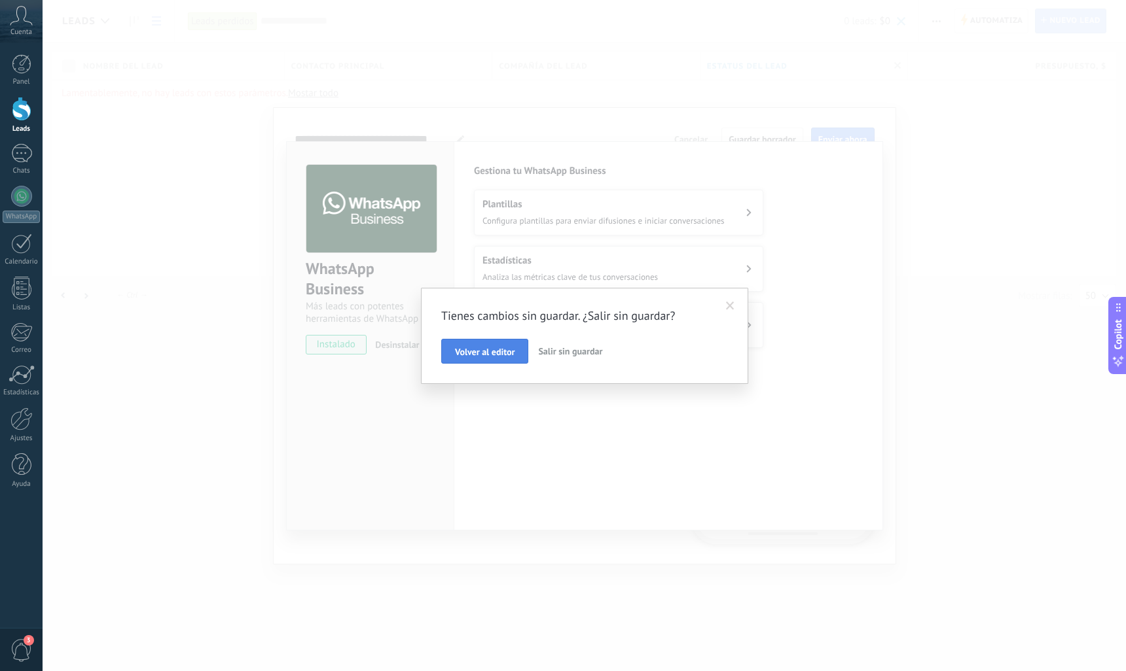
click at [500, 355] on span "Volver al editor" at bounding box center [485, 352] width 60 height 9
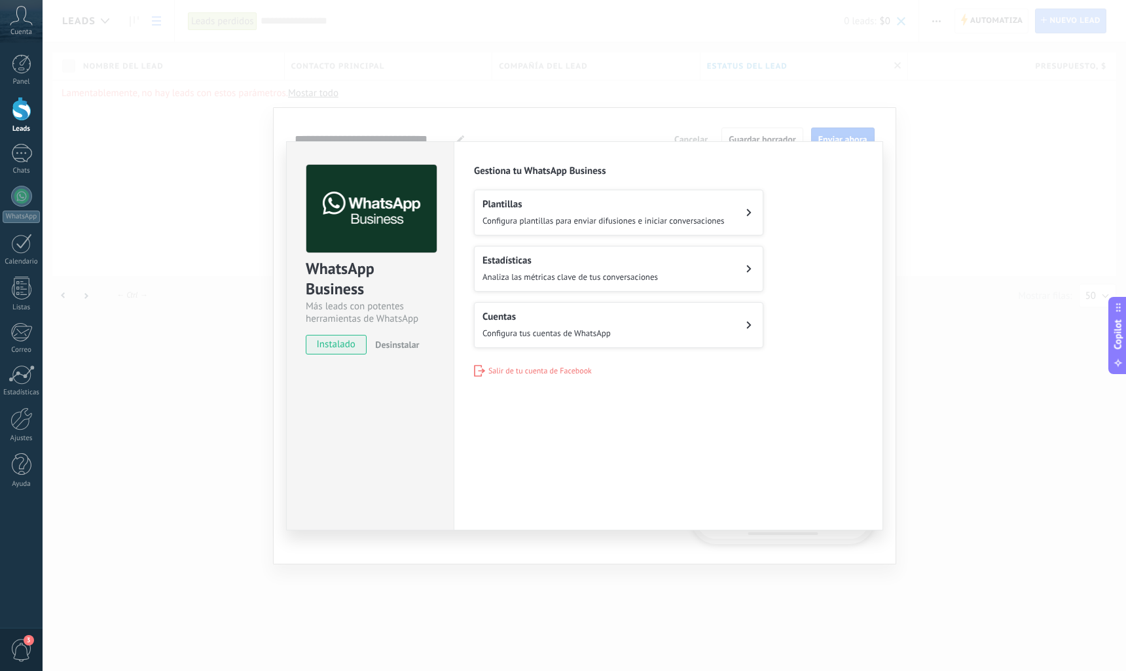
click at [628, 224] on span "Configura plantillas para enviar difusiones e iniciar conversaciones" at bounding box center [603, 220] width 242 height 11
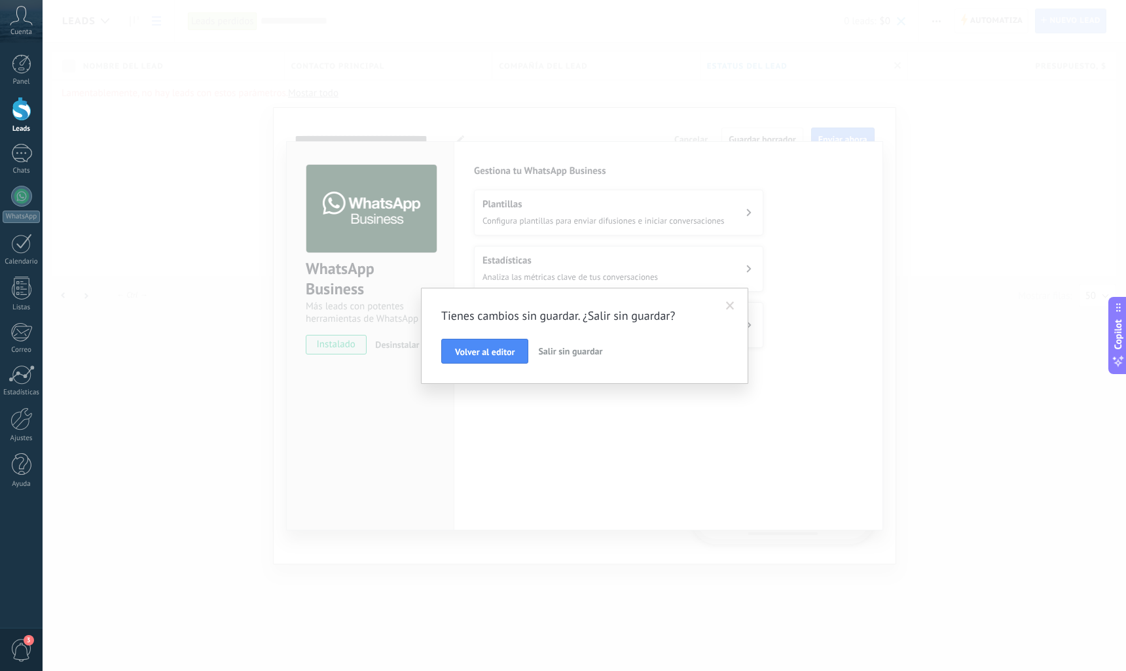
click at [579, 353] on span "Salir sin guardar" at bounding box center [570, 352] width 64 height 12
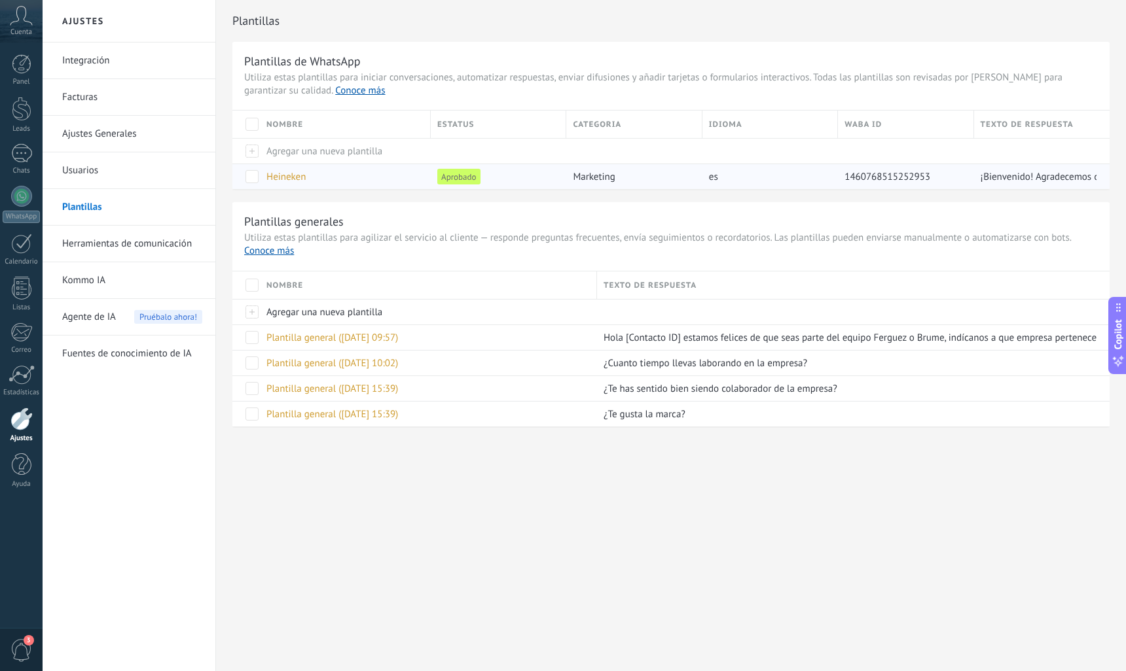
click at [292, 176] on span "Heineken" at bounding box center [285, 177] width 39 height 12
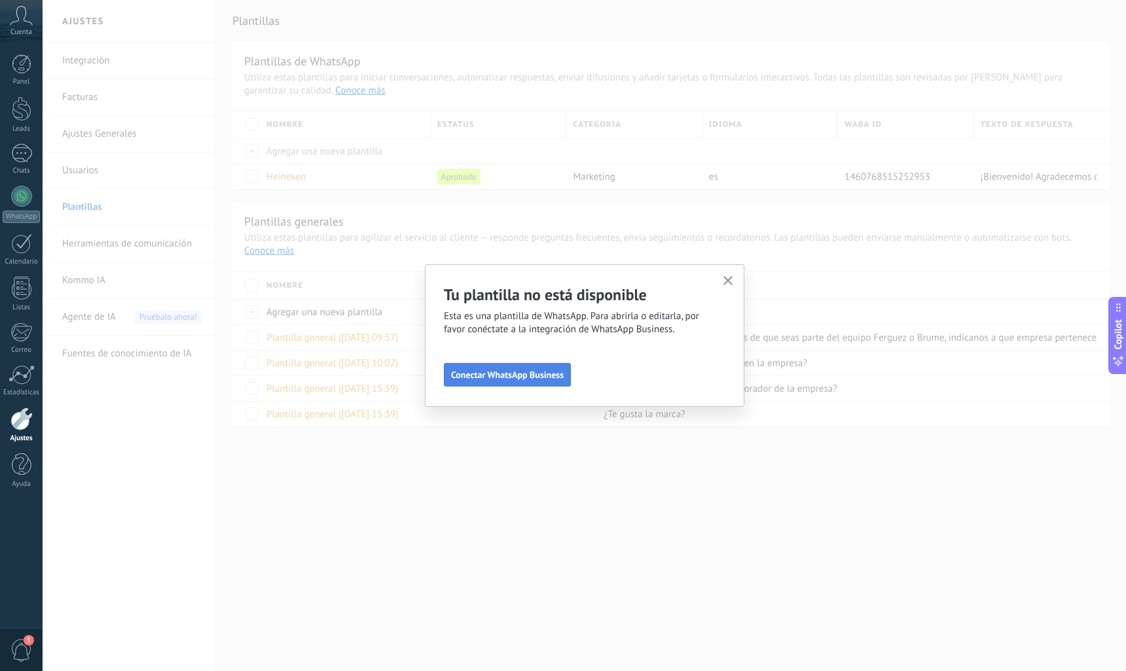
click at [548, 376] on span "Conectar WhatsApp Business" at bounding box center [507, 374] width 113 height 9
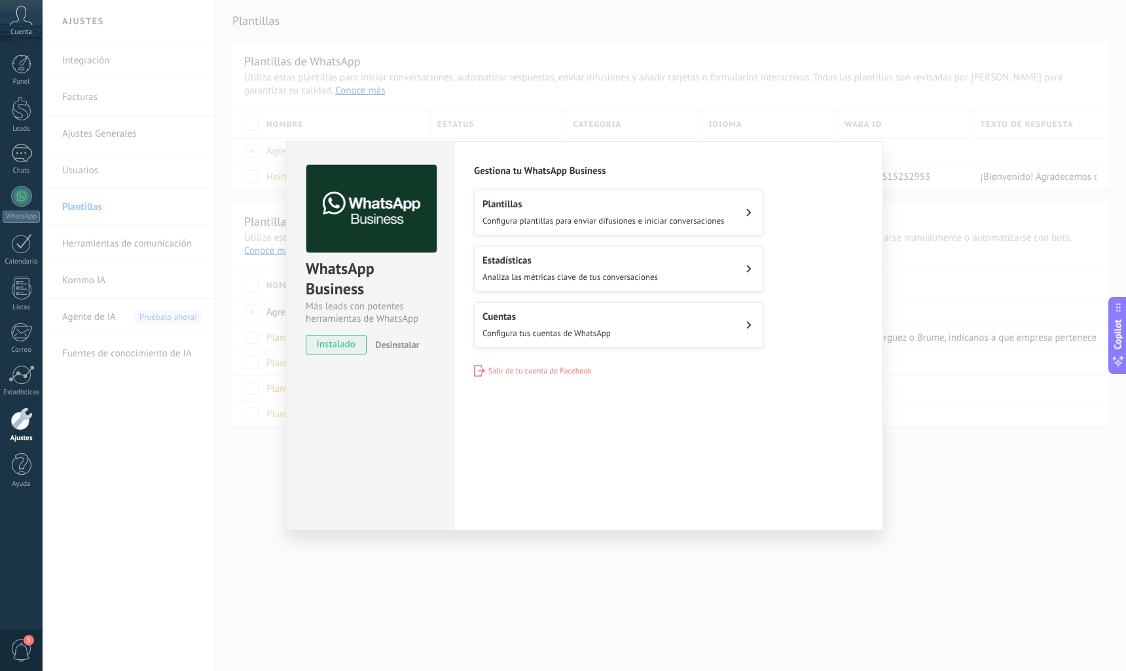
click at [581, 207] on h2 "Plantillas" at bounding box center [603, 204] width 242 height 12
click at [253, 579] on div "WhatsApp Business Más leads con potentes herramientas de WhatsApp instalado Des…" at bounding box center [584, 335] width 1083 height 671
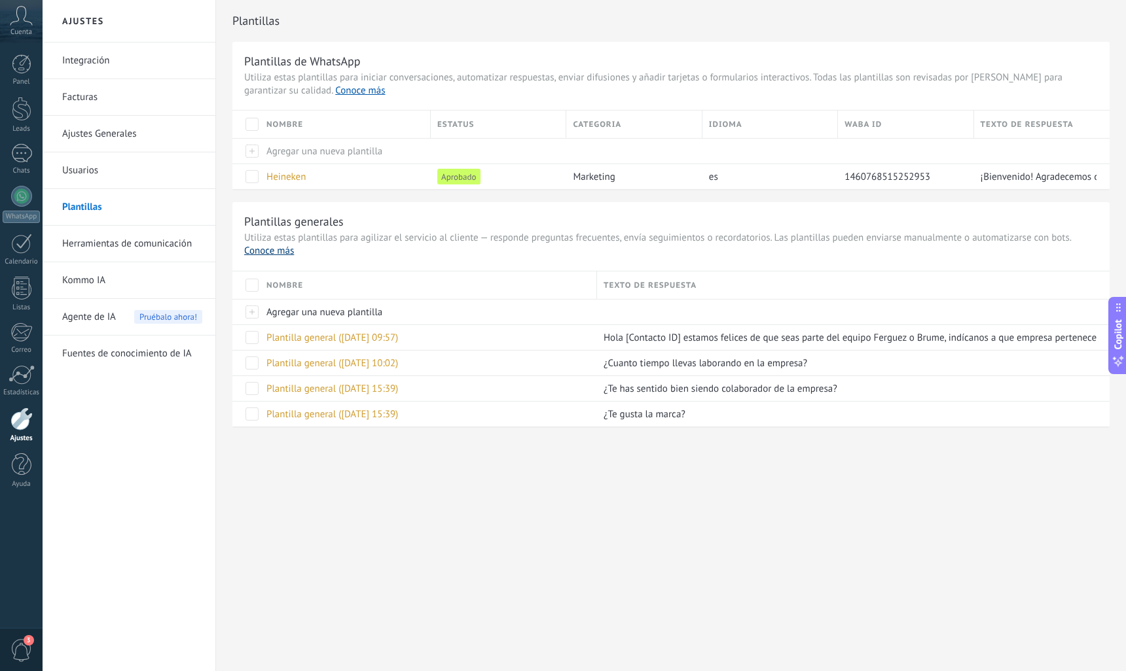
click at [270, 255] on link "Conoce más" at bounding box center [269, 251] width 50 height 12
click at [20, 198] on div at bounding box center [21, 196] width 21 height 21
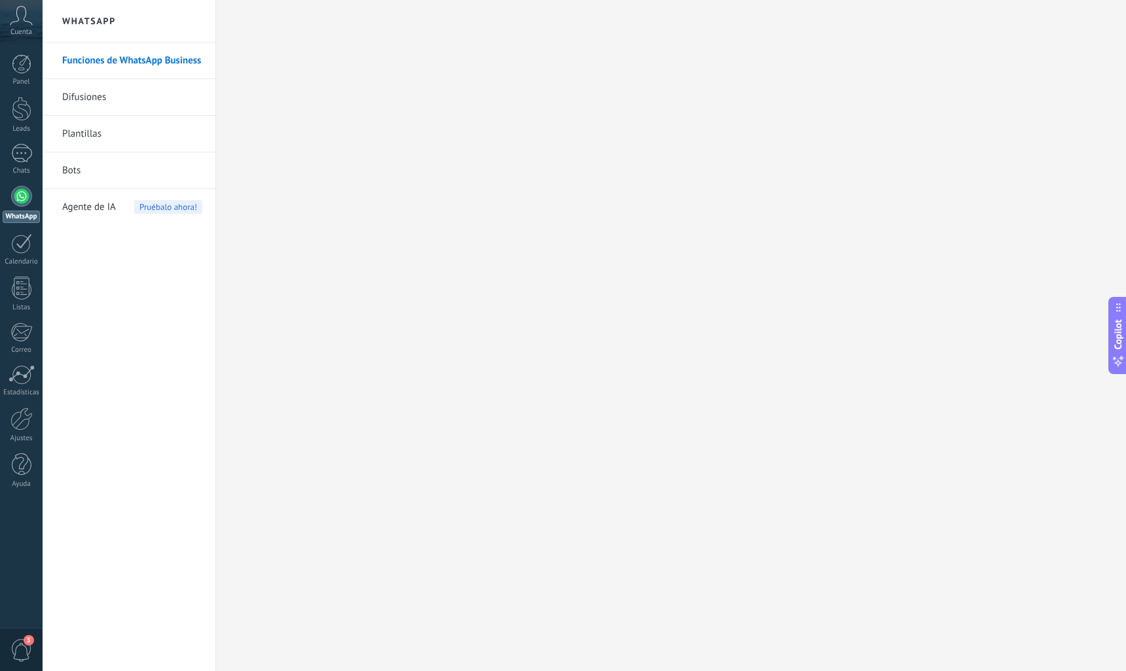
click at [87, 96] on link "Difusiones" at bounding box center [132, 97] width 140 height 37
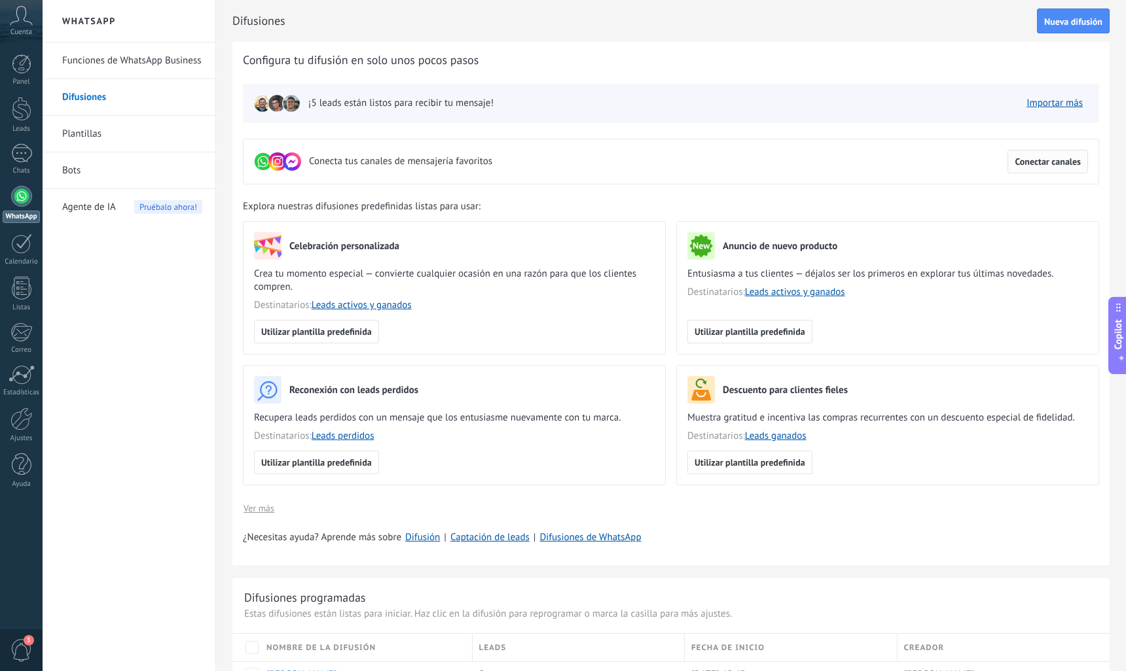
click at [1020, 166] on span "Conectar canales" at bounding box center [1047, 161] width 66 height 9
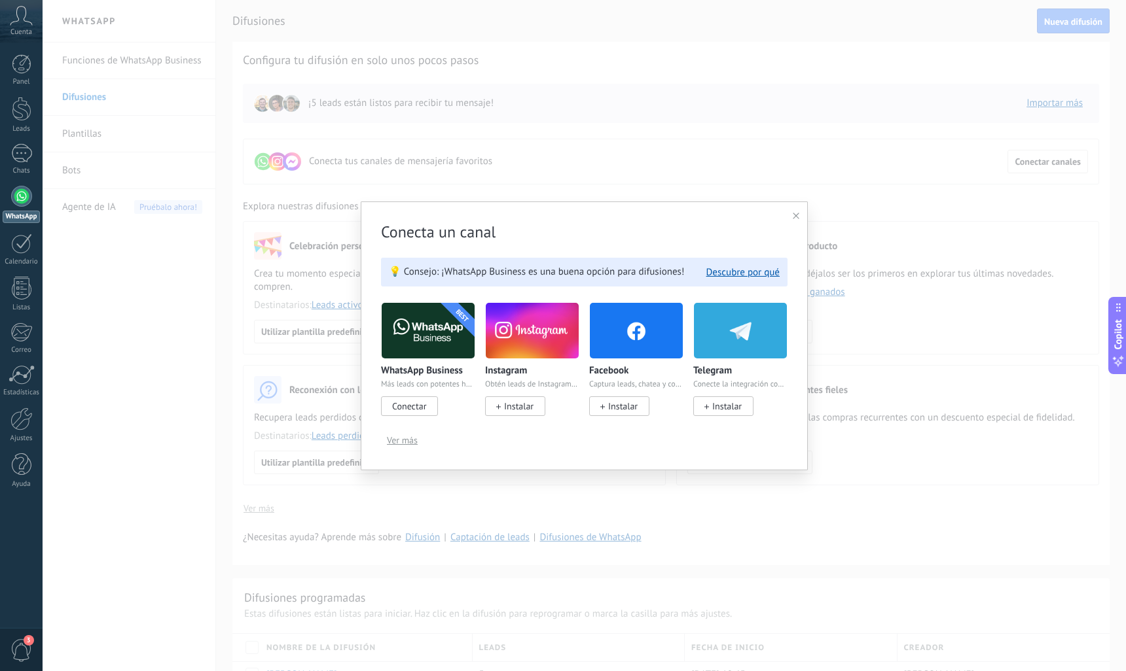
click at [399, 412] on span "Conectar" at bounding box center [409, 407] width 34 height 12
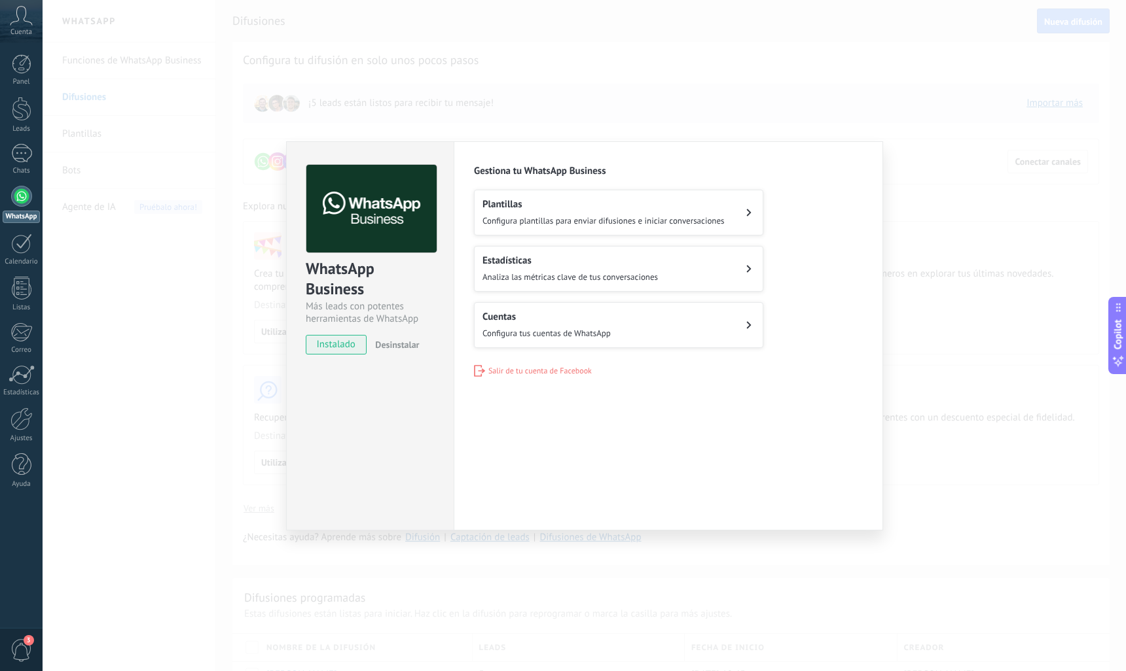
click at [741, 209] on button "Plantillas Configura plantillas para enviar difusiones e iniciar conversaciones" at bounding box center [618, 213] width 289 height 46
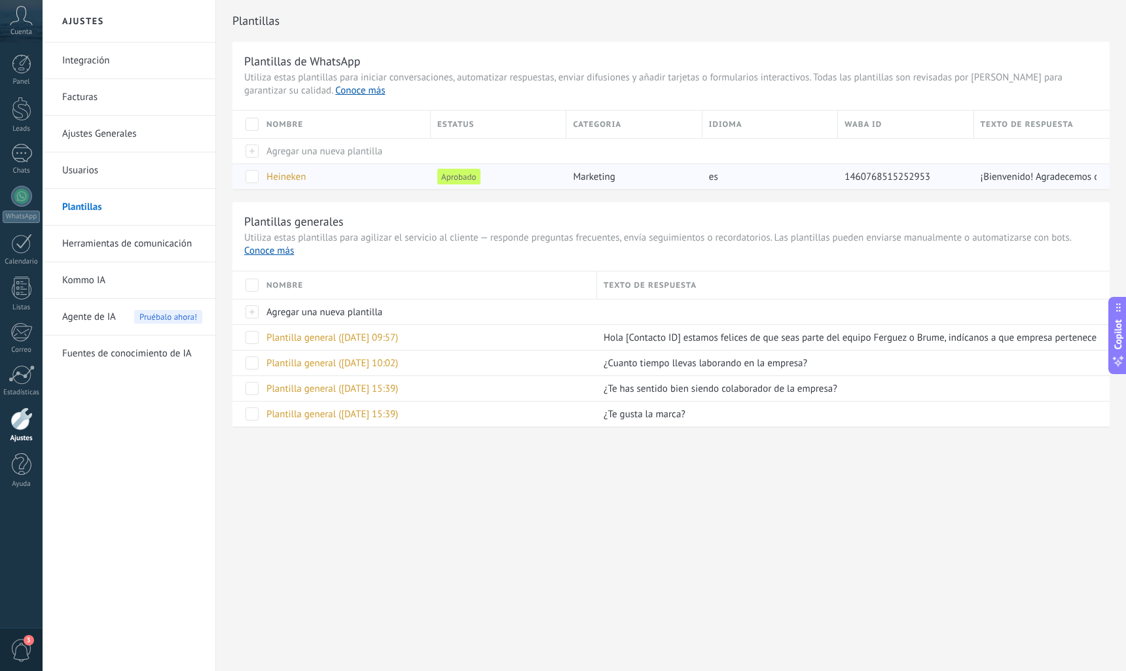
click at [270, 180] on span "Heineken" at bounding box center [285, 177] width 39 height 12
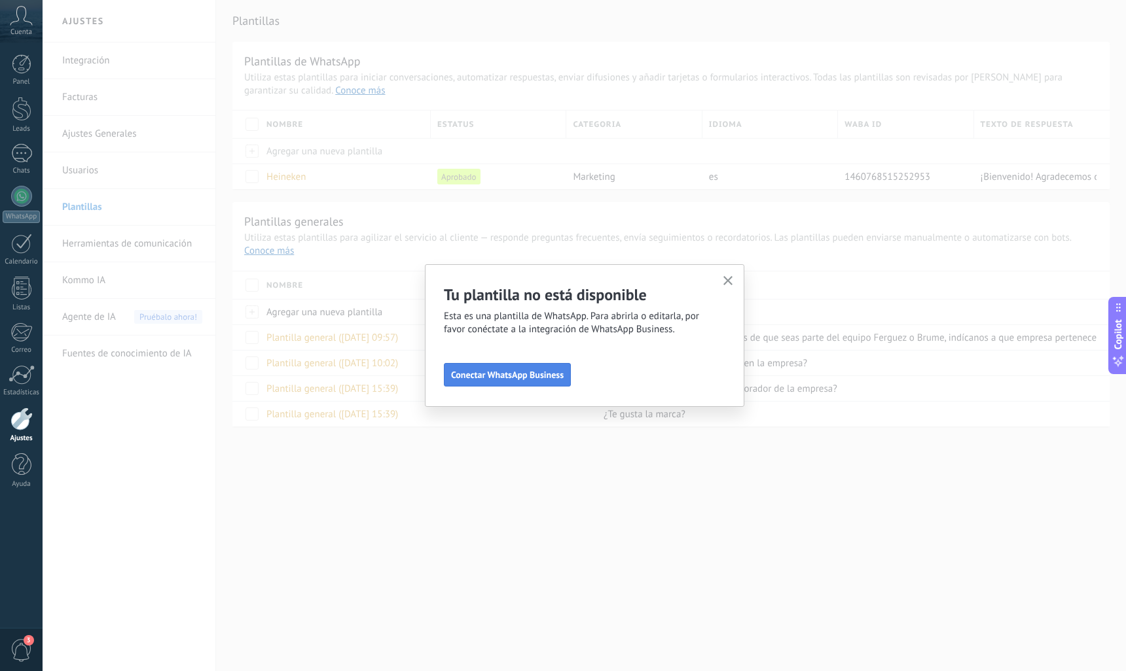
click at [503, 380] on span "Conectar WhatsApp Business" at bounding box center [507, 374] width 113 height 9
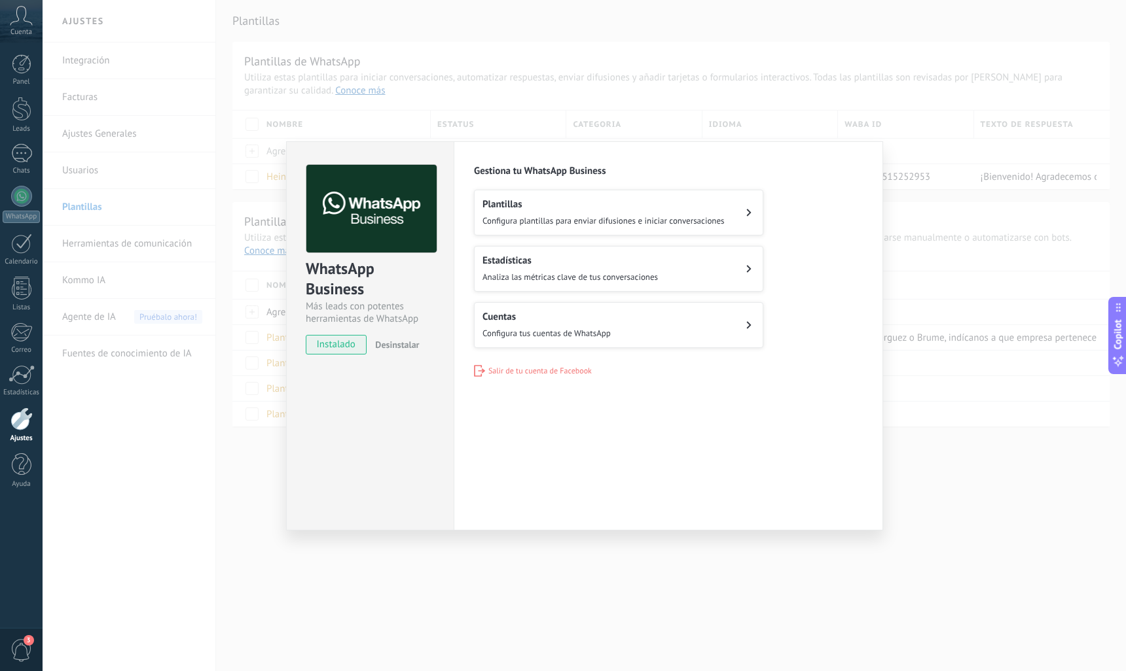
click at [537, 205] on h2 "Plantillas" at bounding box center [603, 204] width 242 height 12
click at [492, 367] on span "Salir de tu cuenta de Facebook" at bounding box center [539, 371] width 103 height 10
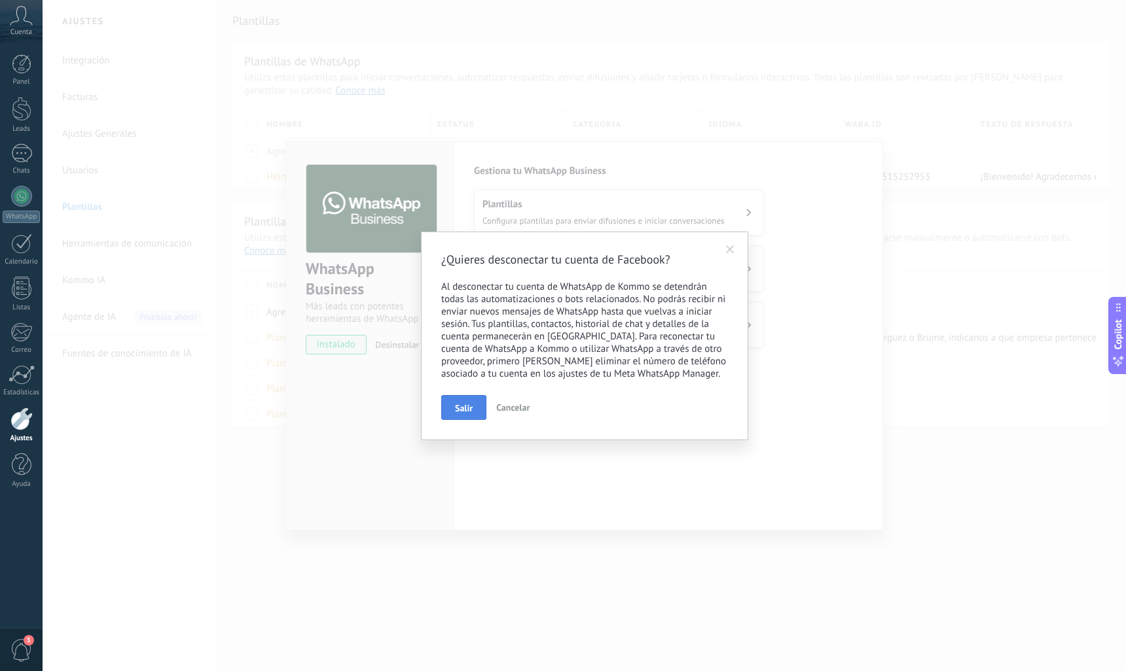
click at [450, 399] on button "Salir" at bounding box center [463, 407] width 45 height 25
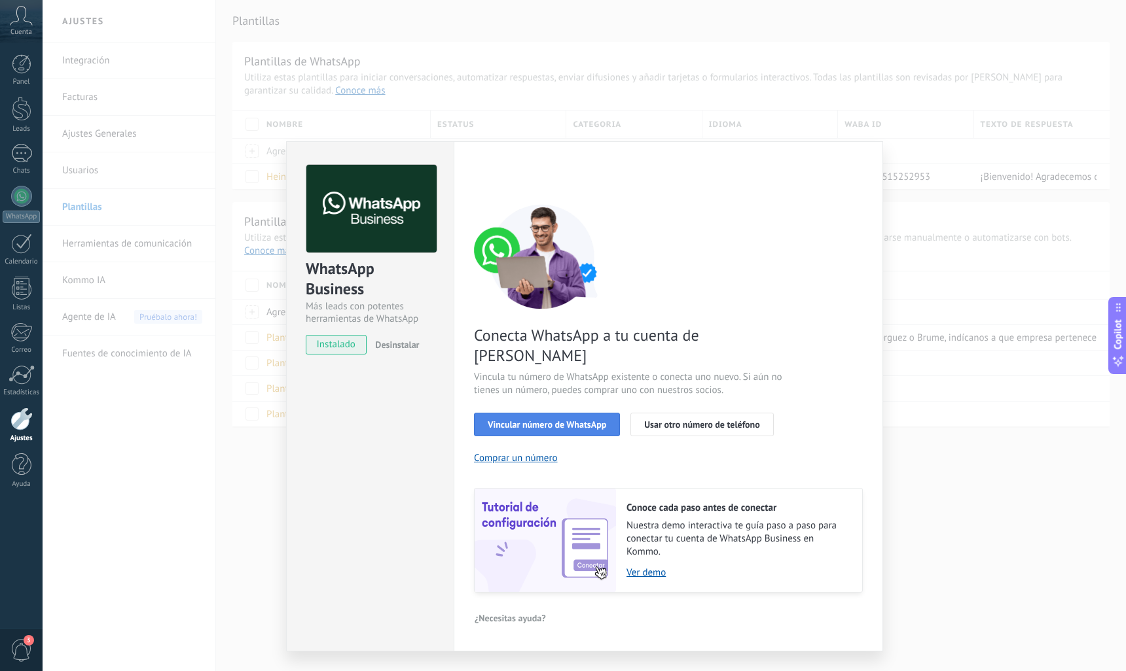
click at [495, 420] on span "Vincular número de WhatsApp" at bounding box center [547, 424] width 118 height 9
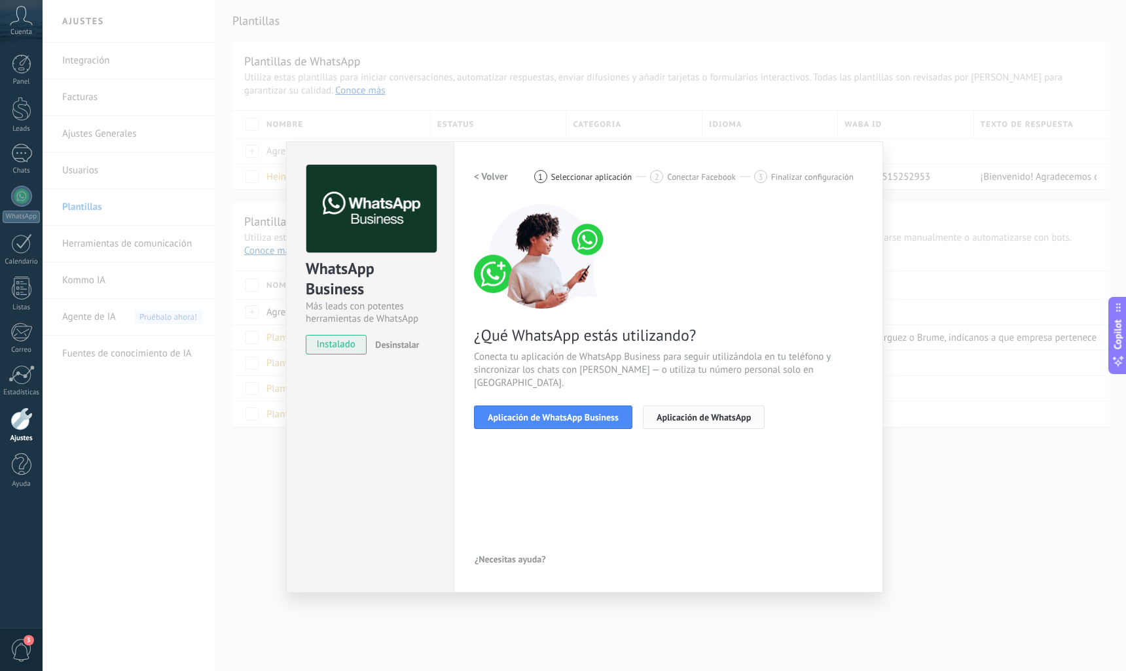
click at [666, 413] on span "Aplicación de WhatsApp" at bounding box center [703, 417] width 94 height 9
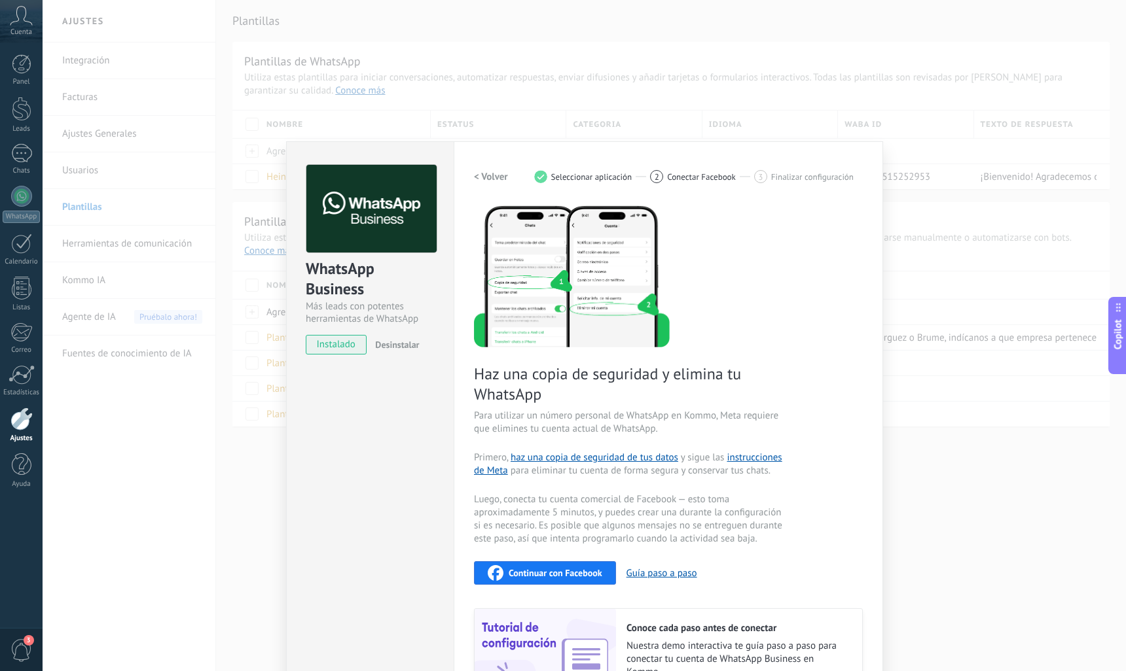
click at [487, 180] on h2 "< Volver" at bounding box center [491, 177] width 34 height 12
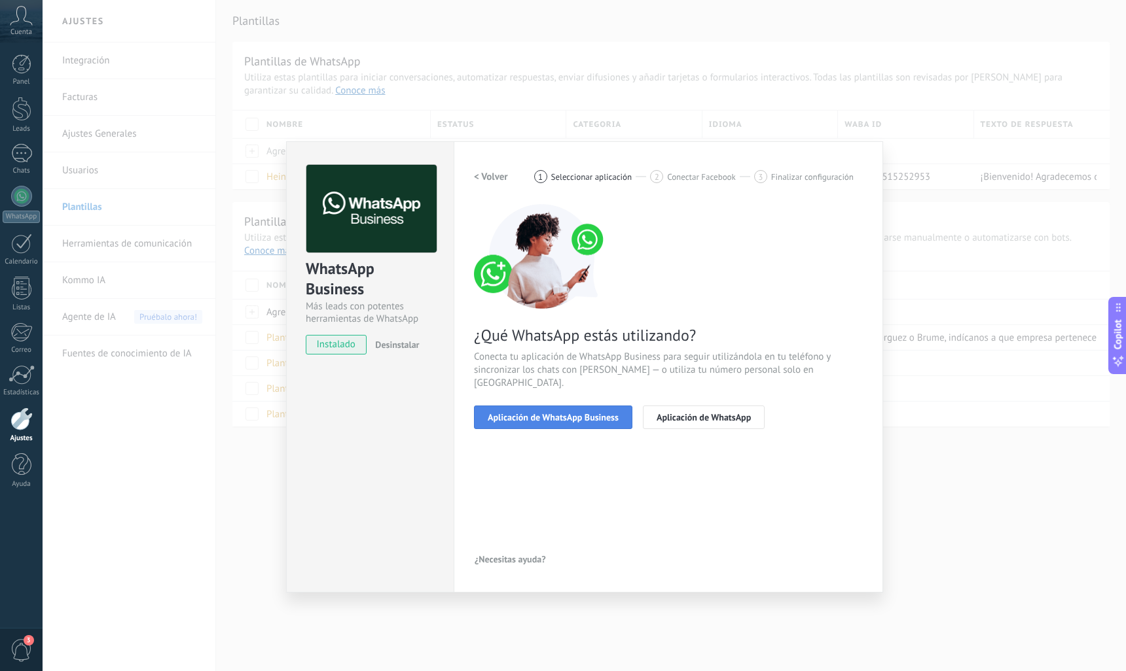
click at [554, 406] on button "Aplicación de WhatsApp Business" at bounding box center [553, 418] width 158 height 24
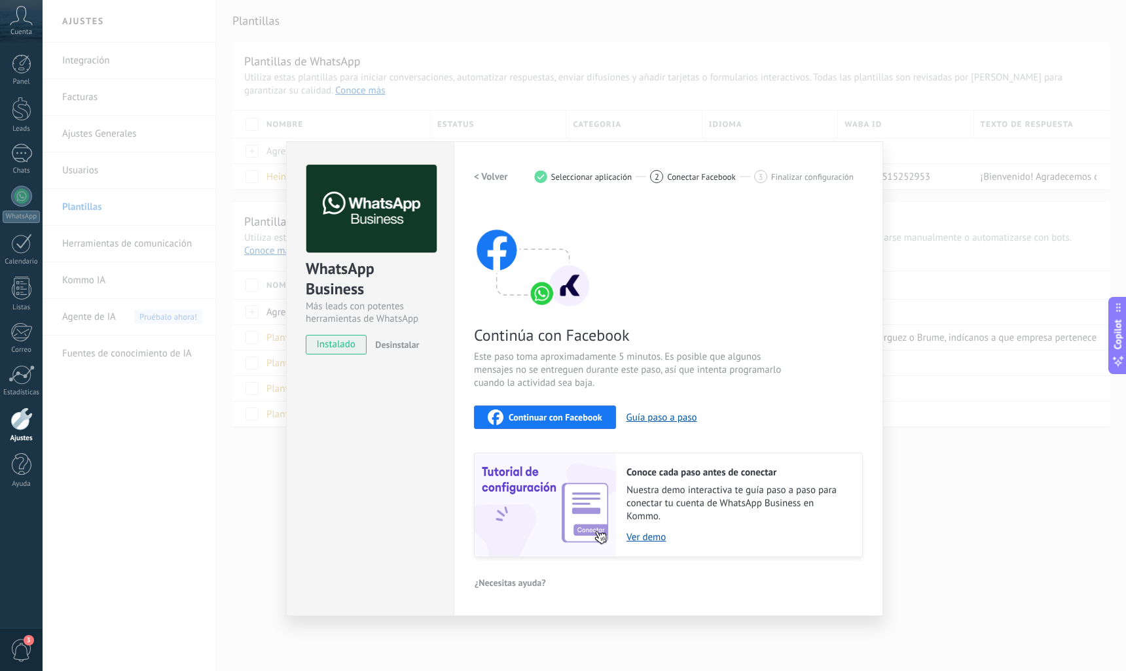
click at [542, 423] on div "Continuar con Facebook" at bounding box center [545, 418] width 115 height 16
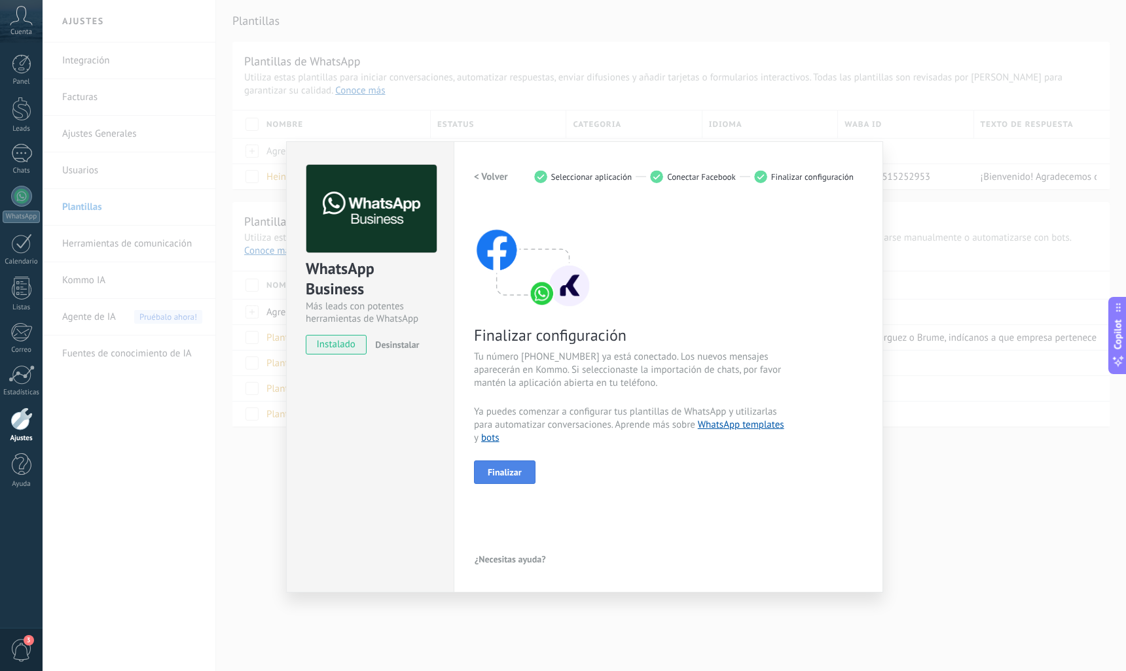
click at [505, 470] on span "Finalizar" at bounding box center [505, 472] width 34 height 9
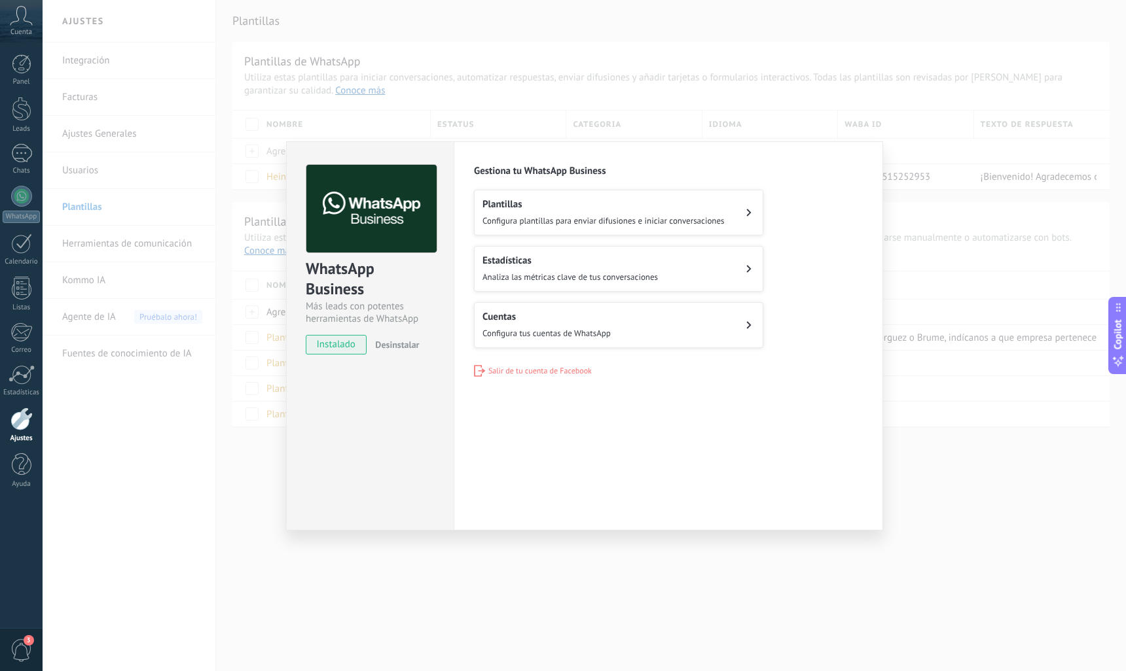
click at [647, 219] on span "Configura plantillas para enviar difusiones e iniciar conversaciones" at bounding box center [603, 220] width 242 height 11
click at [746, 212] on icon at bounding box center [748, 213] width 5 height 8
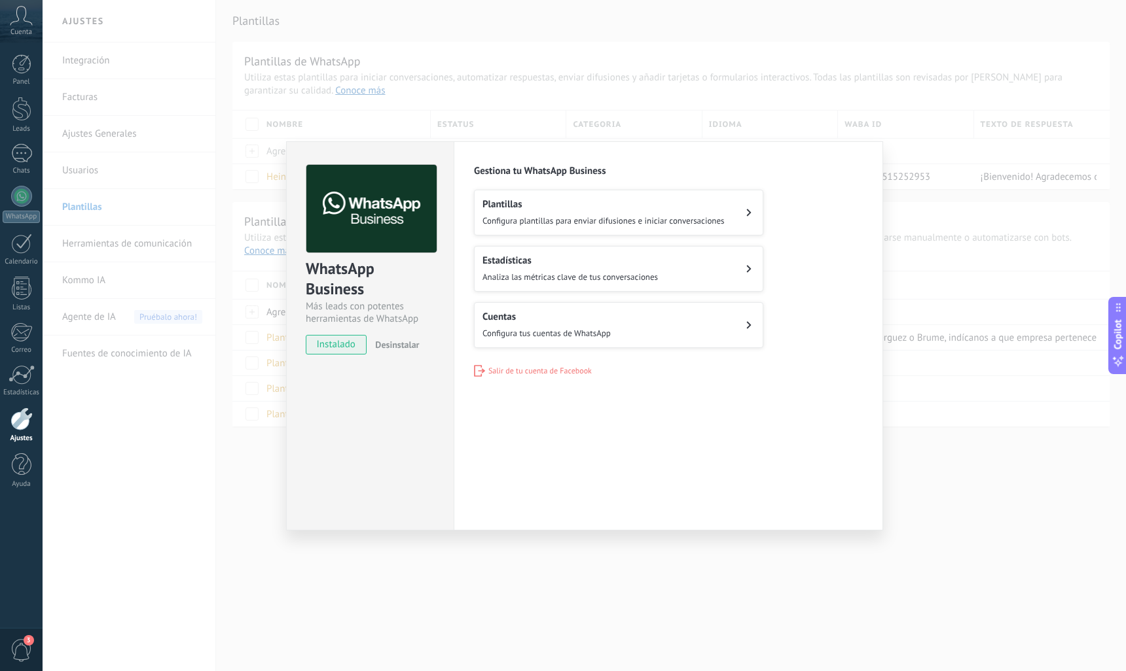
click at [746, 212] on icon at bounding box center [748, 213] width 5 height 8
click at [573, 638] on div "WhatsApp Business Más leads con potentes herramientas de WhatsApp instalado Des…" at bounding box center [584, 335] width 1083 height 671
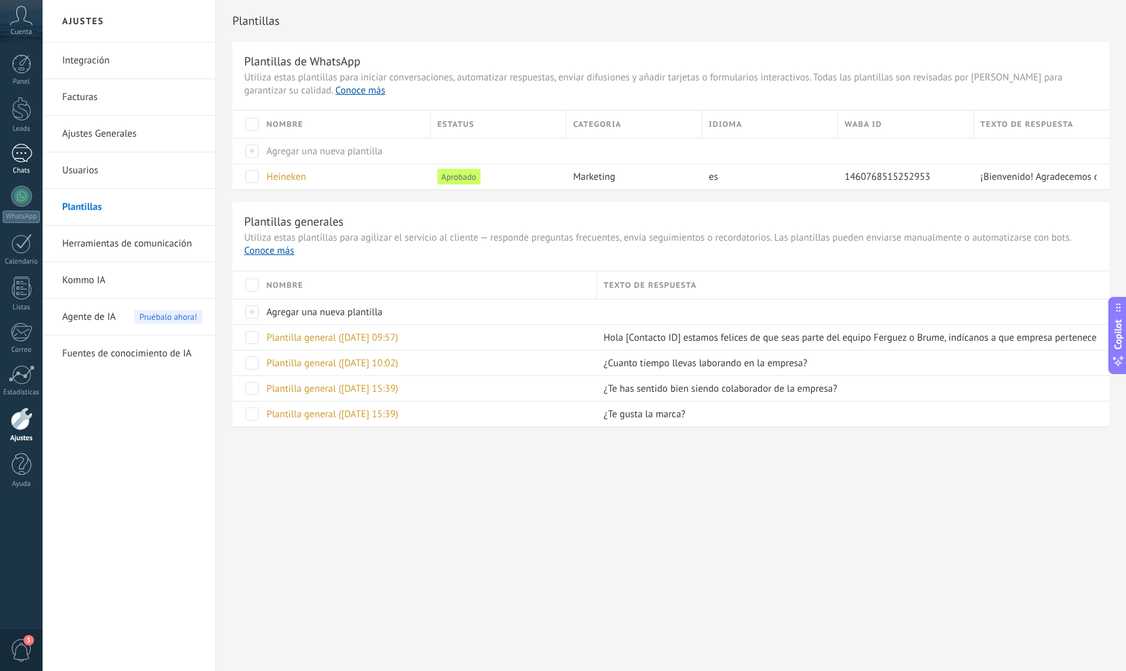
drag, startPoint x: 24, startPoint y: 162, endPoint x: 29, endPoint y: 156, distance: 7.4
click at [24, 162] on div at bounding box center [21, 153] width 21 height 19
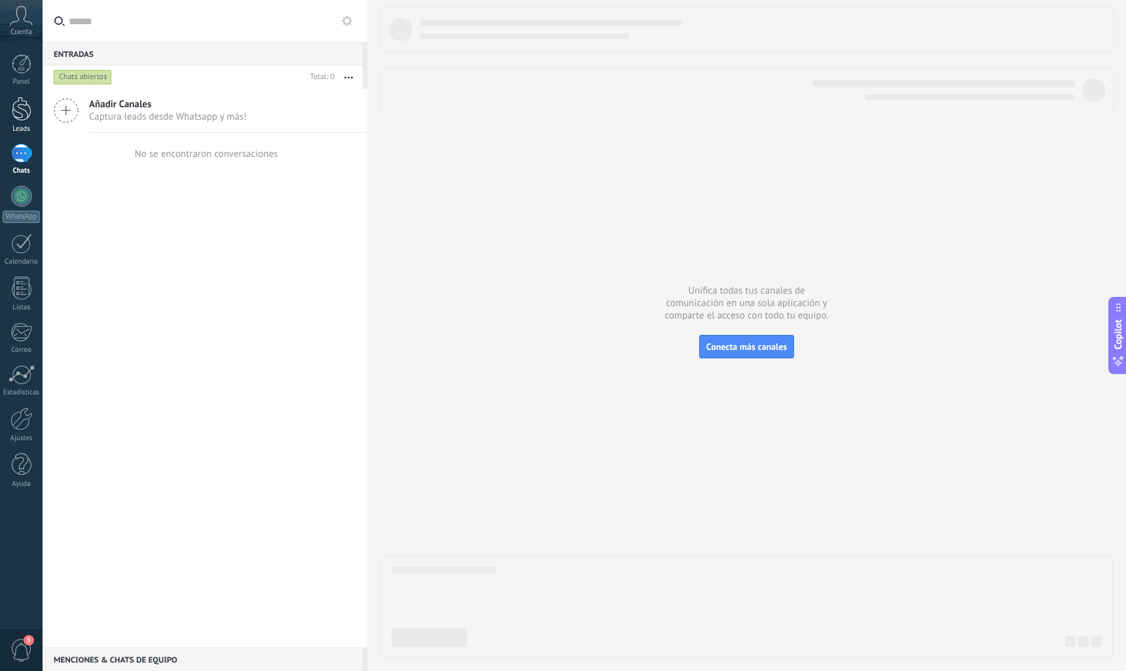
click at [33, 109] on link "Leads" at bounding box center [21, 115] width 43 height 37
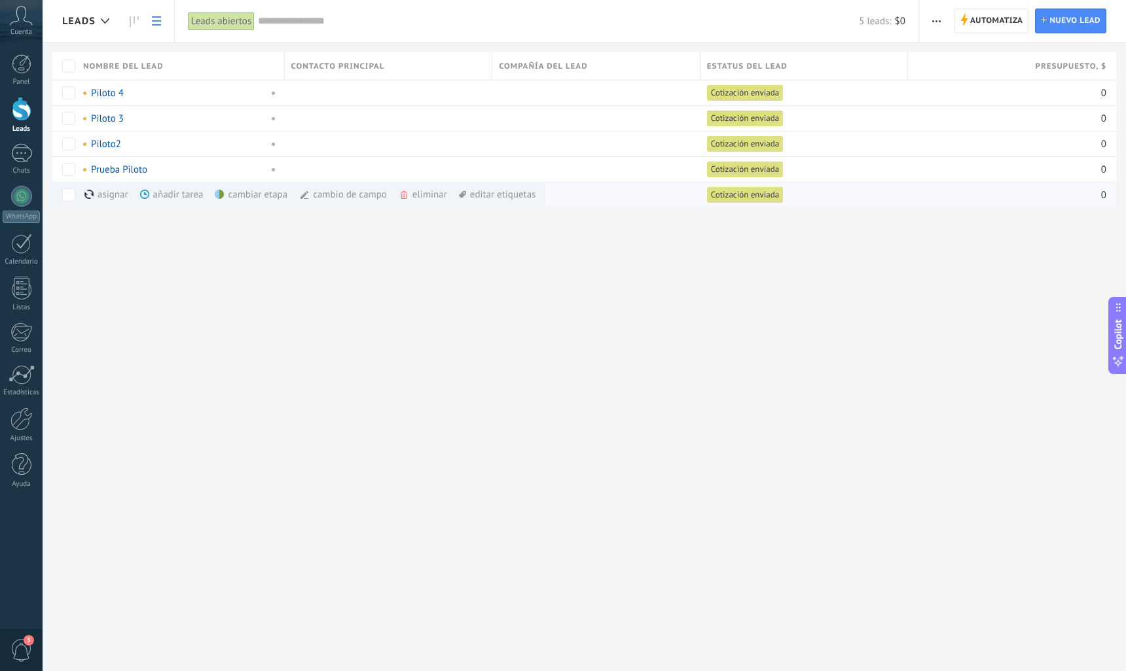
click at [245, 193] on div "cambiar etapa màs" at bounding box center [273, 195] width 117 height 26
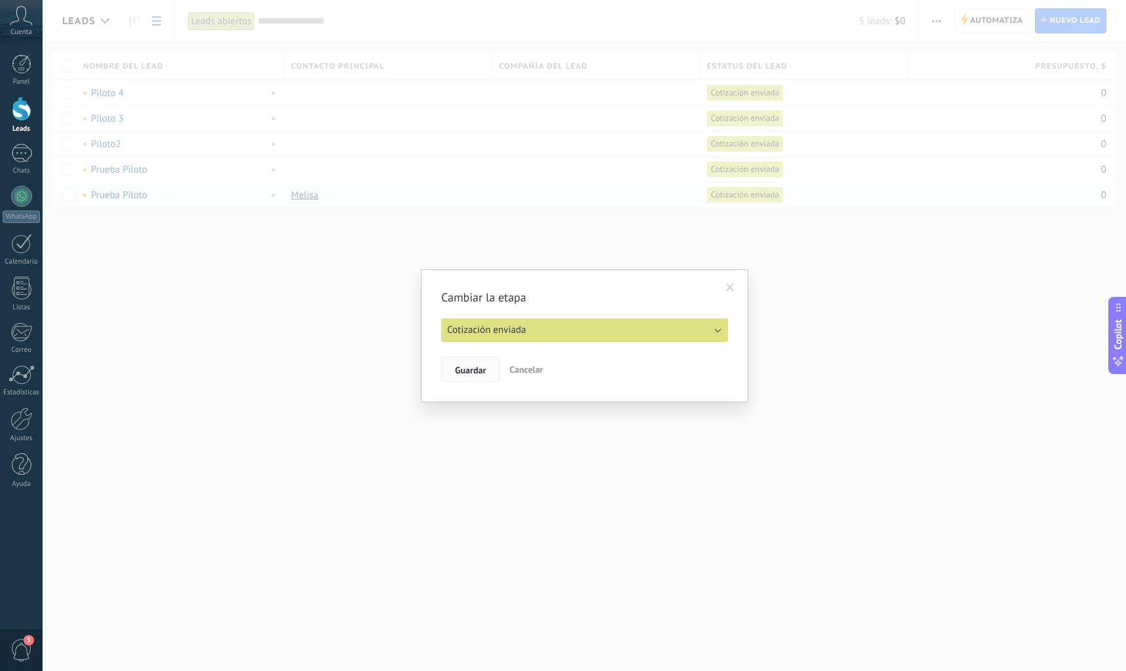
click at [473, 374] on span "Guardar" at bounding box center [470, 370] width 31 height 9
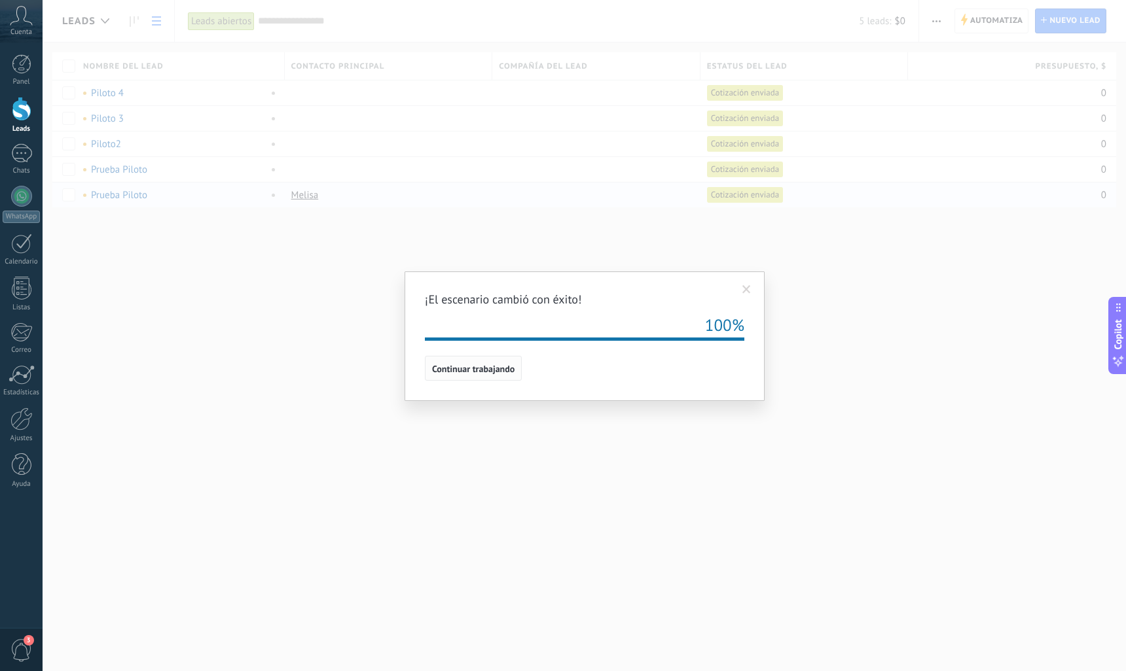
click at [435, 373] on span "Continuar trabajando" at bounding box center [473, 369] width 82 height 9
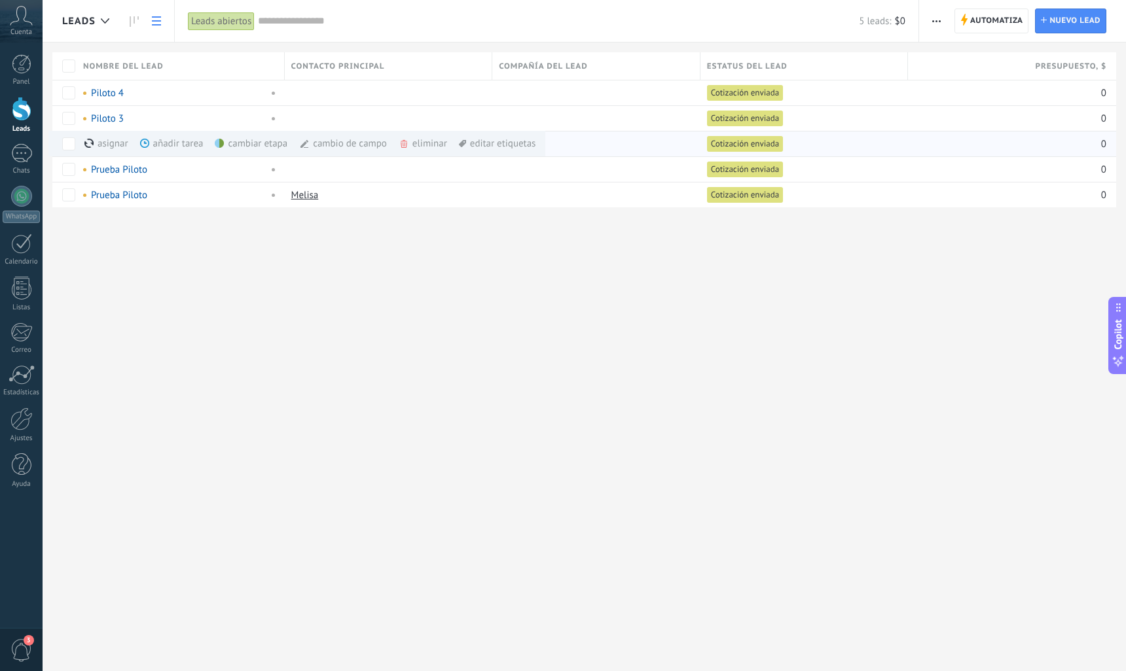
click at [268, 145] on div "cambiar etapa màs" at bounding box center [273, 144] width 117 height 26
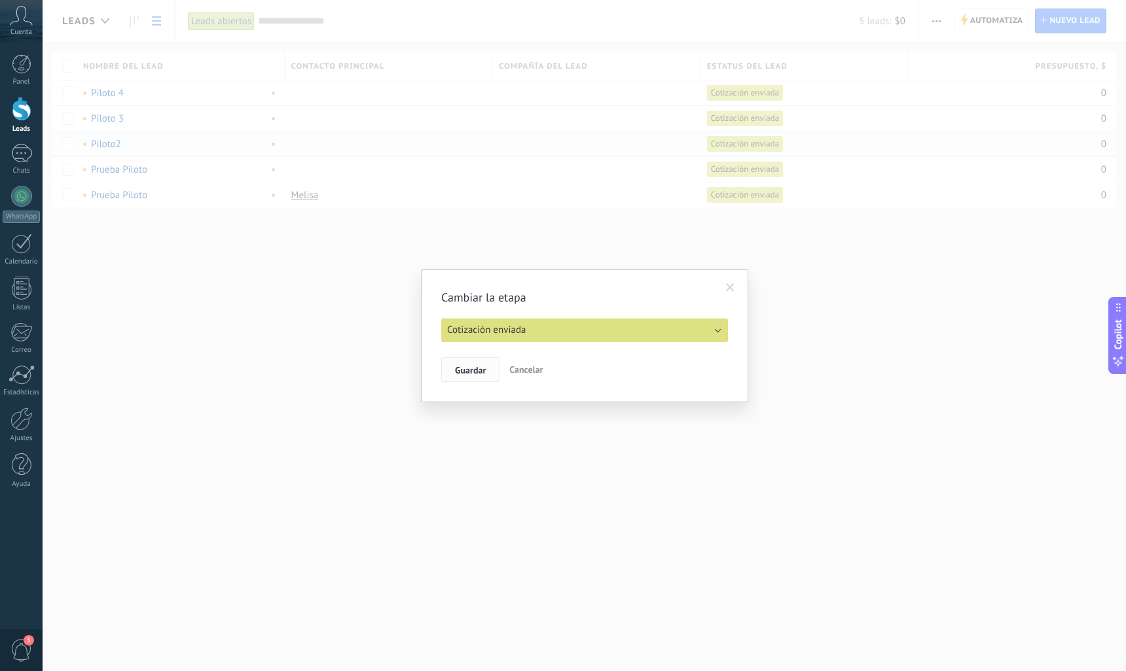
click at [463, 366] on span "Guardar" at bounding box center [470, 370] width 31 height 9
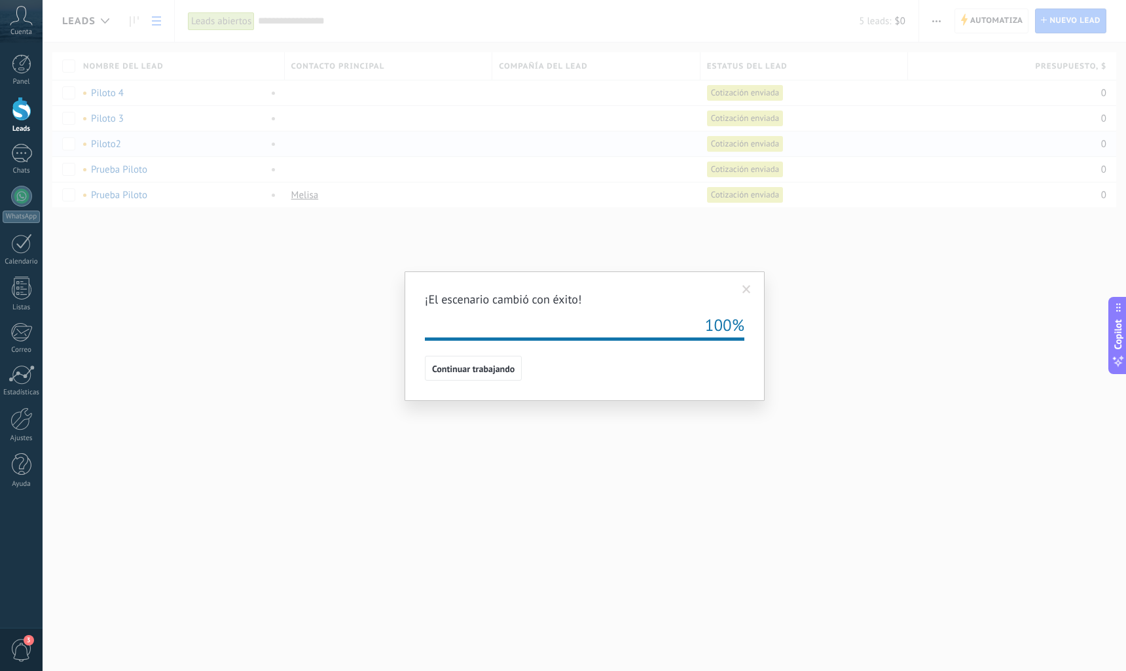
click at [745, 290] on span at bounding box center [746, 289] width 9 height 9
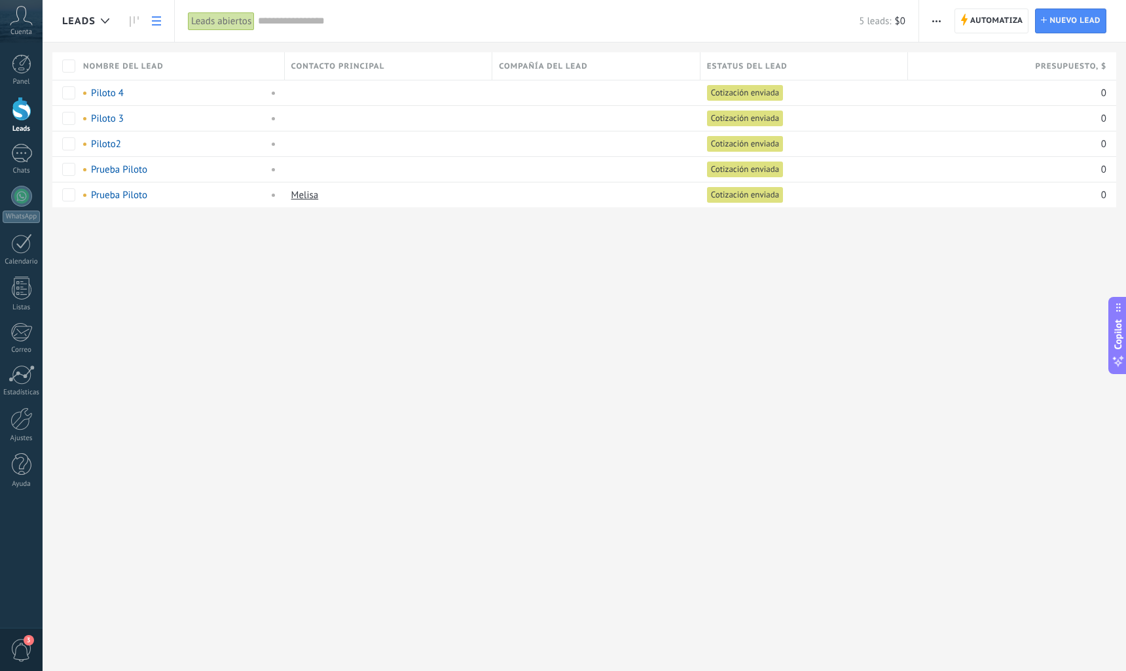
click at [931, 18] on button "button" at bounding box center [936, 21] width 19 height 25
click at [971, 77] on span "Editar embudo" at bounding box center [975, 82] width 62 height 26
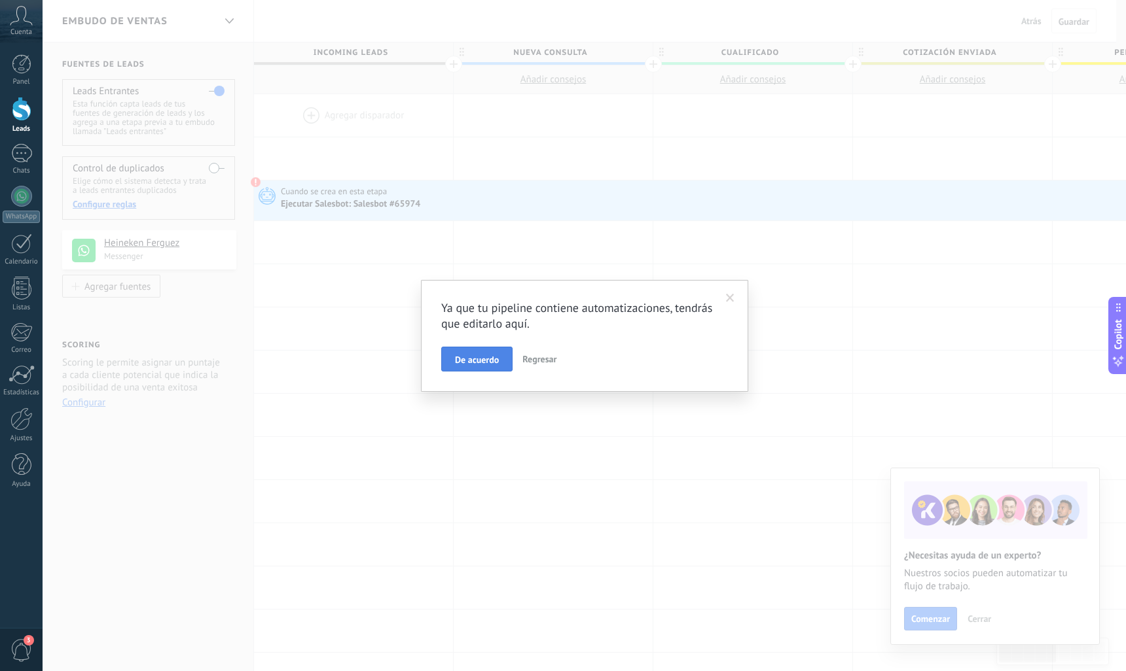
click at [488, 365] on span "De acuerdo" at bounding box center [477, 359] width 44 height 9
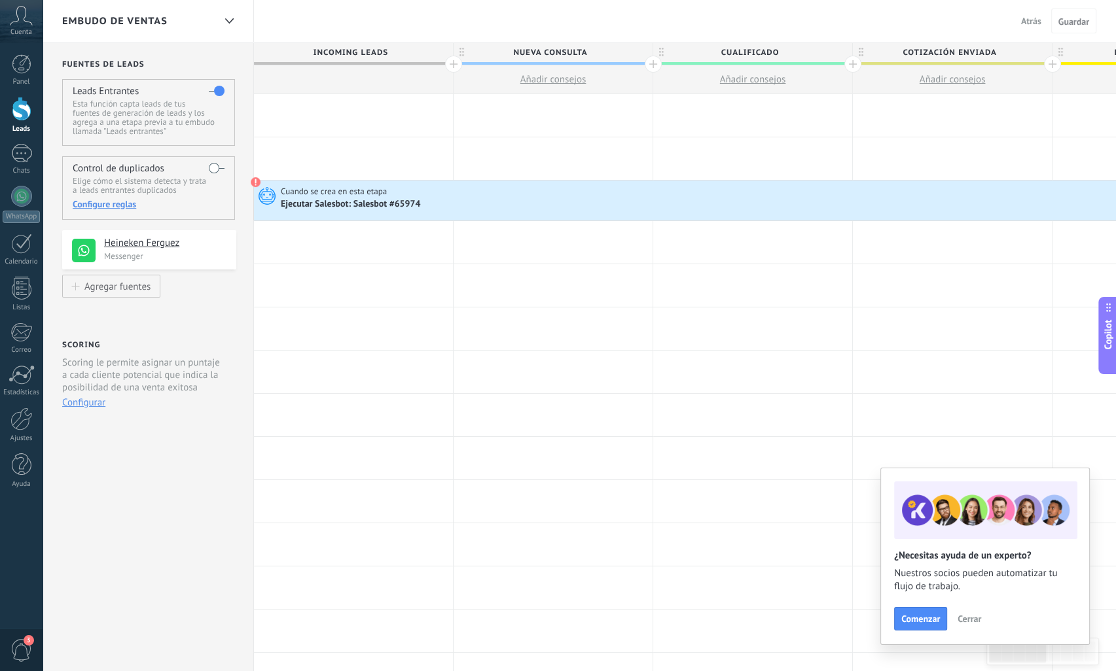
click at [339, 205] on div "Ejecutar Salesbot: Salesbot #65974" at bounding box center [351, 205] width 141 height 12
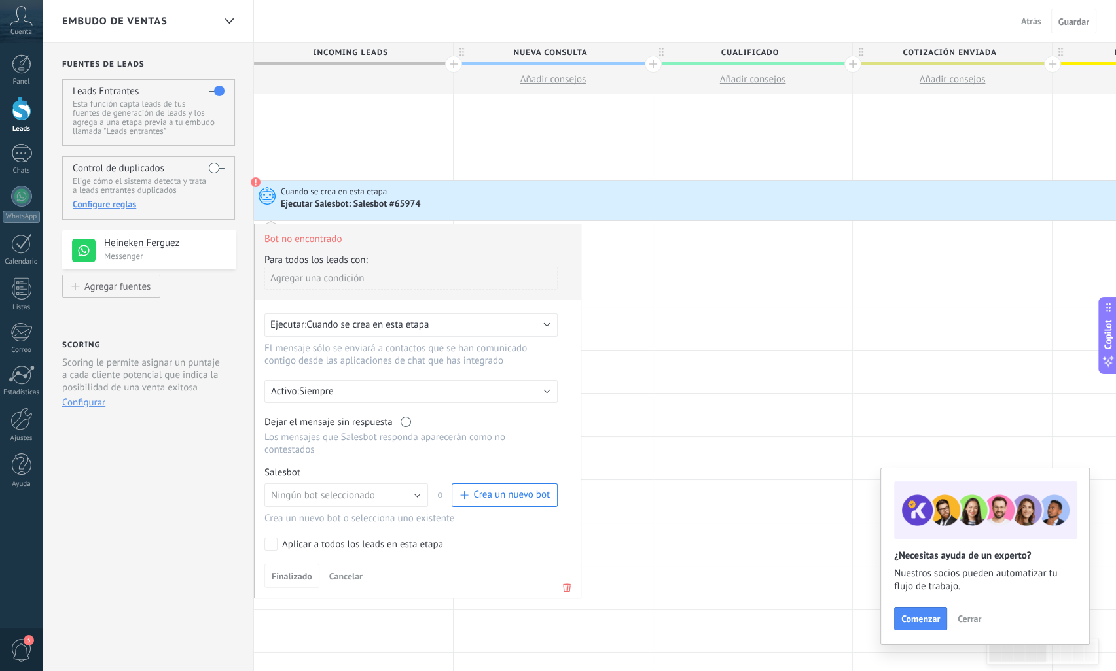
click at [334, 270] on div "Agregar una condición" at bounding box center [410, 278] width 293 height 23
click at [632, 198] on div "Ejecutar Salesbot: Salesbot #65974" at bounding box center [1044, 204] width 1526 height 13
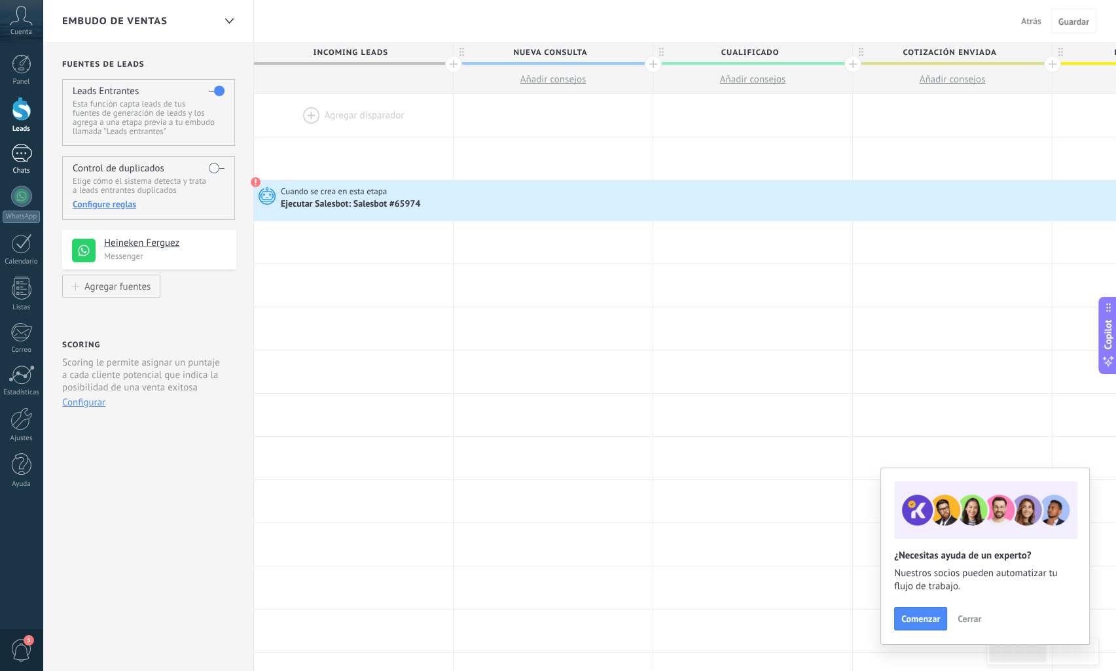
click at [22, 159] on div at bounding box center [21, 153] width 21 height 19
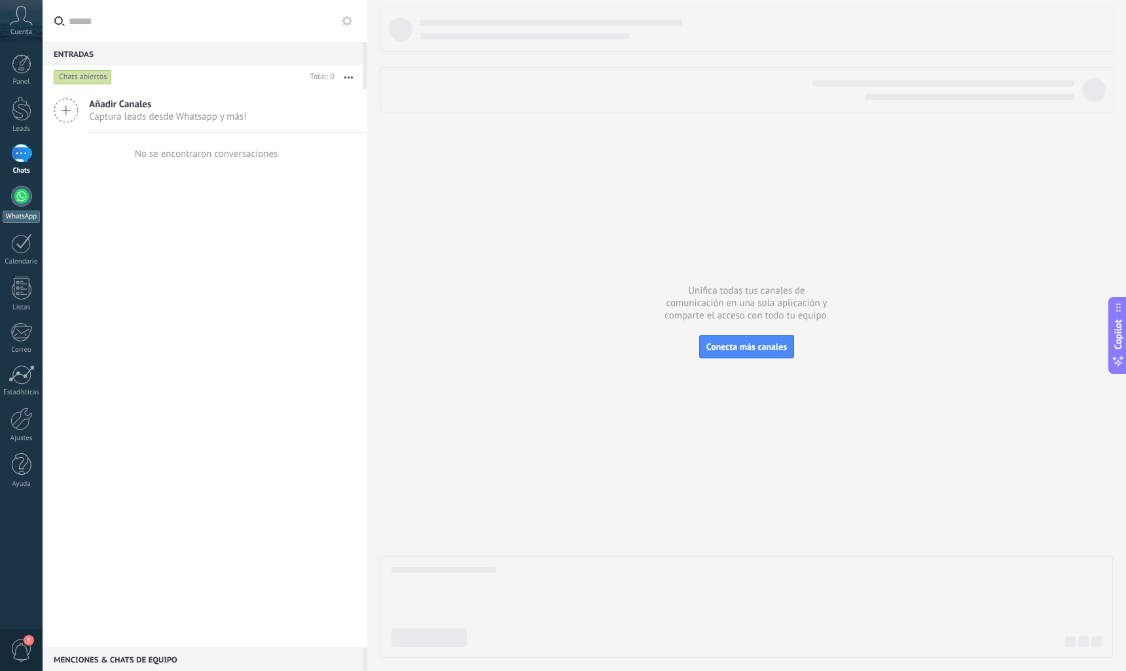
click at [16, 192] on div at bounding box center [21, 196] width 21 height 21
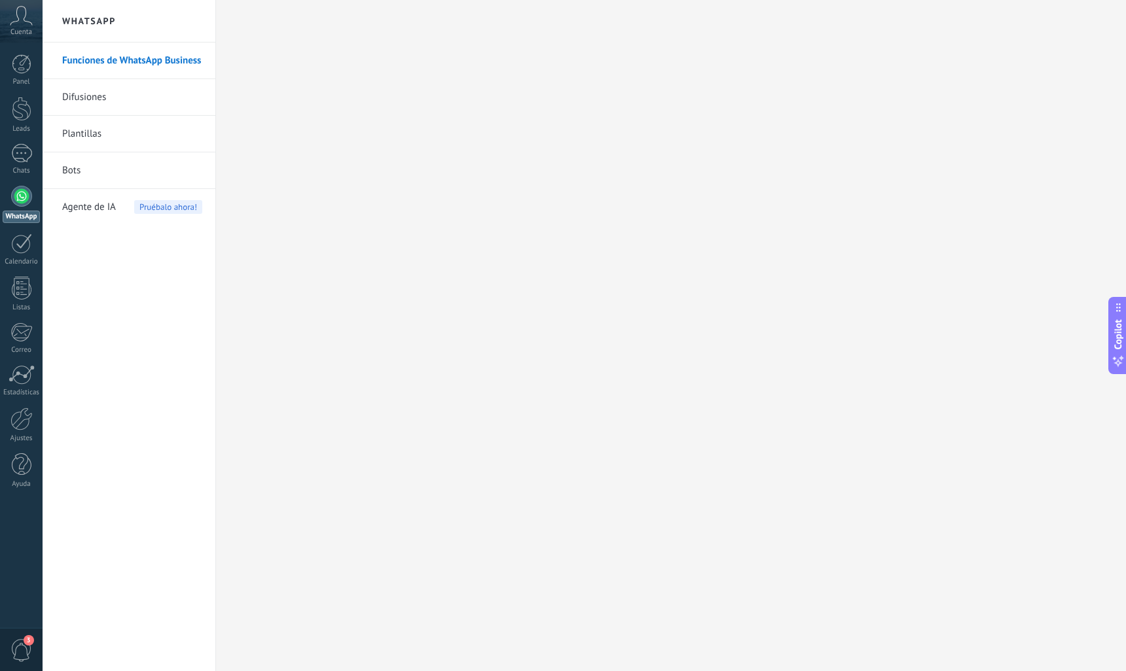
click at [98, 133] on link "Plantillas" at bounding box center [132, 134] width 140 height 37
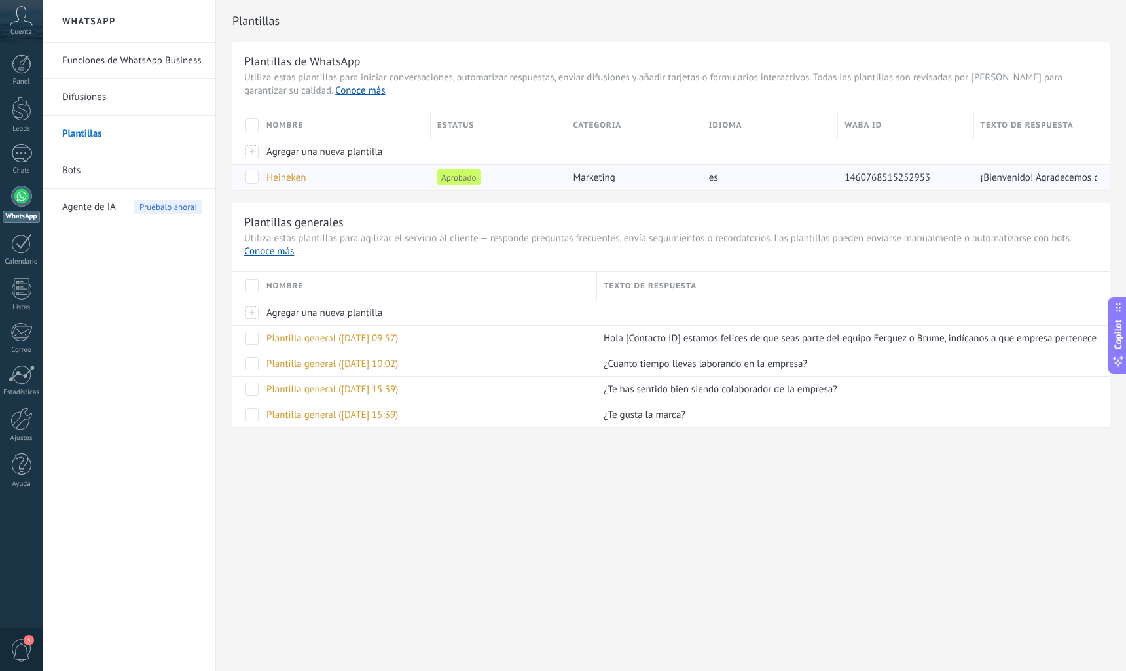
click at [296, 177] on span "Heineken" at bounding box center [285, 177] width 39 height 12
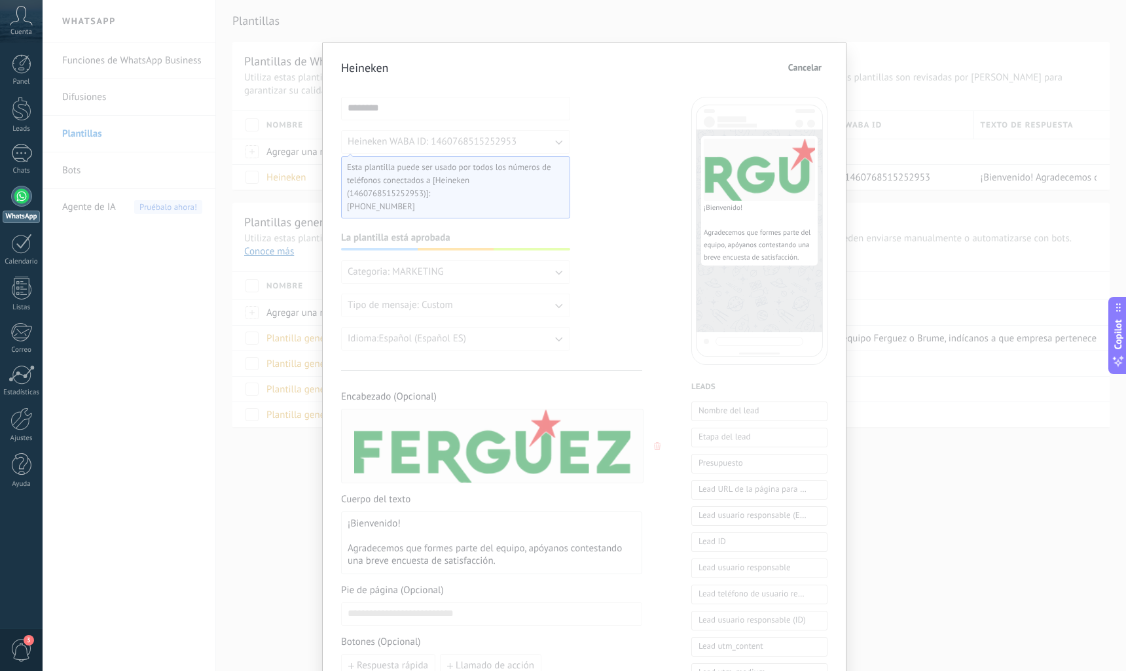
click at [799, 69] on span "Cancelar" at bounding box center [804, 67] width 33 height 9
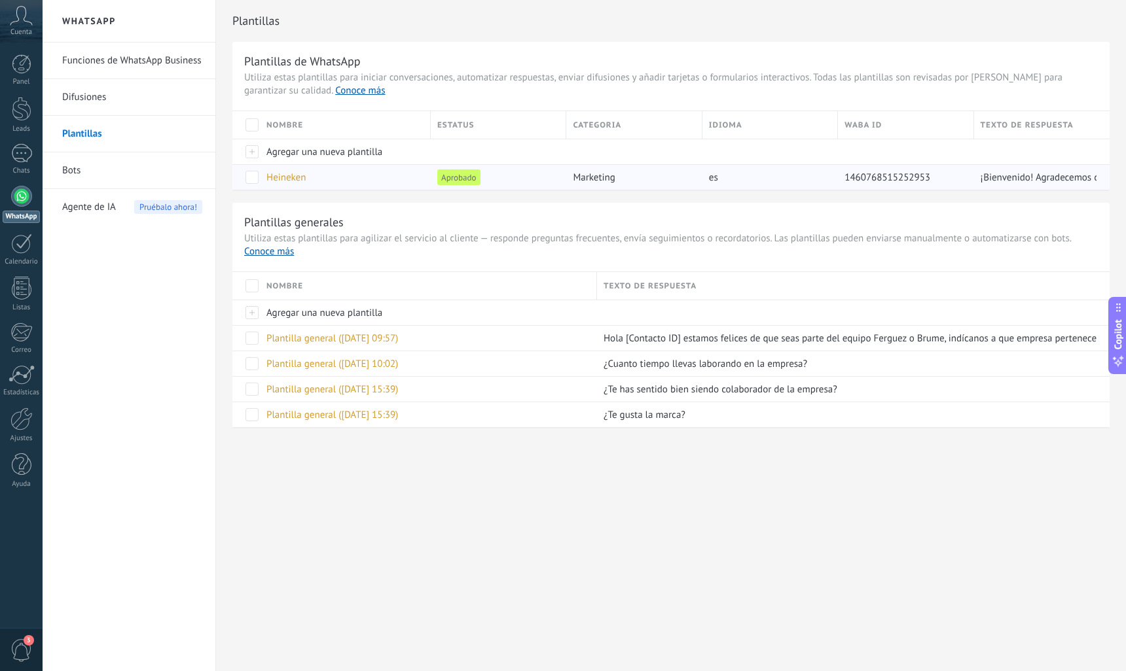
click at [297, 179] on span "Heineken" at bounding box center [285, 177] width 39 height 12
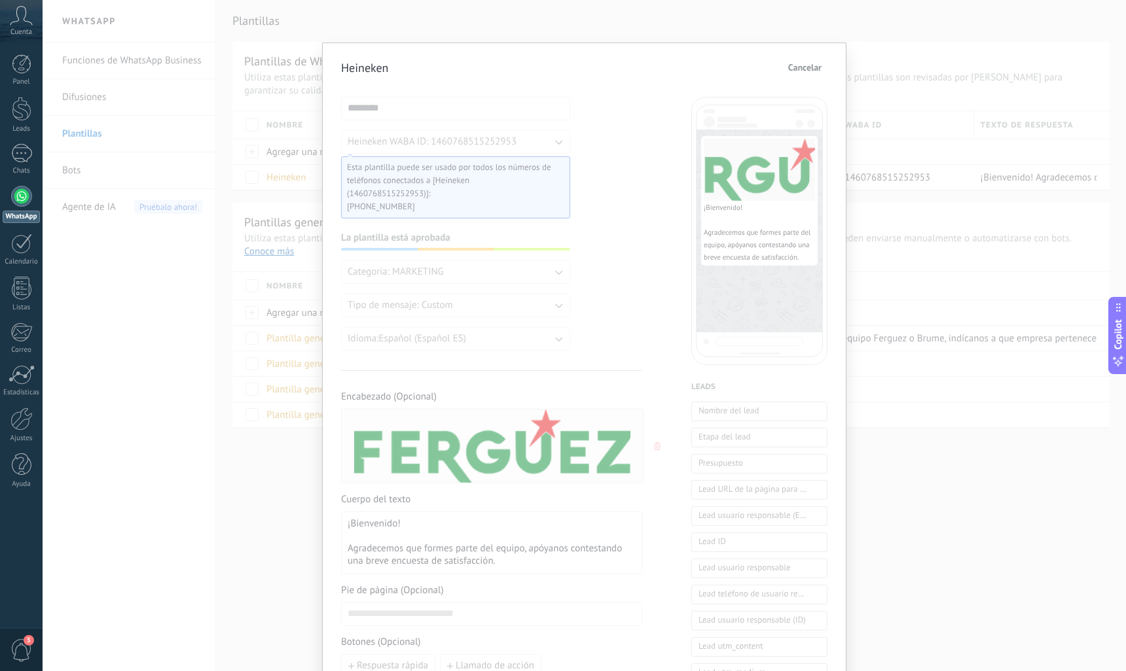
click at [798, 64] on span "Cancelar" at bounding box center [804, 67] width 33 height 9
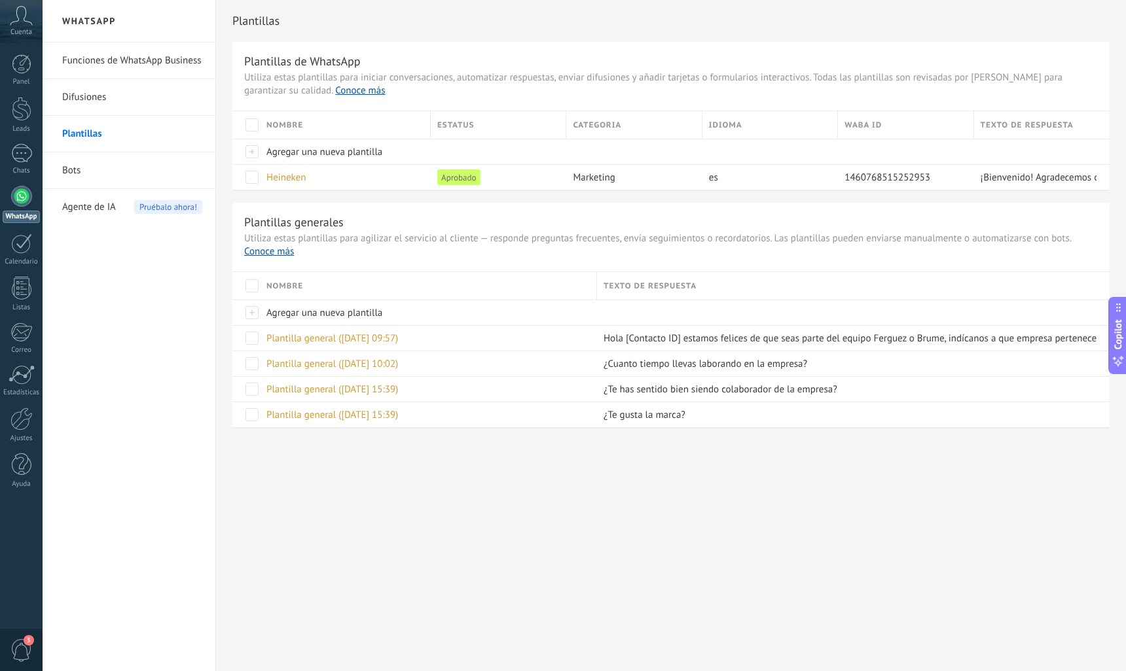
click at [98, 103] on link "Difusiones" at bounding box center [132, 97] width 140 height 37
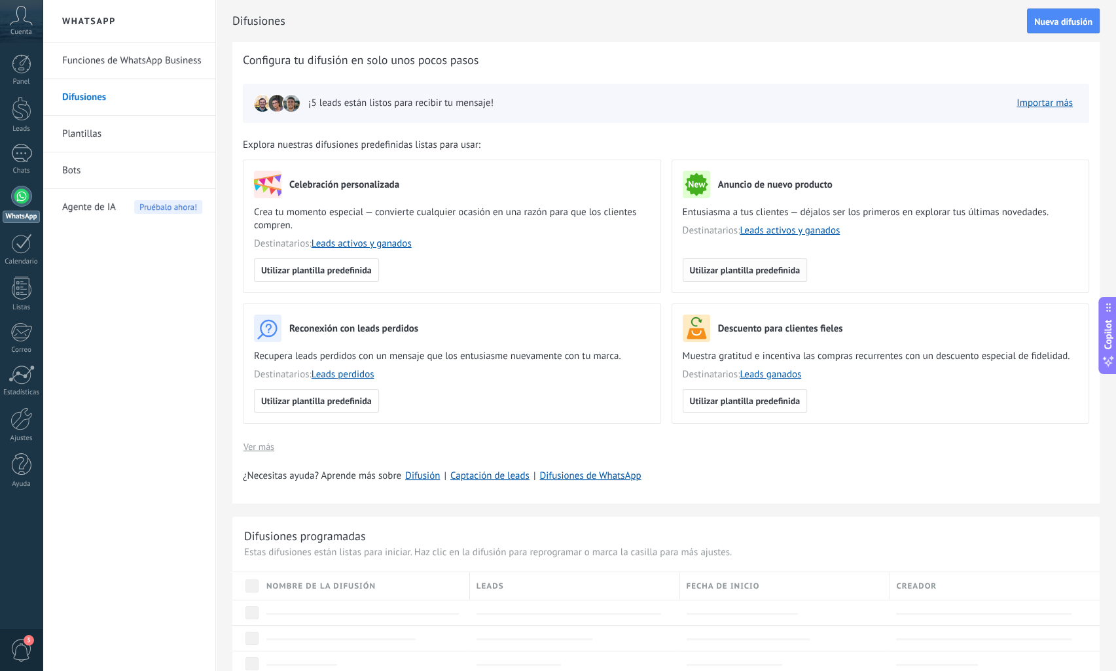
click at [772, 278] on button "Utilizar plantilla predefinida" at bounding box center [745, 271] width 125 height 24
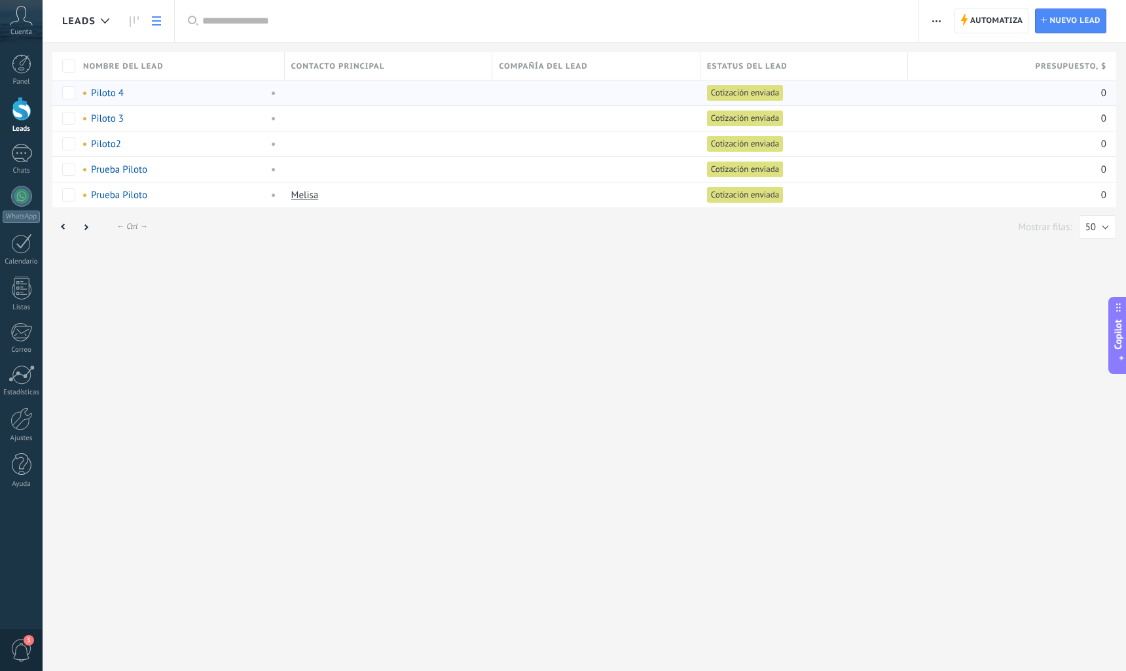
click at [95, 95] on link "Piloto 4" at bounding box center [107, 93] width 33 height 12
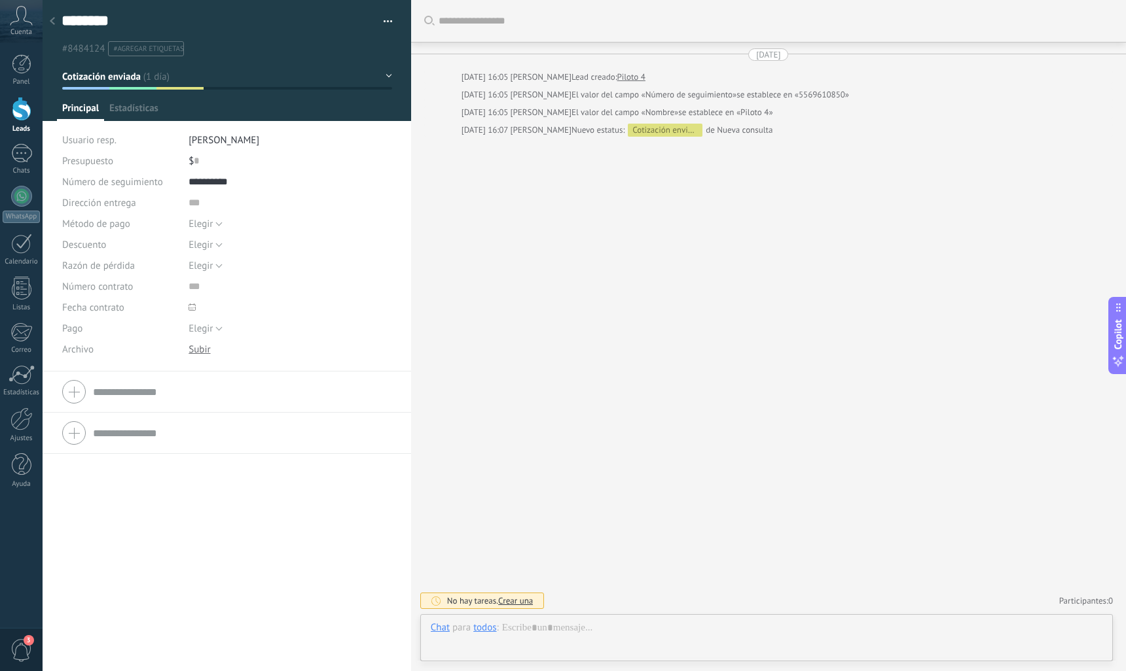
scroll to position [19, 0]
click at [50, 21] on icon at bounding box center [52, 21] width 5 height 8
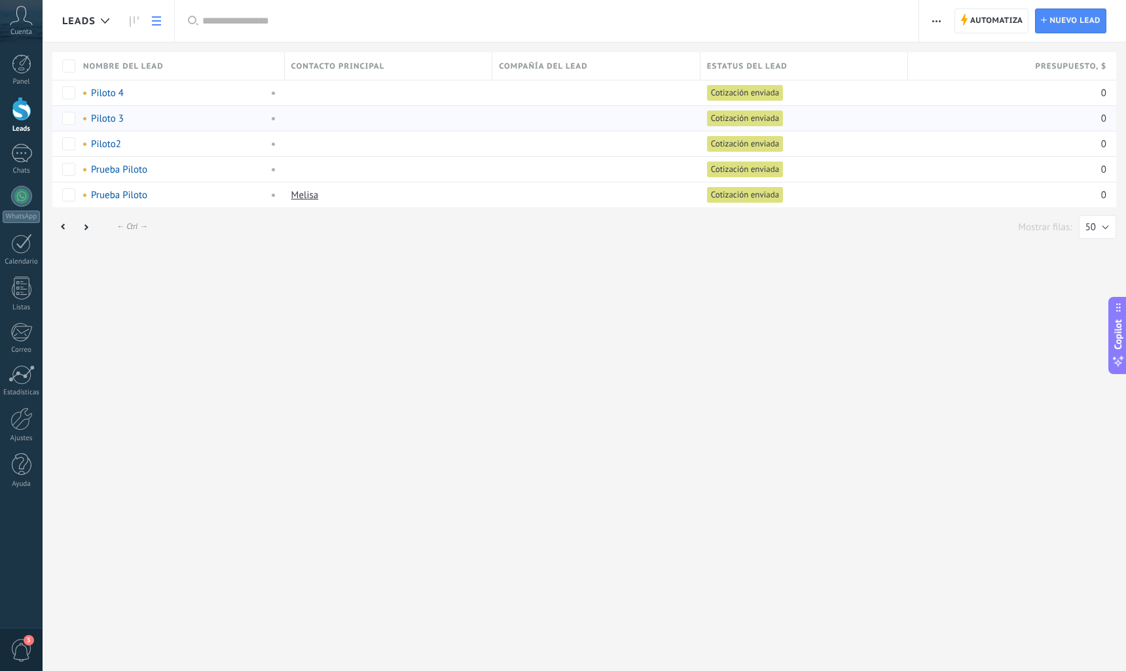
click at [101, 123] on link "Piloto 3" at bounding box center [107, 119] width 33 height 12
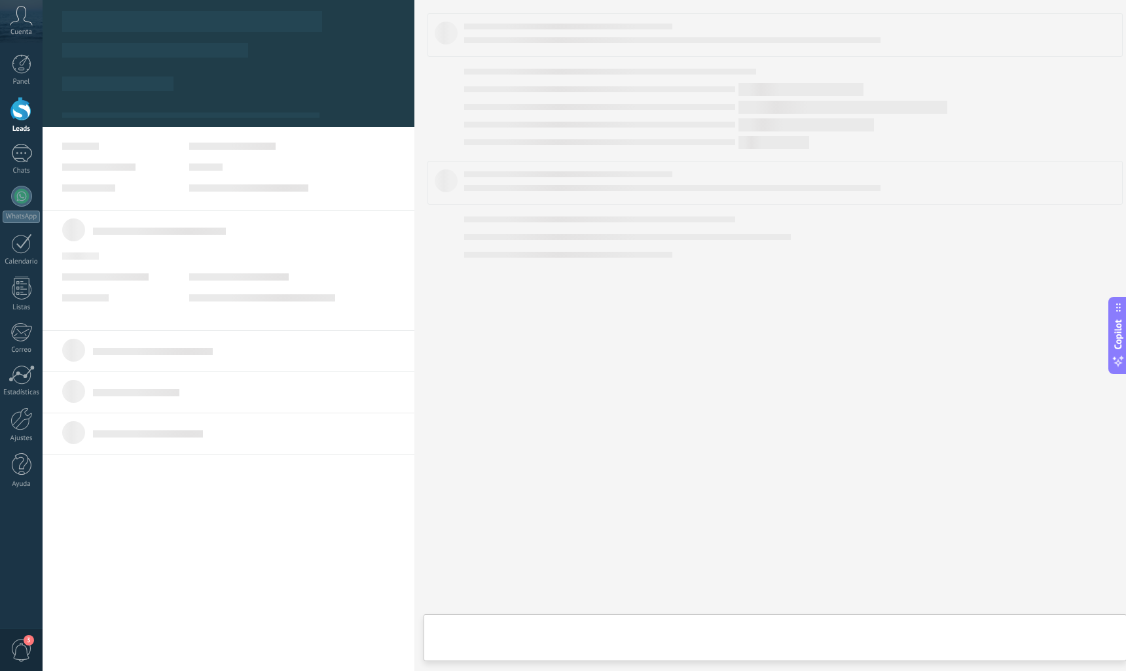
type textarea "********"
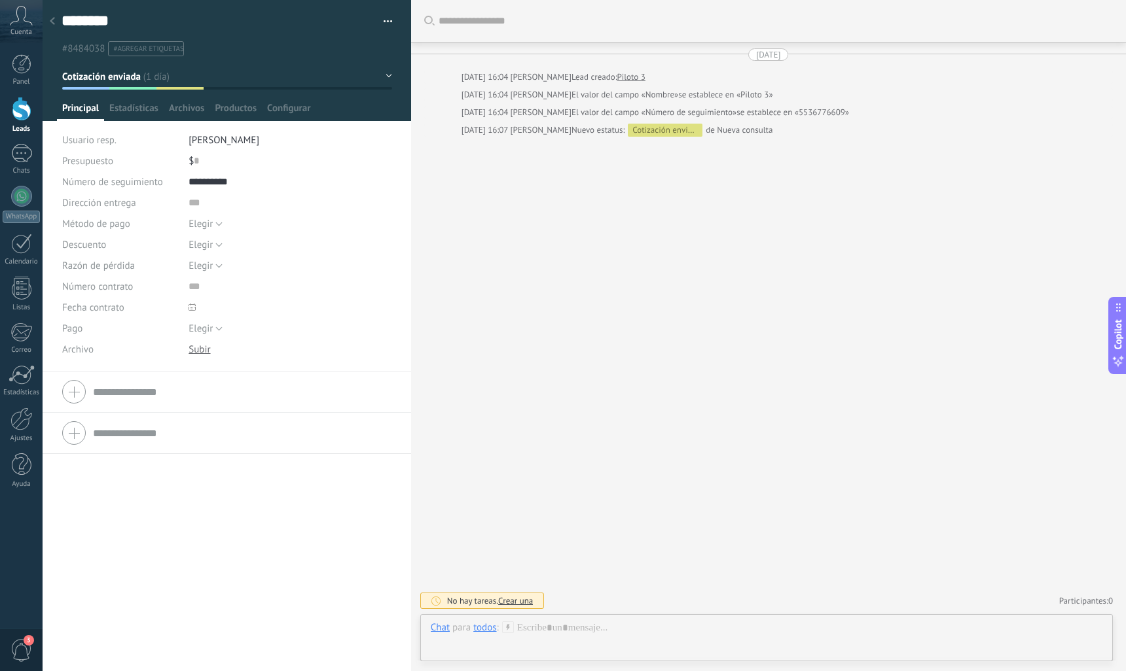
click at [50, 25] on icon at bounding box center [52, 21] width 5 height 8
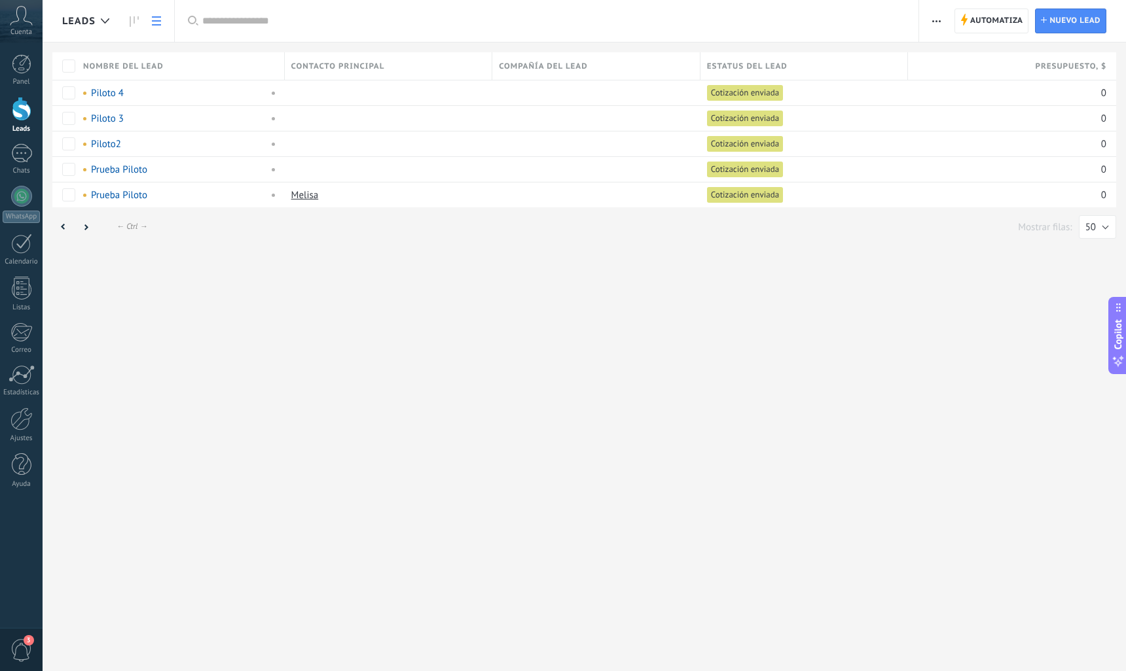
click at [934, 12] on span "button" at bounding box center [936, 21] width 9 height 25
click at [968, 50] on span "Nueva difusión" at bounding box center [975, 56] width 63 height 26
click at [932, 20] on button "button" at bounding box center [936, 21] width 19 height 25
click at [945, 60] on span "Nueva difusión" at bounding box center [975, 56] width 63 height 26
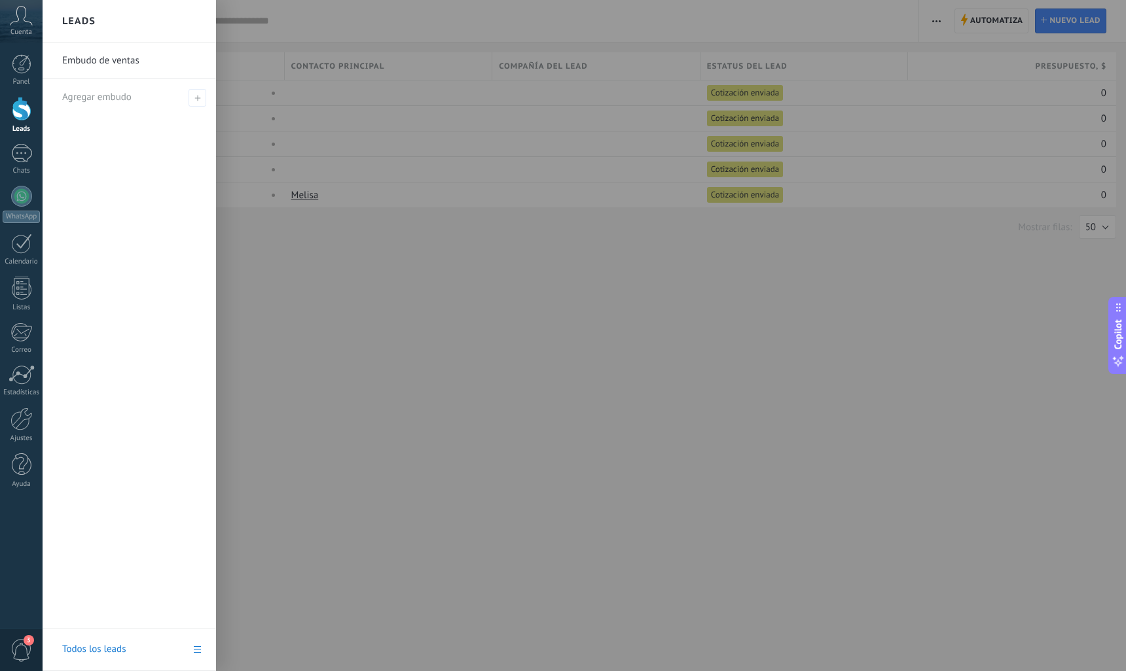
click at [23, 100] on div at bounding box center [22, 109] width 20 height 24
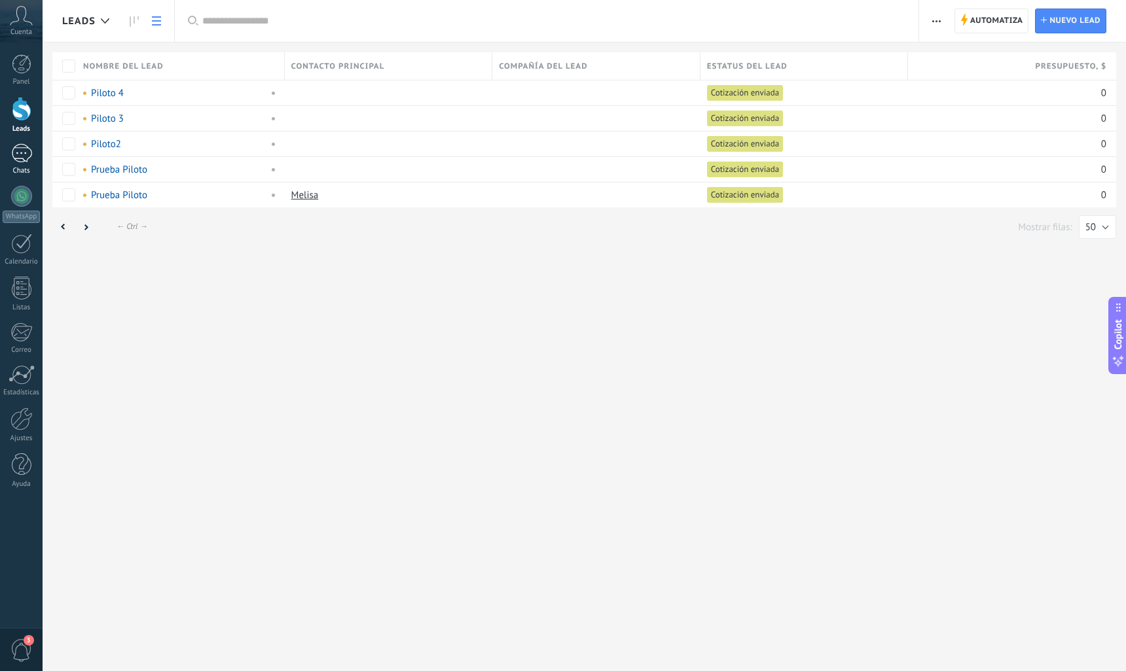
click at [21, 153] on div at bounding box center [21, 153] width 21 height 19
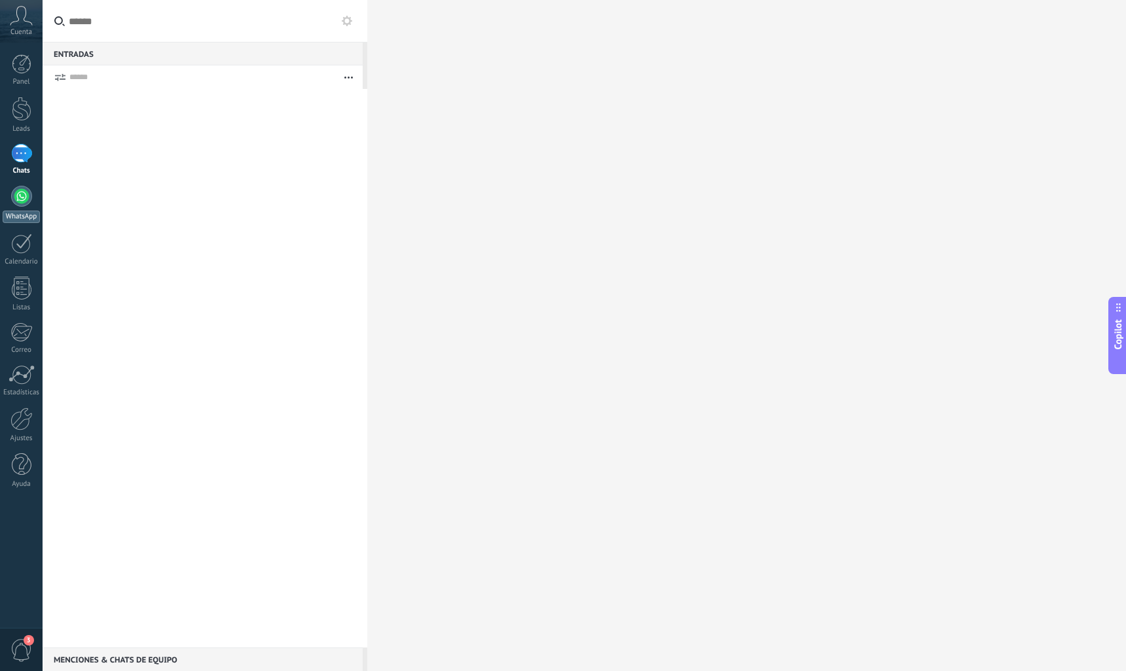
click at [18, 187] on div at bounding box center [21, 196] width 21 height 21
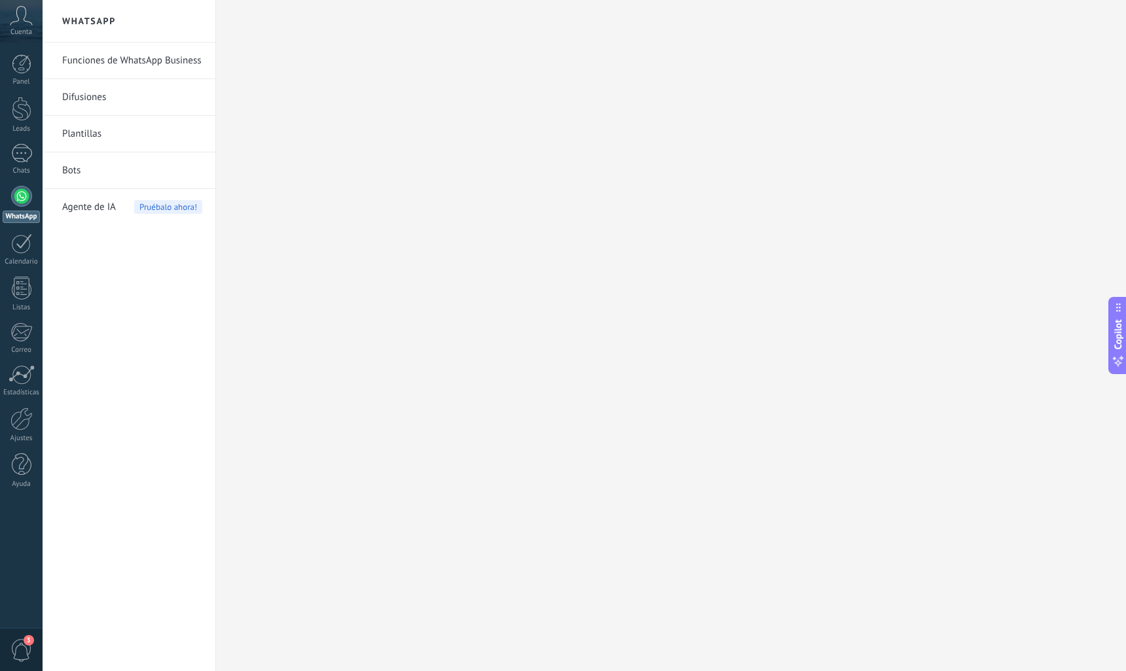
click at [24, 200] on div at bounding box center [21, 196] width 21 height 21
click at [87, 137] on link "Plantillas" at bounding box center [132, 134] width 140 height 37
click at [74, 167] on link "Bots" at bounding box center [132, 170] width 140 height 37
click at [512, 372] on div at bounding box center [671, 335] width 910 height 671
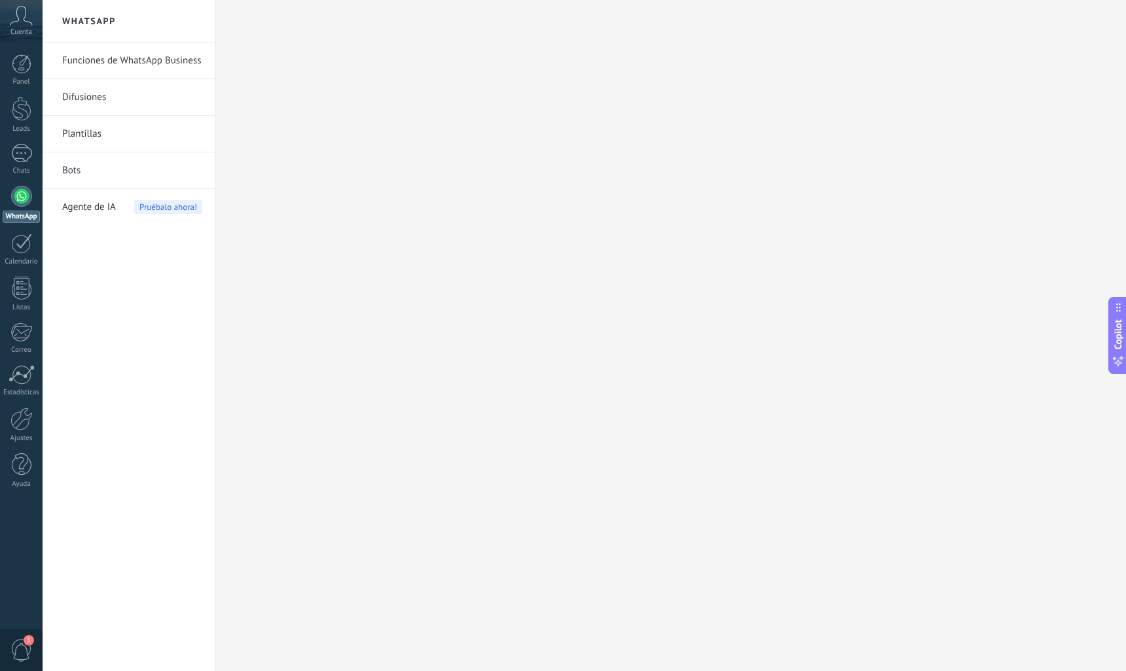
click at [77, 164] on link "Bots" at bounding box center [132, 170] width 140 height 37
click at [18, 26] on div "Cuenta" at bounding box center [21, 21] width 43 height 43
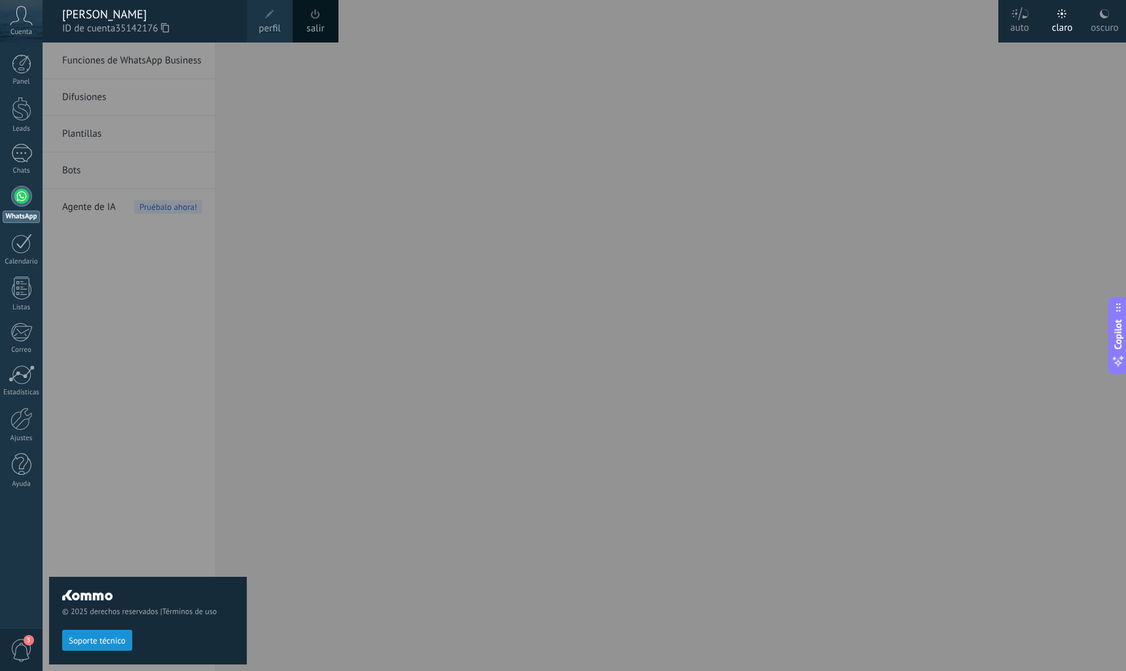
click at [1101, 27] on div "oscuro" at bounding box center [1103, 26] width 27 height 34
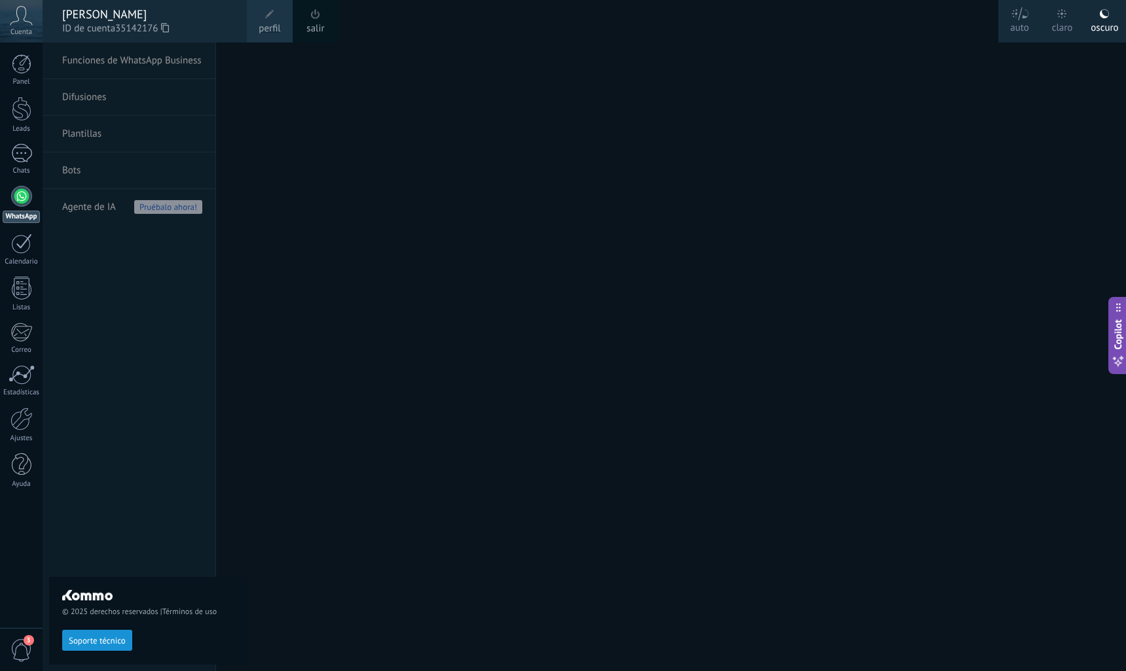
click at [1065, 22] on div "claro" at bounding box center [1062, 26] width 21 height 34
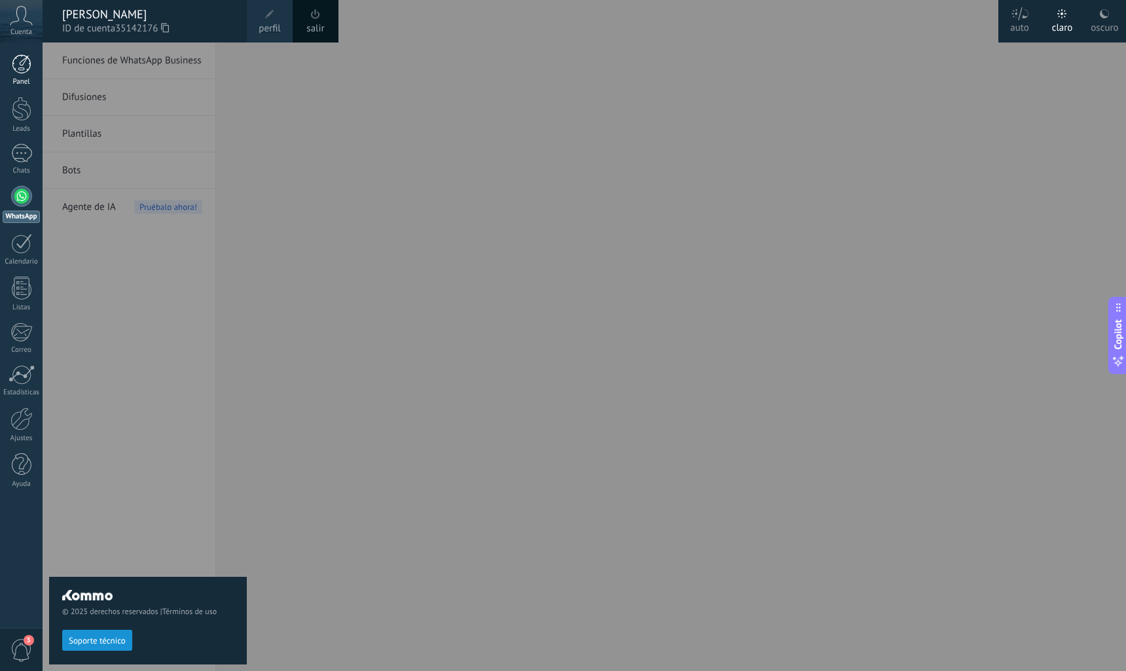
click at [15, 54] on div at bounding box center [22, 64] width 20 height 20
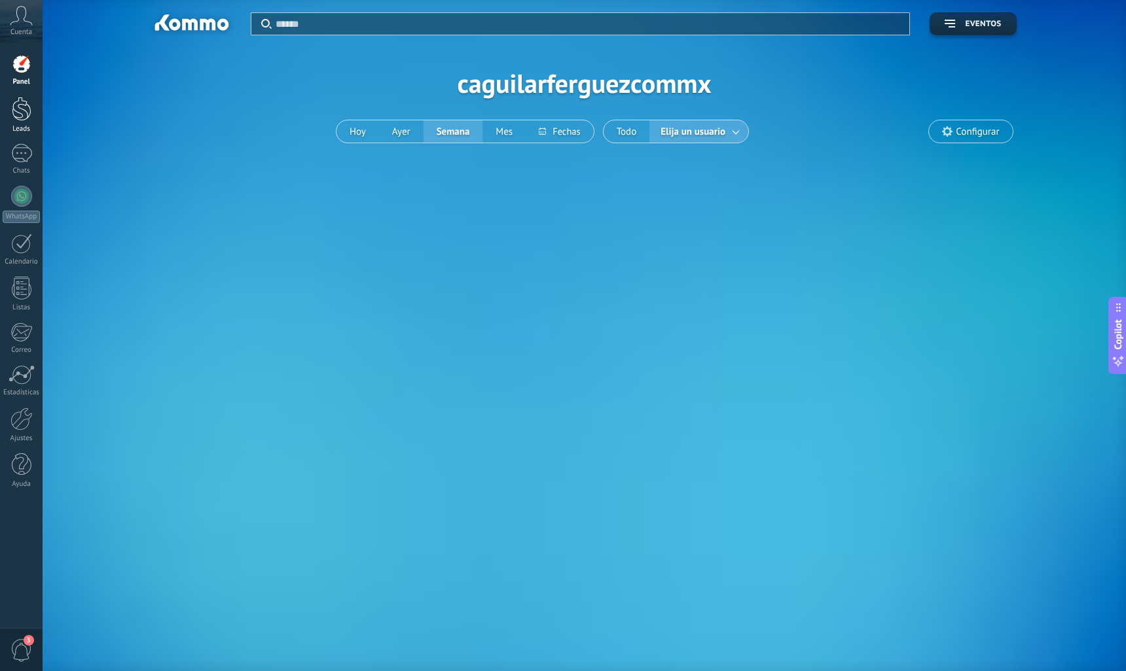
click at [23, 109] on div at bounding box center [22, 109] width 20 height 24
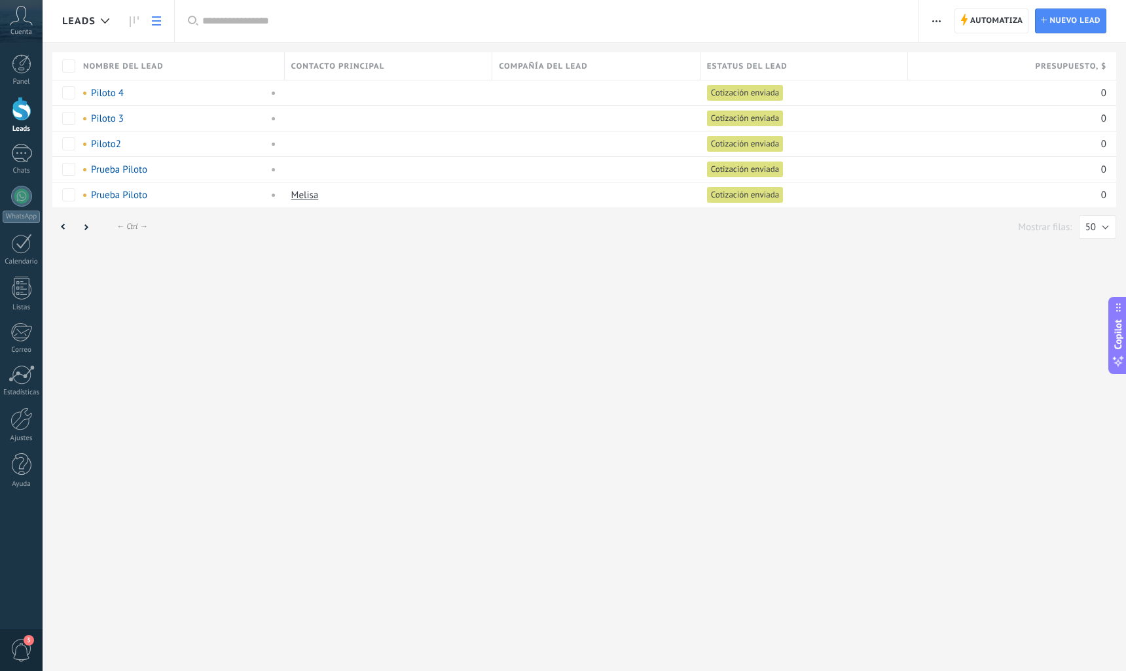
click at [935, 11] on span "button" at bounding box center [936, 21] width 9 height 25
click at [954, 62] on span "Nueva difusión" at bounding box center [975, 56] width 63 height 26
click at [23, 151] on div at bounding box center [21, 153] width 21 height 19
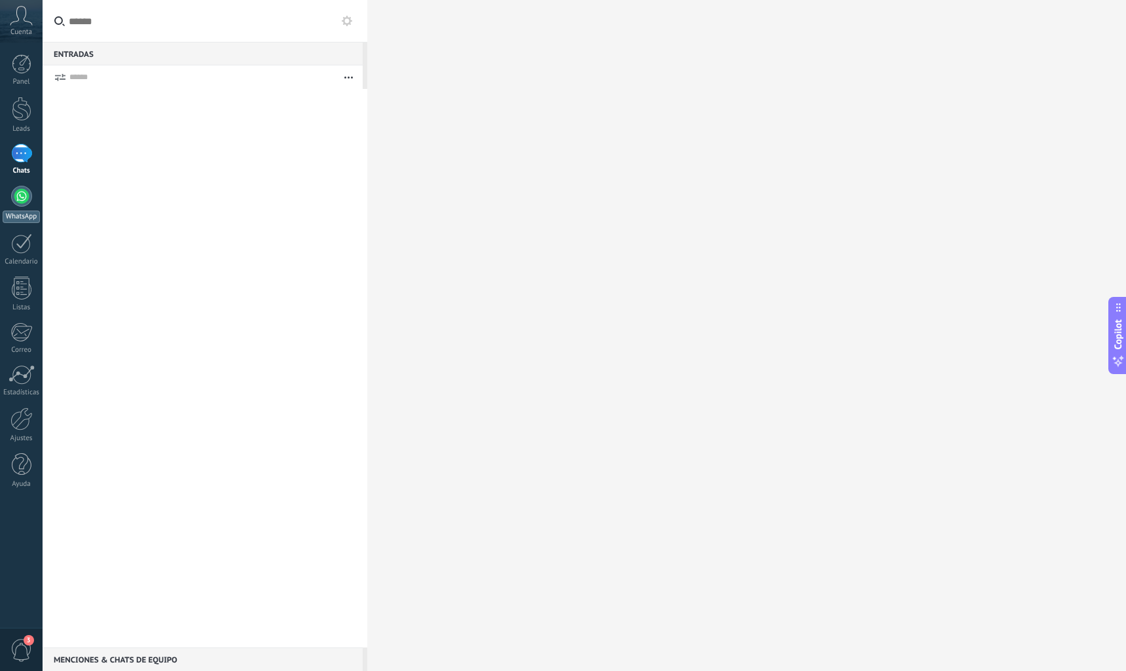
click at [14, 187] on div at bounding box center [21, 196] width 21 height 21
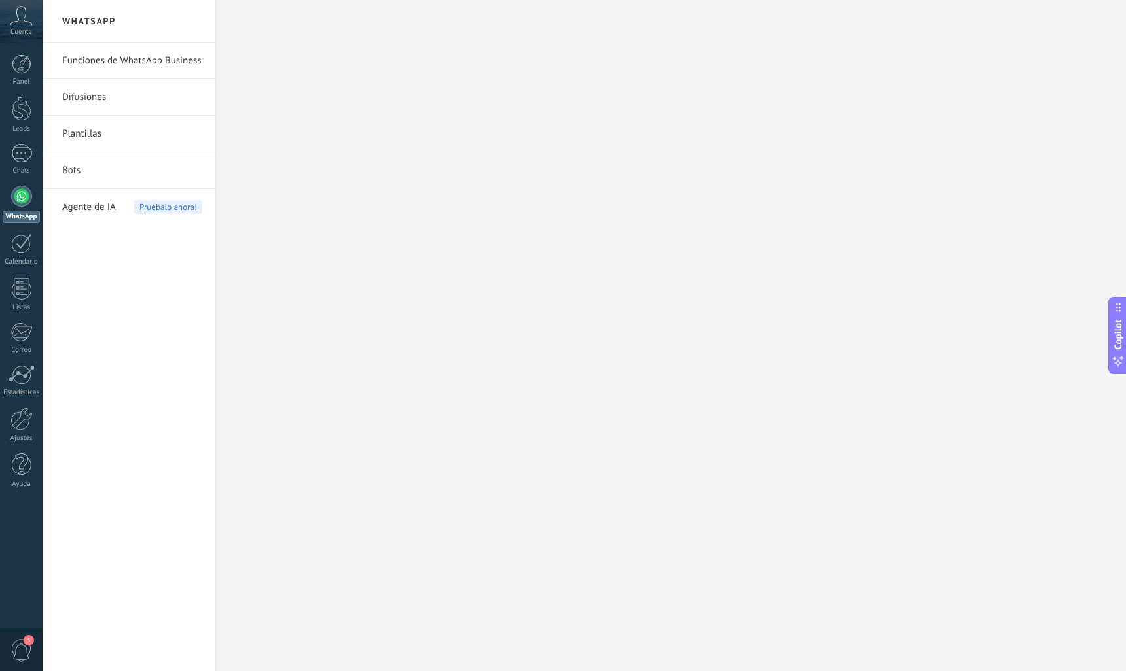
click at [79, 171] on link "Bots" at bounding box center [132, 170] width 140 height 37
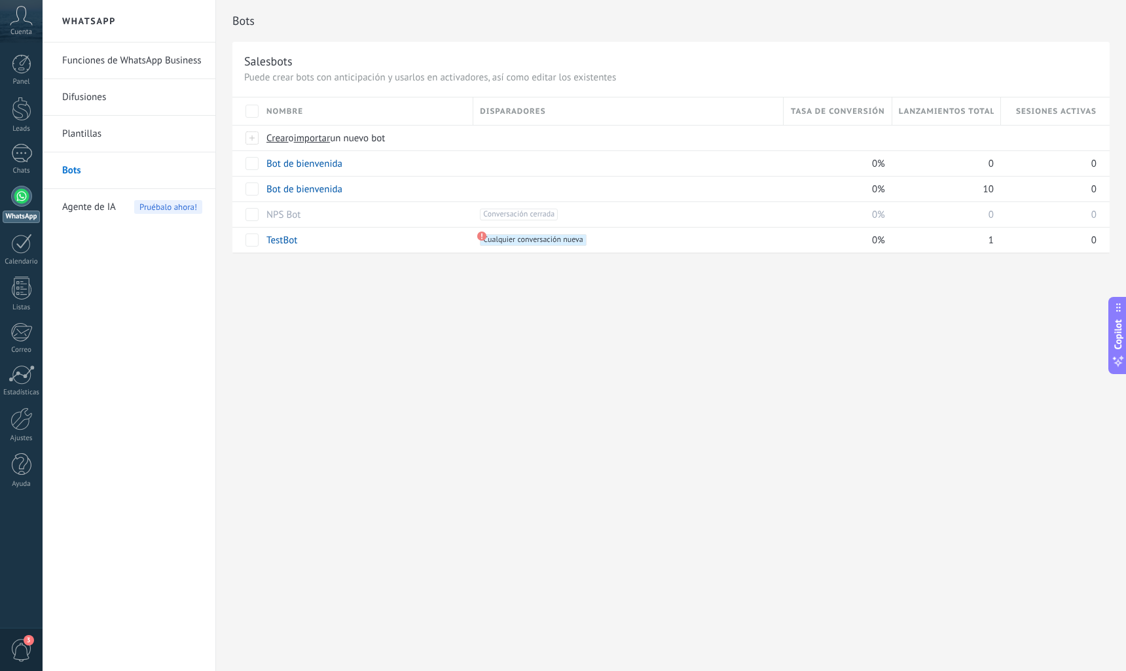
click at [74, 166] on link "Bots" at bounding box center [132, 170] width 140 height 37
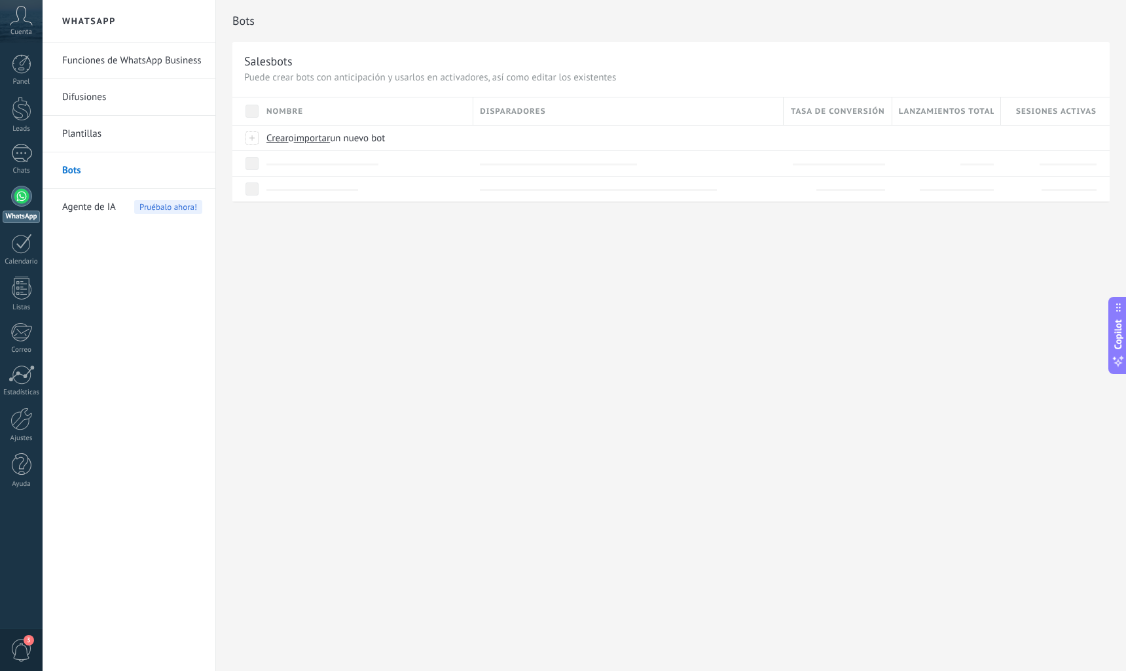
click at [74, 166] on link "Bots" at bounding box center [132, 170] width 140 height 37
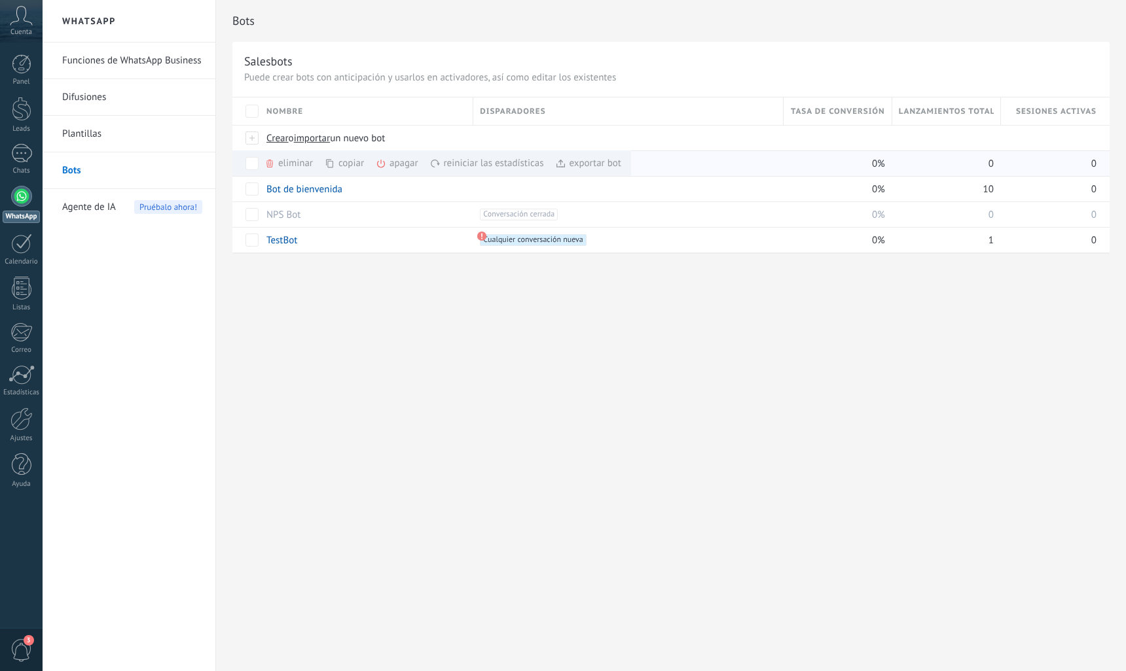
click at [287, 165] on div "eliminar màs" at bounding box center [310, 164] width 93 height 26
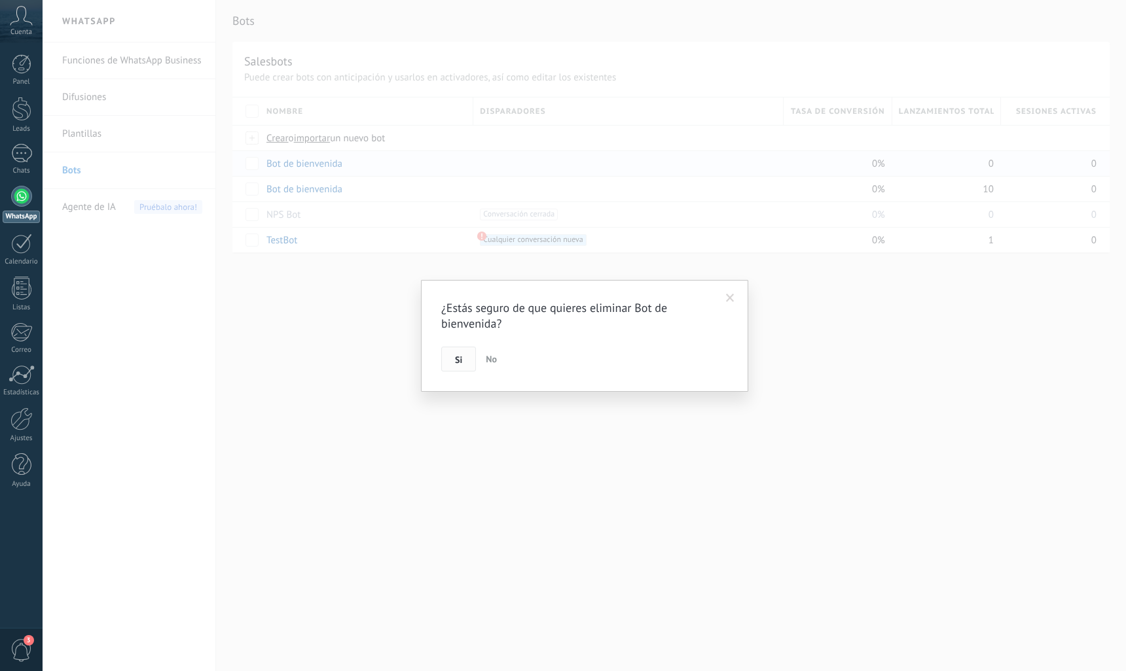
click at [457, 361] on span "Si" at bounding box center [458, 359] width 7 height 9
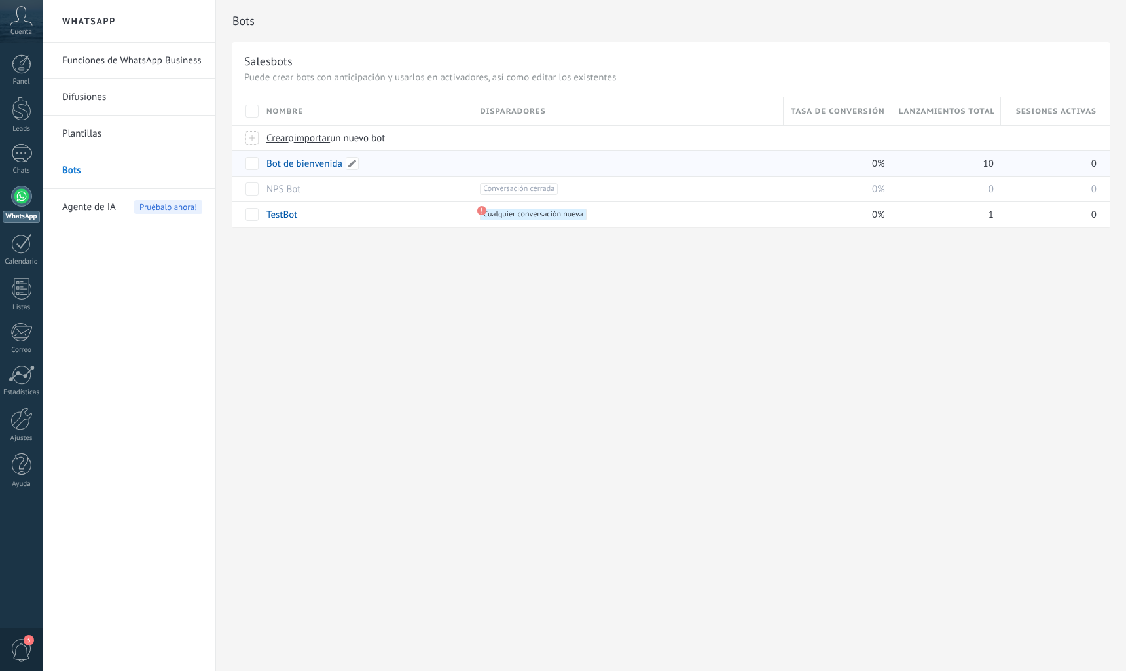
click at [299, 162] on link "Bot de bienvenida" at bounding box center [304, 164] width 76 height 12
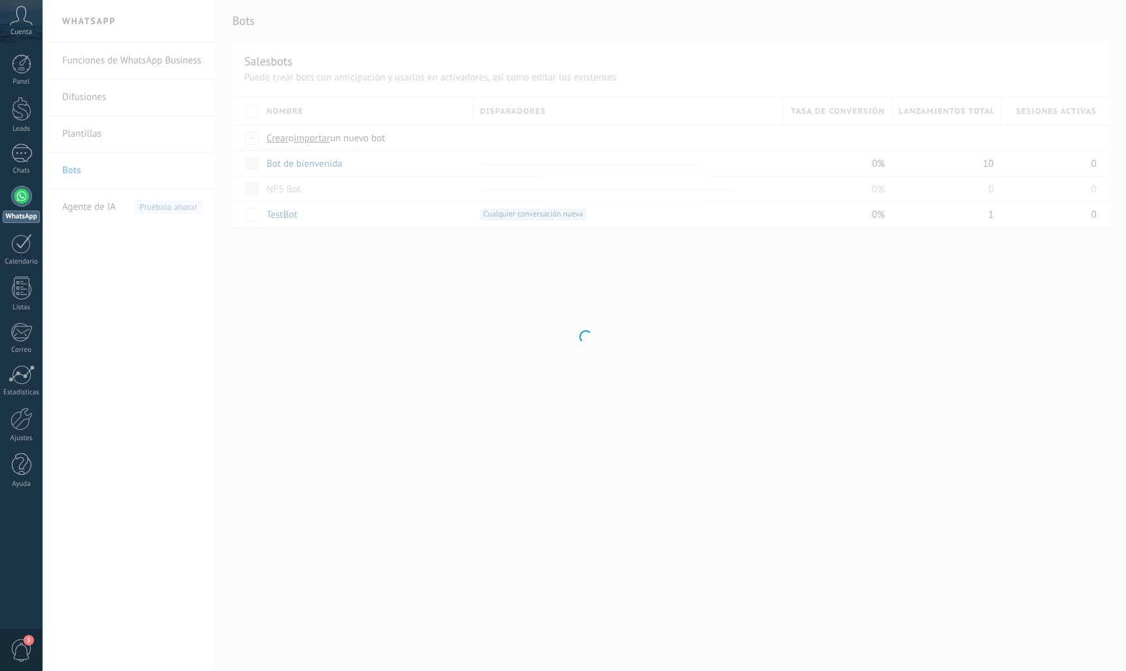
type input "**********"
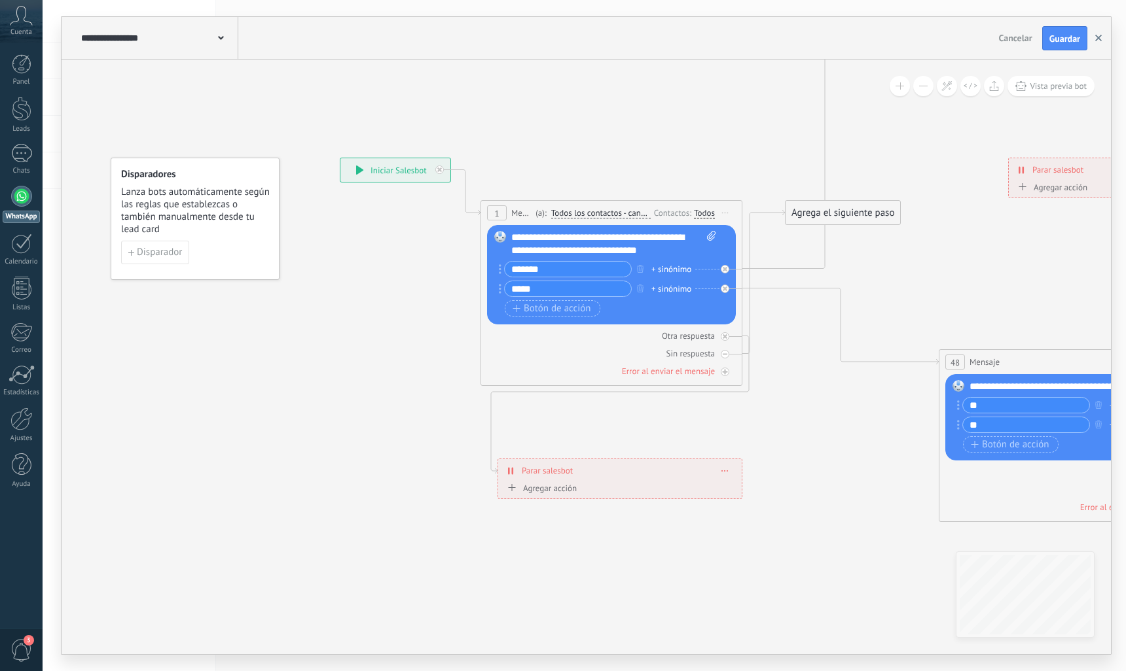
click at [1098, 36] on icon "button" at bounding box center [1098, 38] width 7 height 7
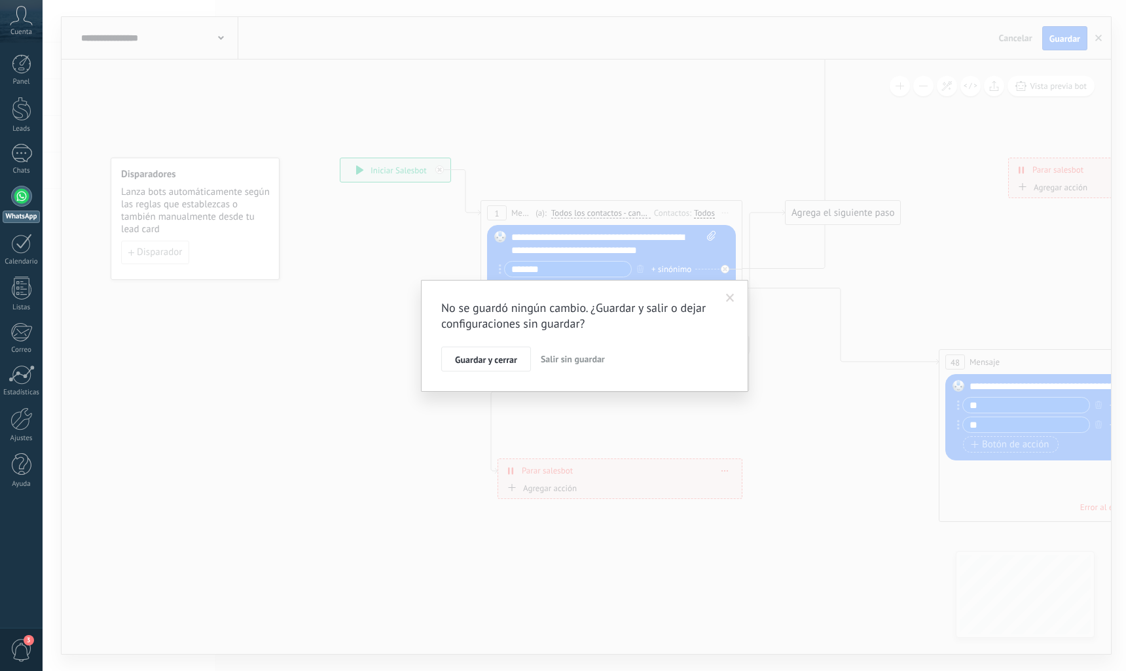
click at [564, 358] on span "Salir sin guardar" at bounding box center [573, 359] width 64 height 12
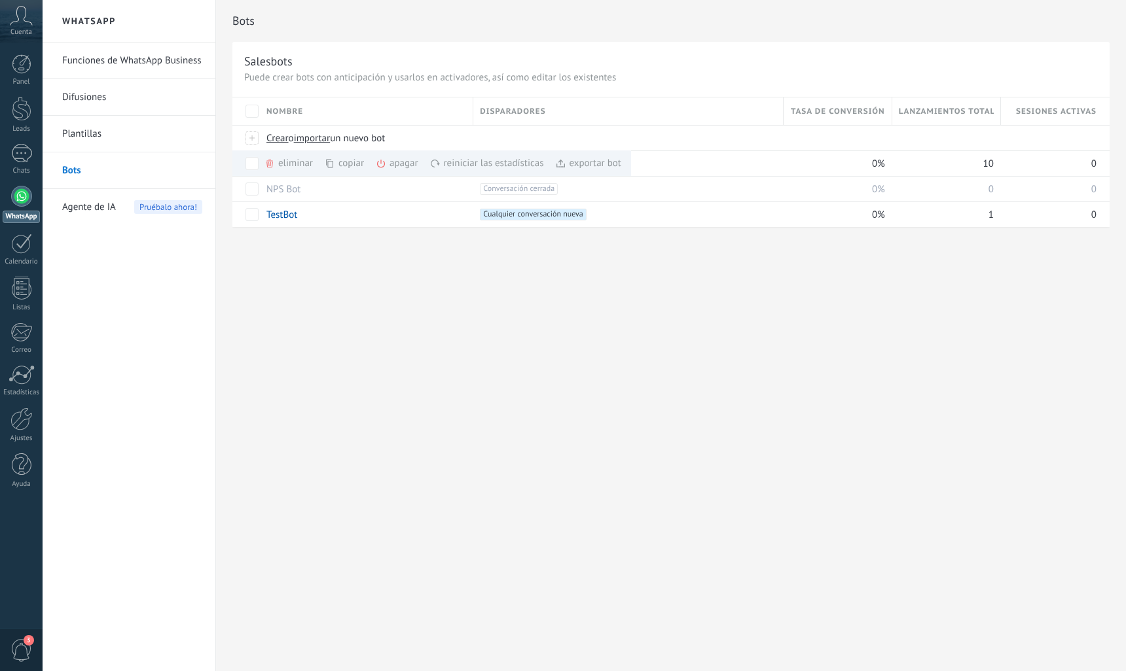
click at [84, 130] on link "Plantillas" at bounding box center [132, 134] width 140 height 37
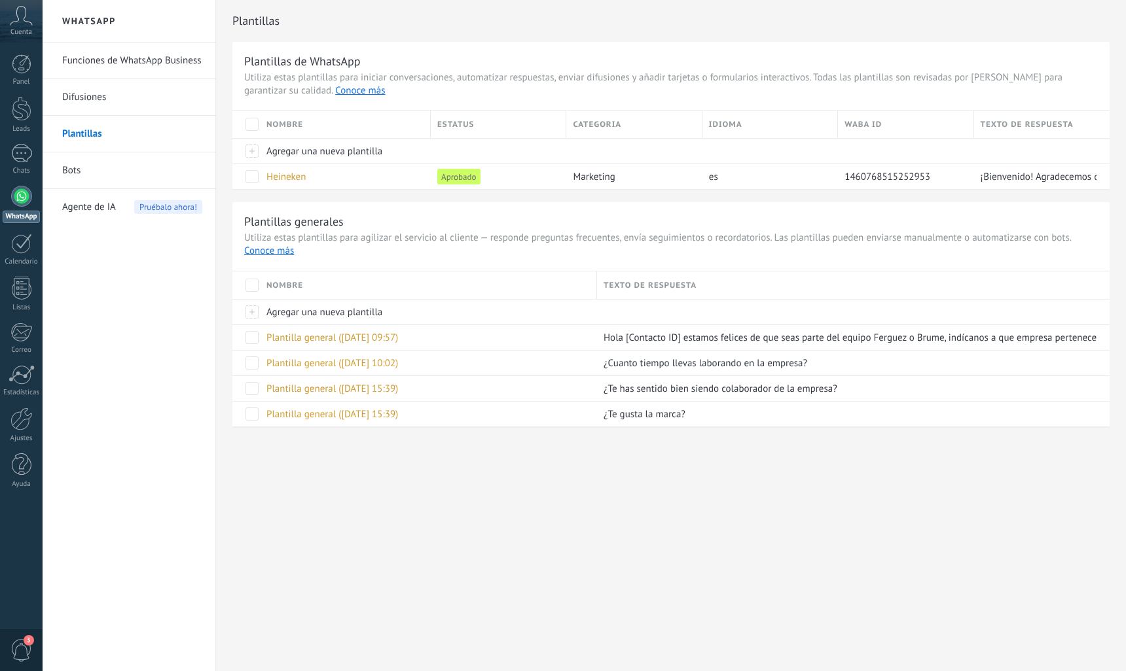
click at [99, 100] on link "Difusiones" at bounding box center [132, 97] width 140 height 37
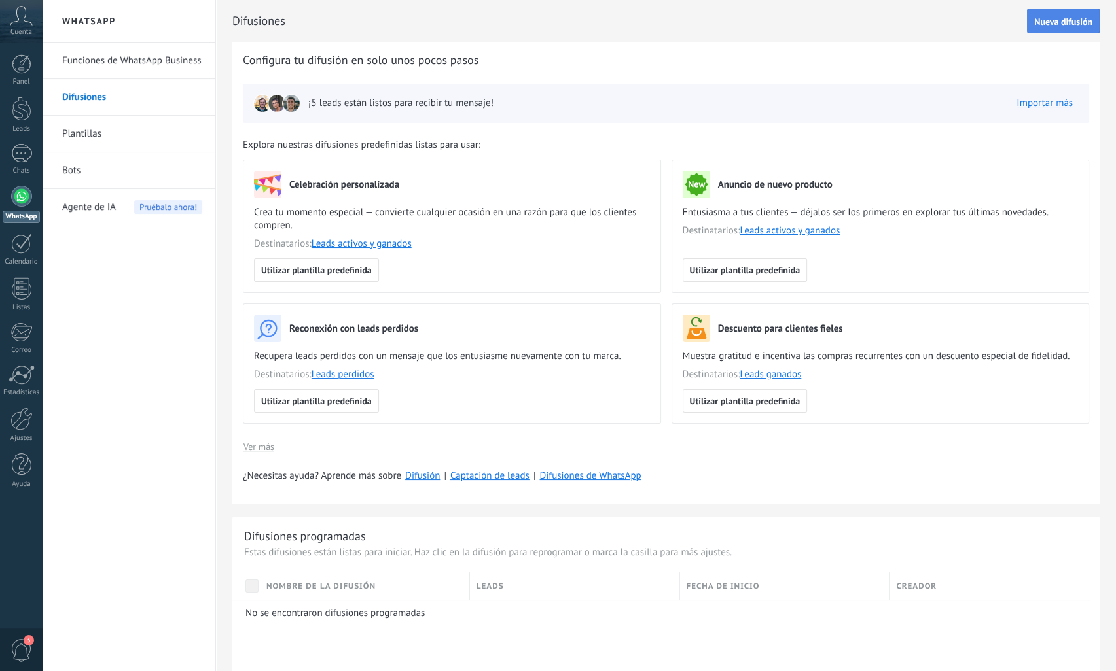
click at [1044, 27] on button "Nueva difusión" at bounding box center [1063, 21] width 73 height 25
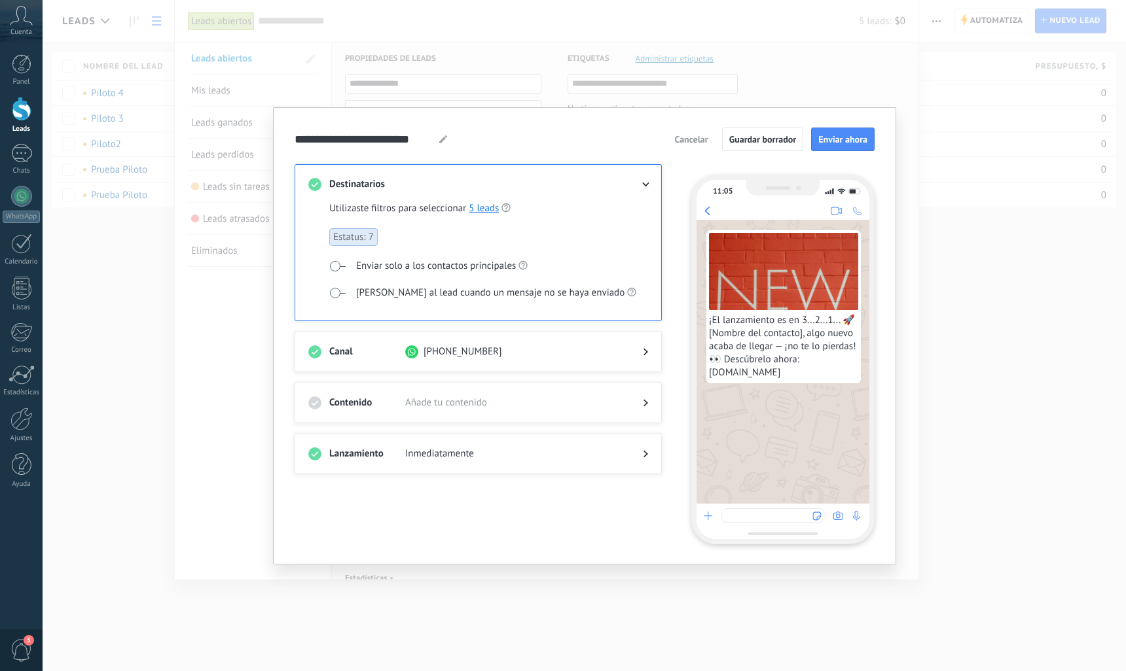
click at [649, 187] on icon at bounding box center [646, 185] width 8 height 5
click at [642, 185] on icon at bounding box center [646, 185] width 8 height 5
click at [544, 351] on div "[PHONE_NUMBER]" at bounding box center [513, 352] width 217 height 13
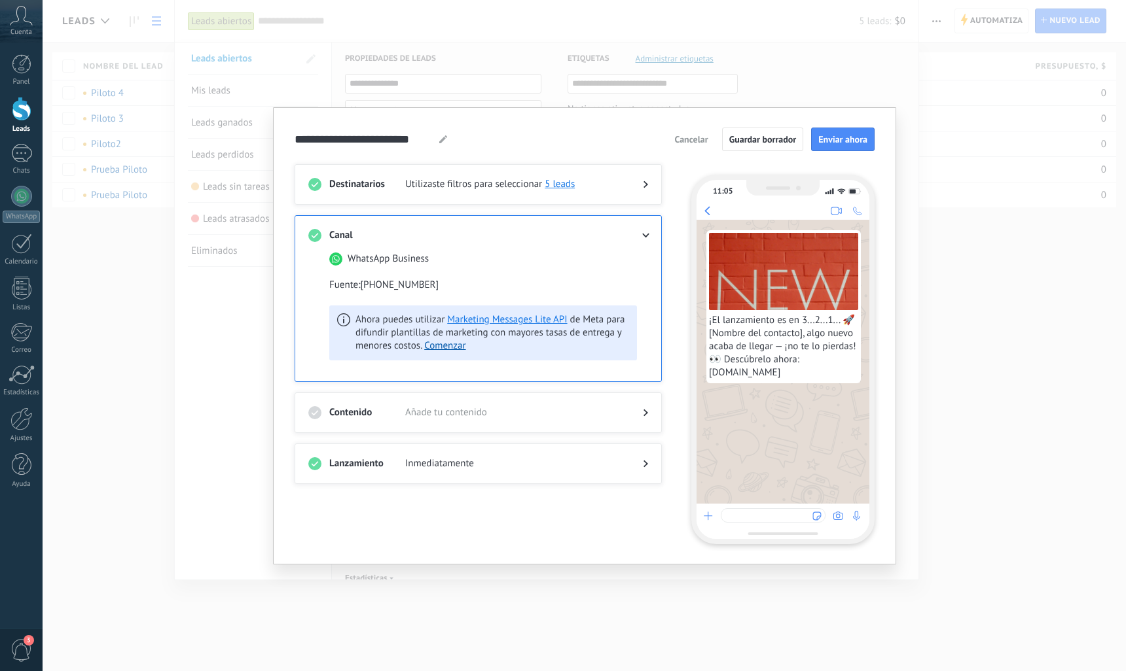
click at [646, 237] on use at bounding box center [645, 236] width 7 height 5
click at [655, 195] on div "Destinatarios Utilizaste filtros para seleccionar 5 leads" at bounding box center [478, 184] width 367 height 41
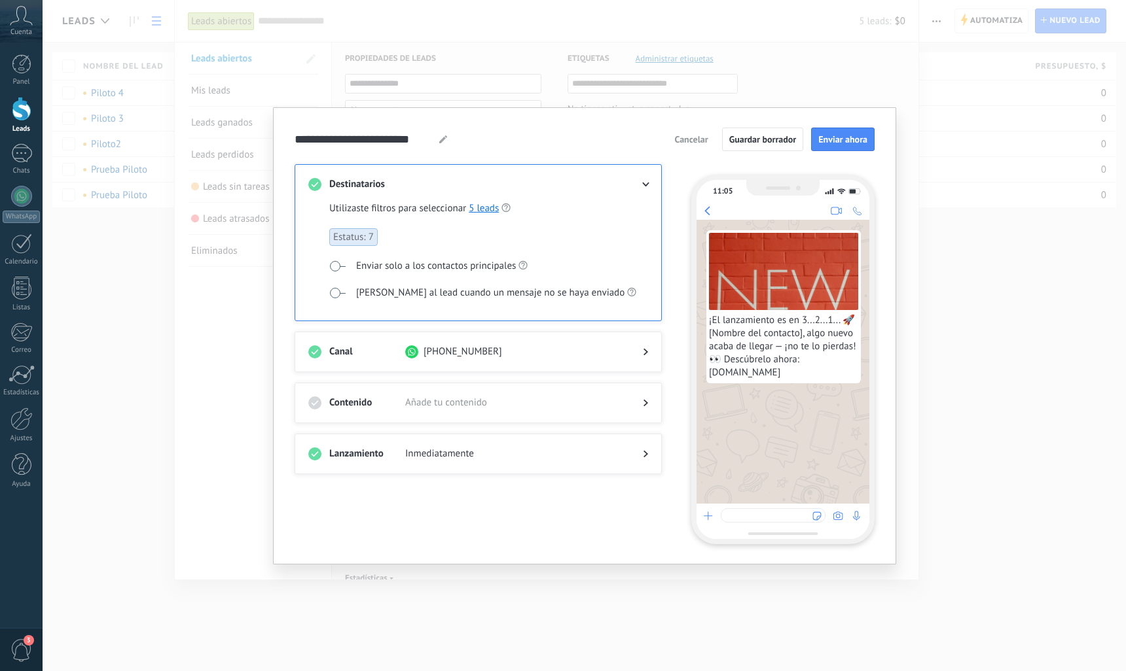
click at [339, 266] on span at bounding box center [337, 266] width 16 height 10
click at [484, 207] on link "5 leads" at bounding box center [484, 208] width 30 height 12
click at [338, 289] on span at bounding box center [337, 293] width 16 height 10
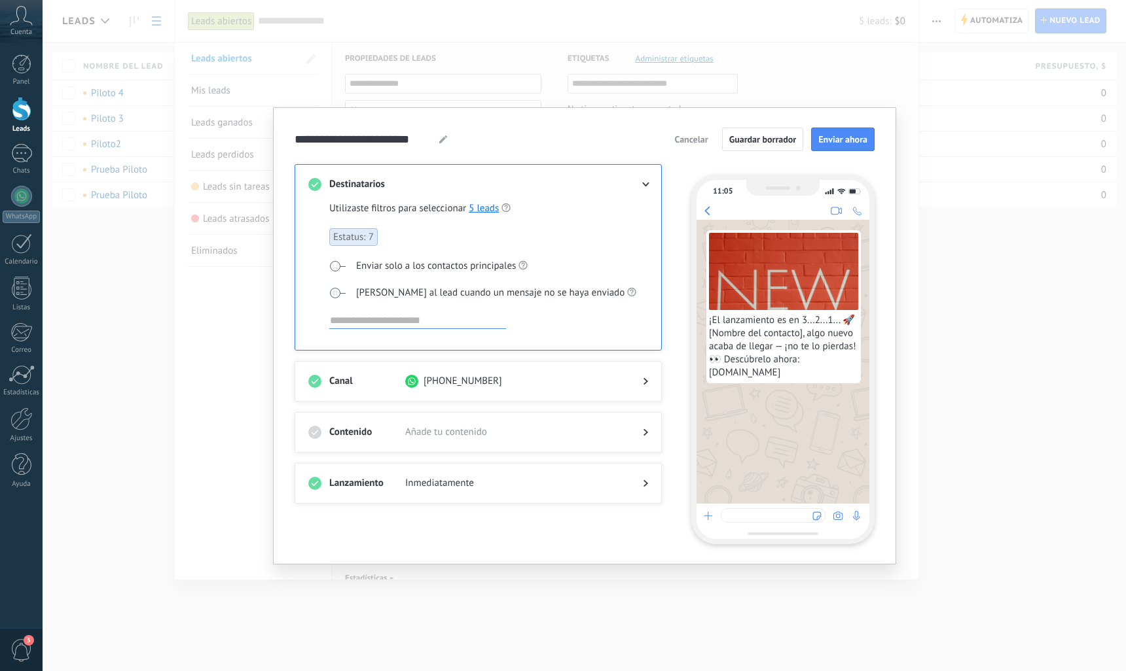
click at [339, 291] on span at bounding box center [337, 293] width 16 height 10
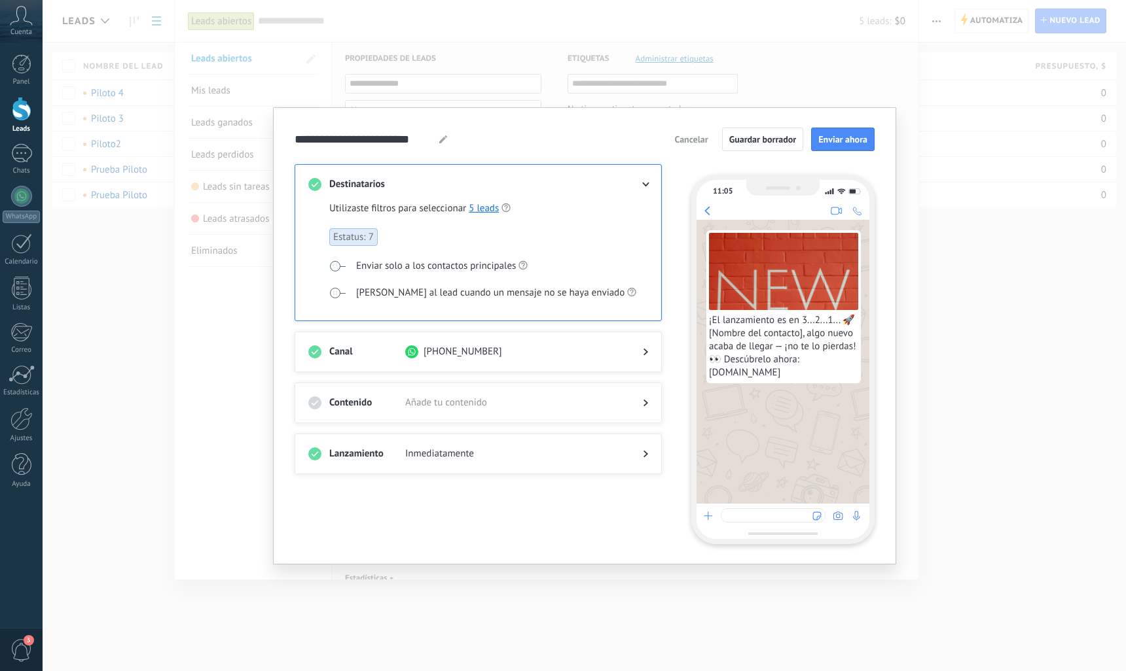
click at [637, 410] on div at bounding box center [478, 416] width 340 height 13
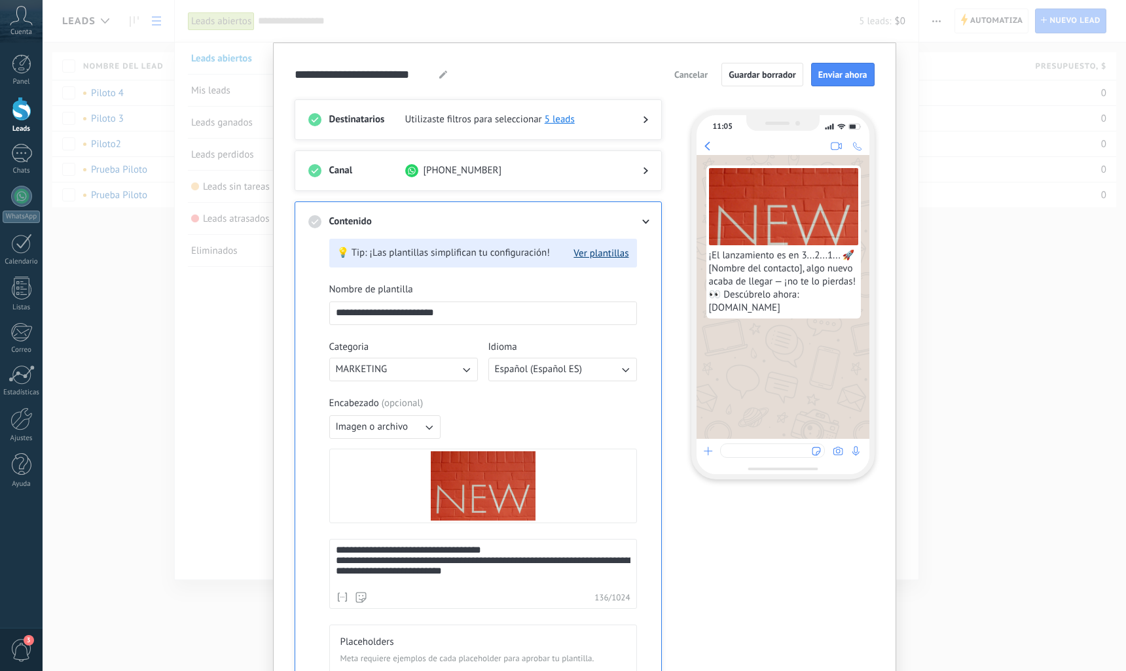
click at [594, 253] on button "Ver plantillas" at bounding box center [600, 253] width 55 height 12
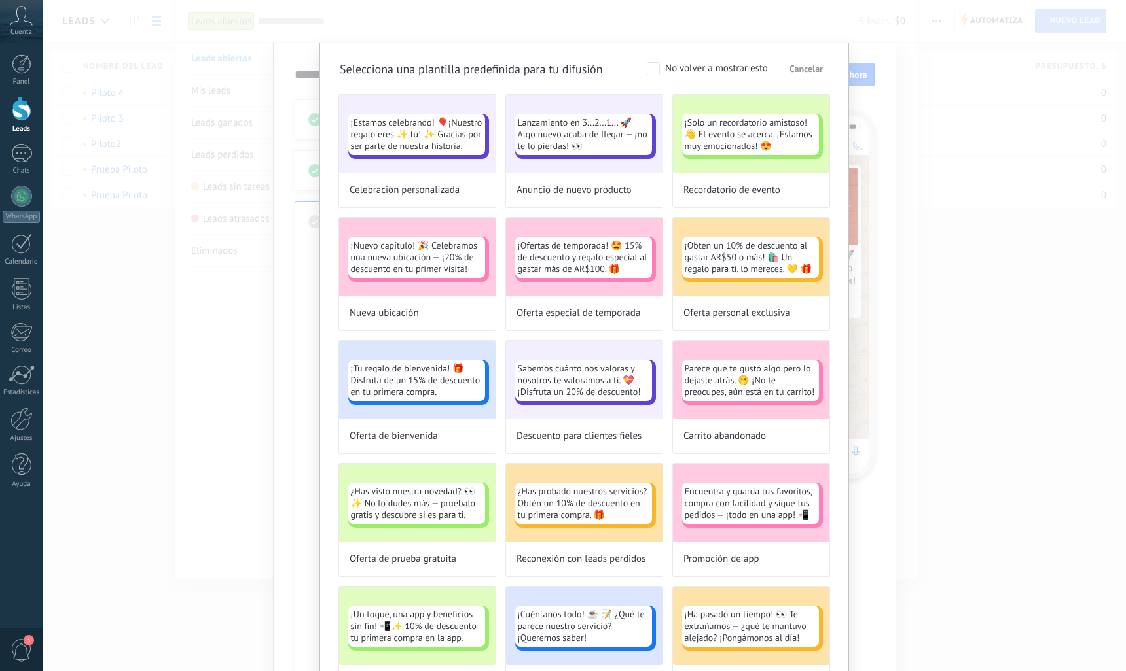
click at [793, 67] on span "Cancelar" at bounding box center [805, 68] width 33 height 9
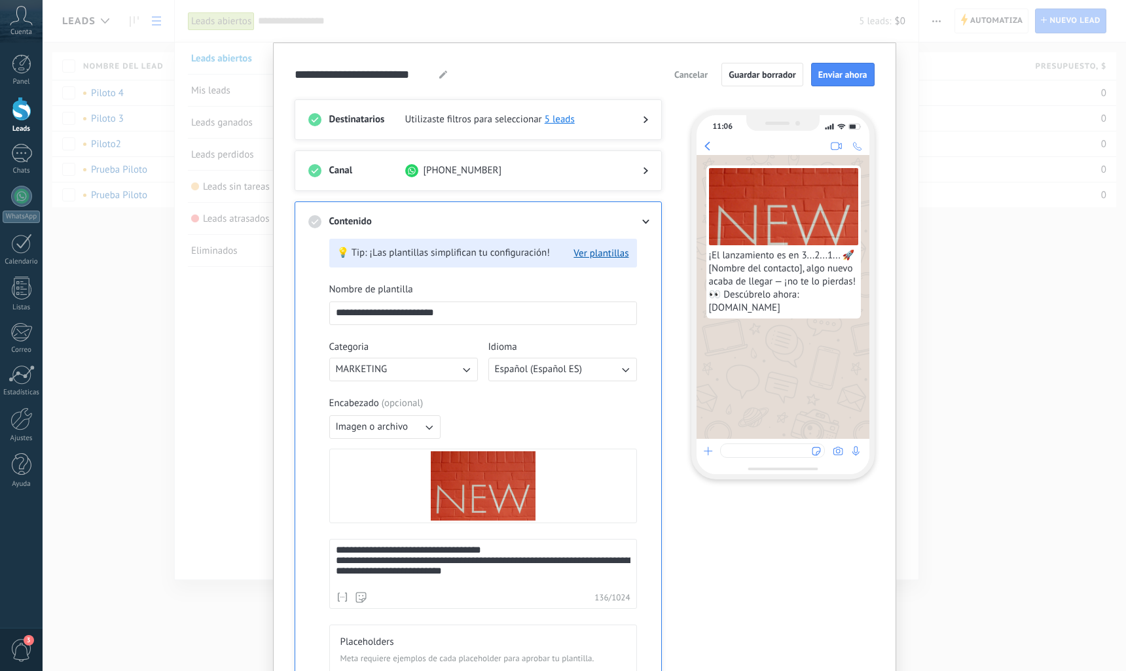
click at [463, 371] on icon "button" at bounding box center [465, 369] width 13 height 13
click at [470, 295] on div "Nombre de plantilla" at bounding box center [483, 289] width 308 height 13
click at [613, 255] on button "Ver plantillas" at bounding box center [600, 253] width 55 height 12
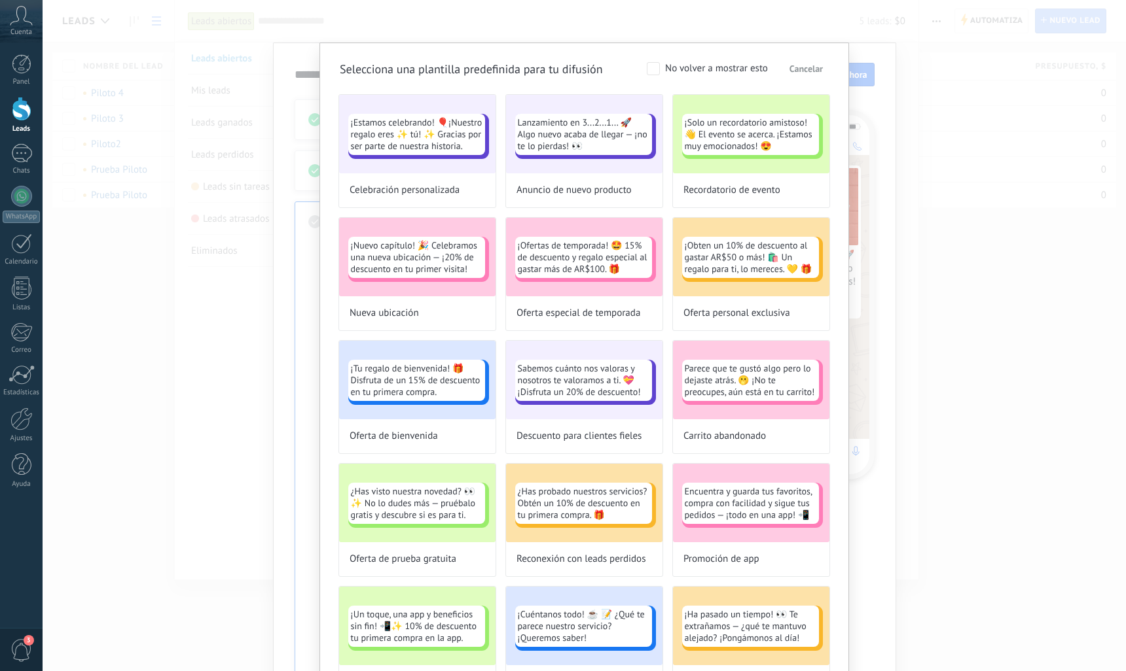
click at [789, 67] on span "Cancelar" at bounding box center [805, 68] width 33 height 9
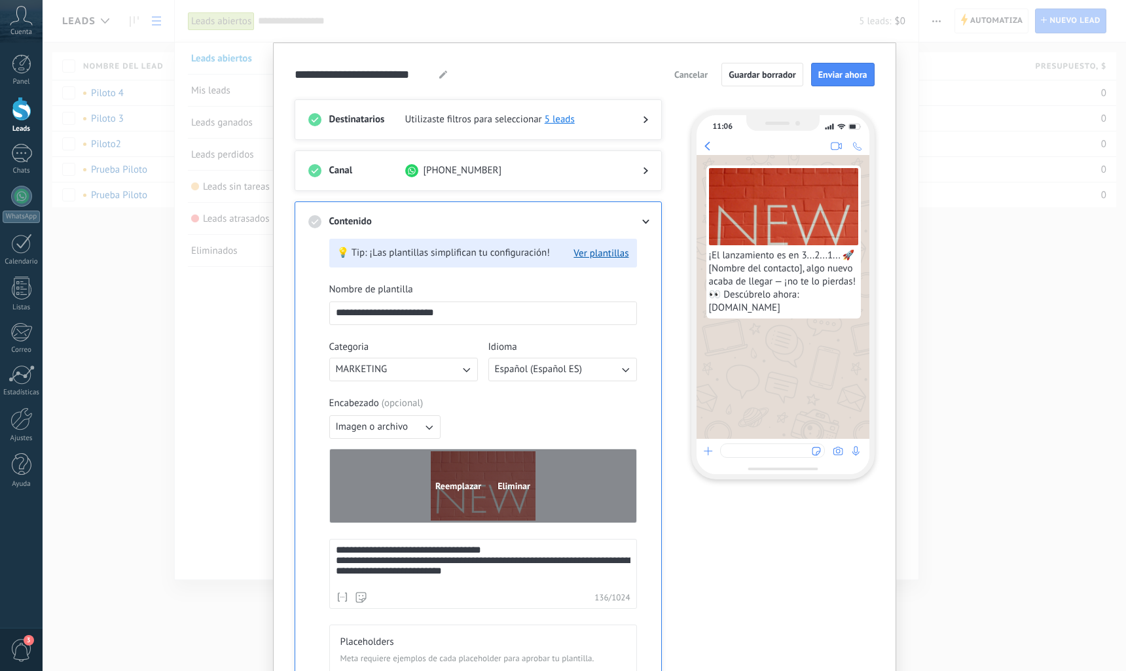
click at [466, 486] on span "Reemplazar" at bounding box center [458, 486] width 46 height 9
